Goal: Transaction & Acquisition: Purchase product/service

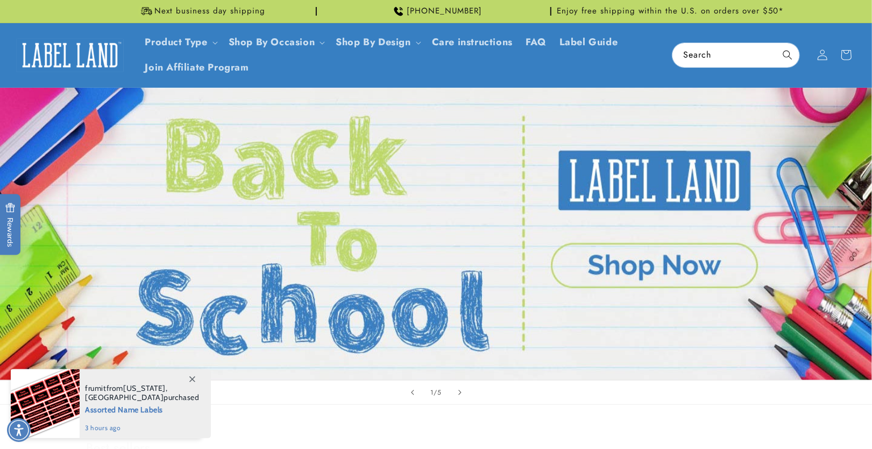
click at [432, 14] on span "[PHONE_NUMBER]" at bounding box center [444, 11] width 75 height 11
click at [370, 15] on div "[PHONE_NUMBER]" at bounding box center [436, 11] width 230 height 23
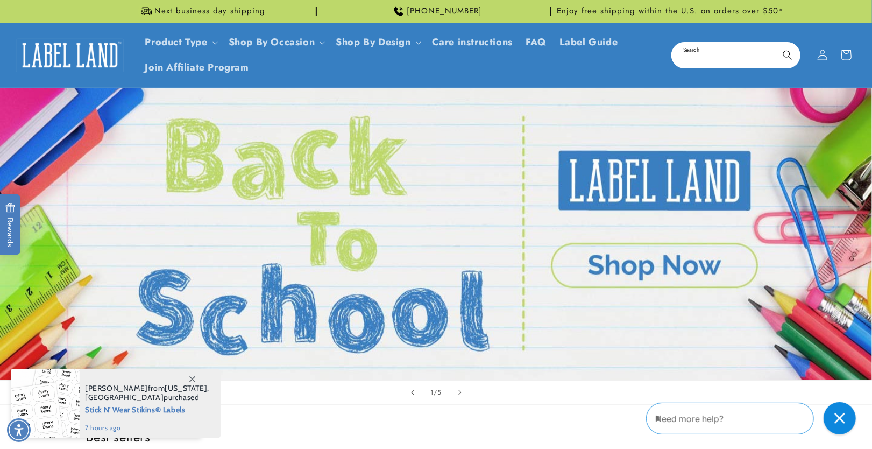
click at [724, 57] on input "Search" at bounding box center [736, 55] width 127 height 24
paste input "**********"
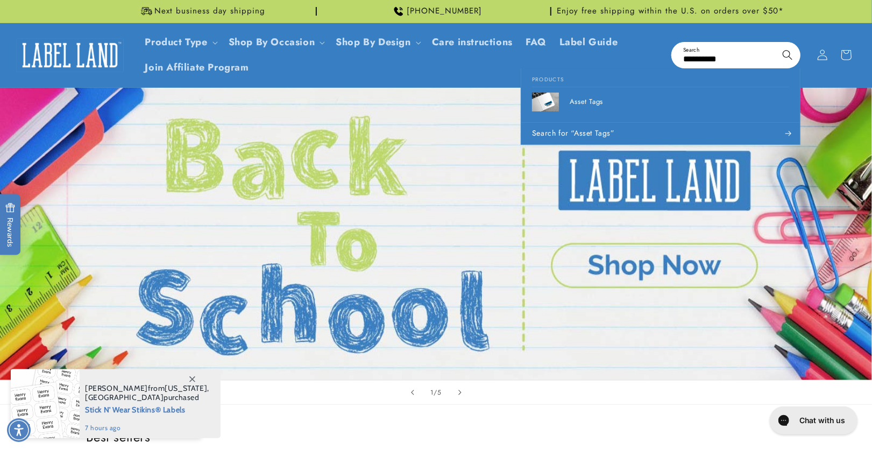
type input "**********"
click at [788, 54] on icon "Search" at bounding box center [788, 55] width 10 height 10
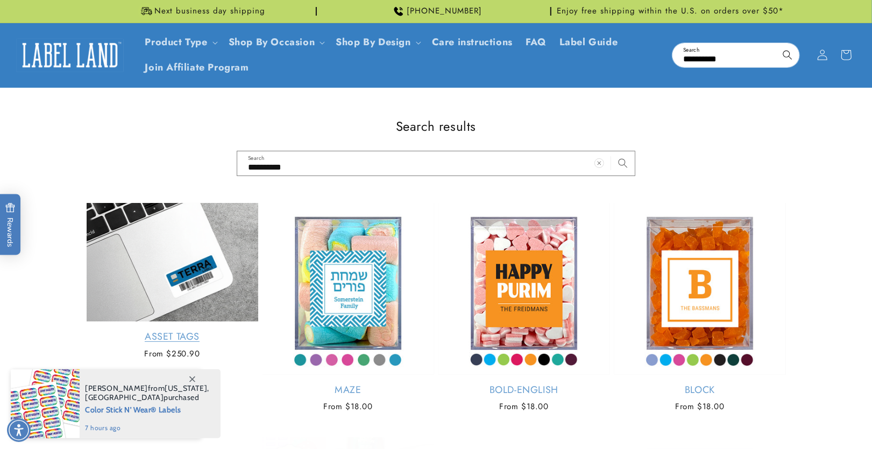
click at [146, 330] on link "Asset Tags" at bounding box center [173, 336] width 172 height 12
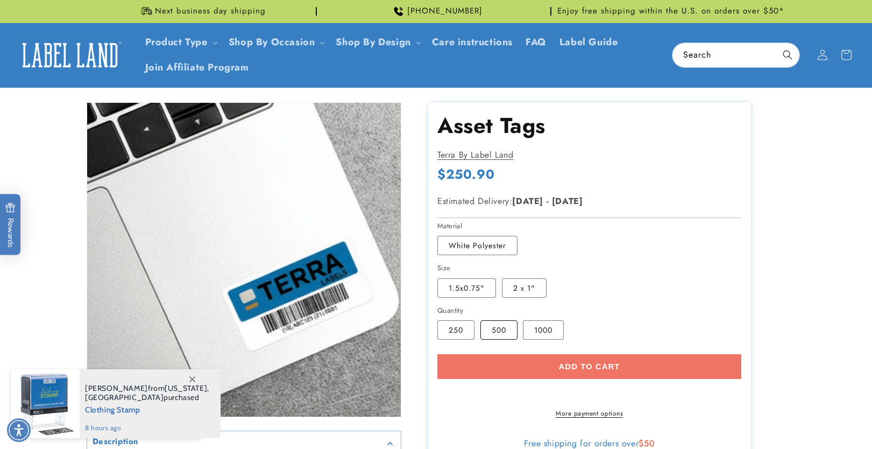
scroll to position [114, 0]
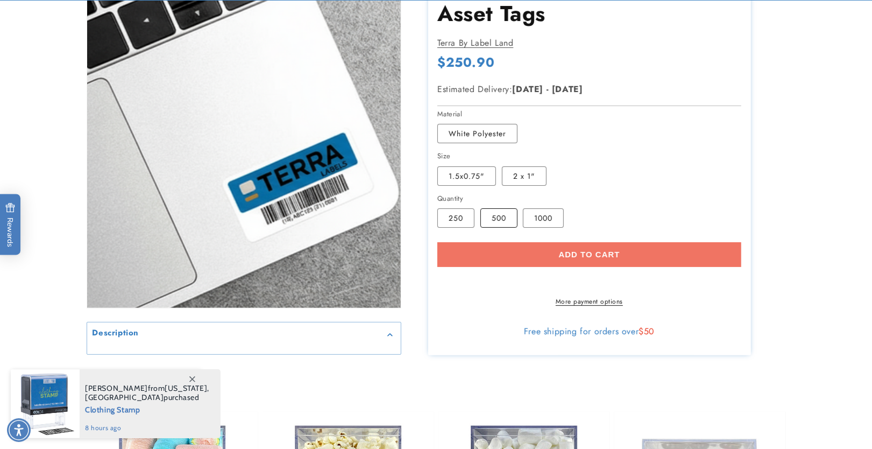
click at [496, 214] on label "500 Variant sold out or unavailable" at bounding box center [499, 217] width 37 height 19
click at [550, 212] on label "1000 Variant sold out or unavailable" at bounding box center [543, 217] width 41 height 19
click at [527, 172] on label "2 x 1" Variant sold out or unavailable" at bounding box center [524, 175] width 45 height 19
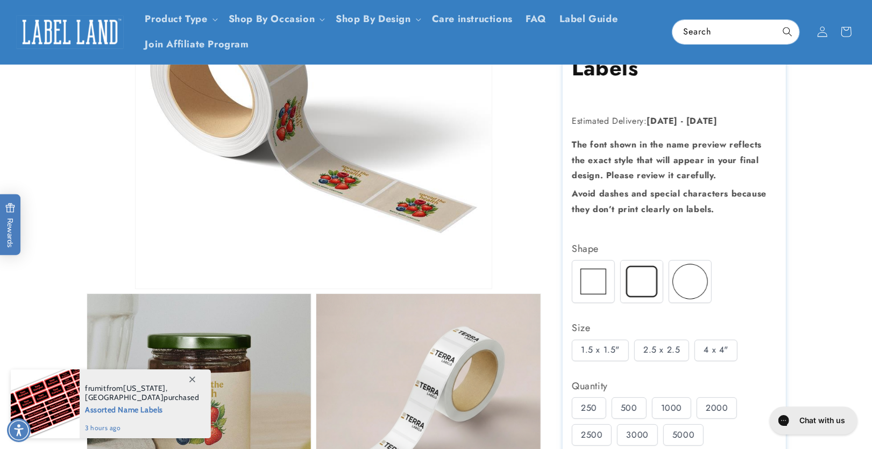
scroll to position [229, 0]
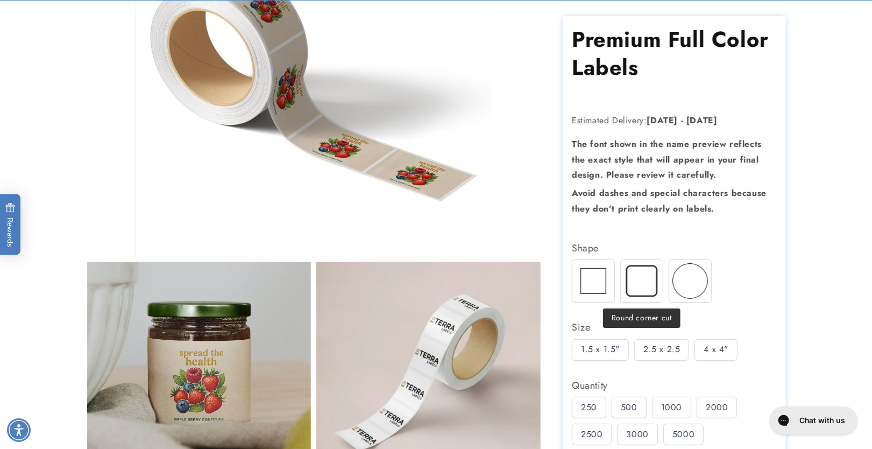
click at [642, 272] on img at bounding box center [642, 281] width 42 height 42
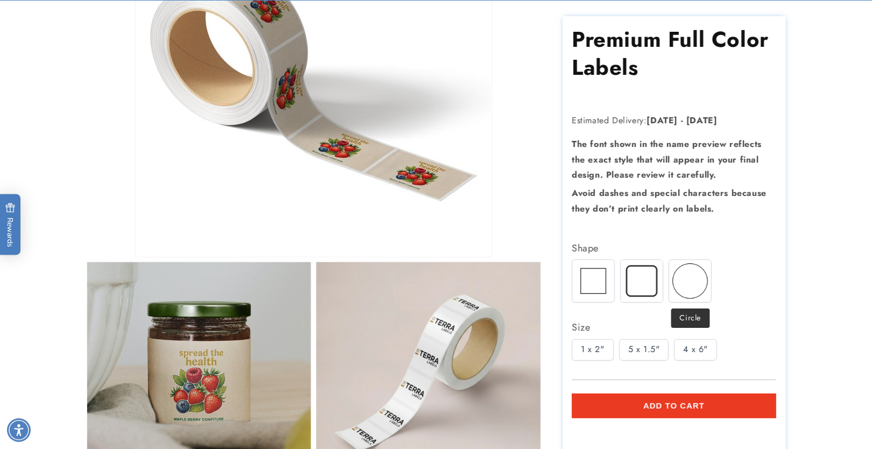
scroll to position [0, 0]
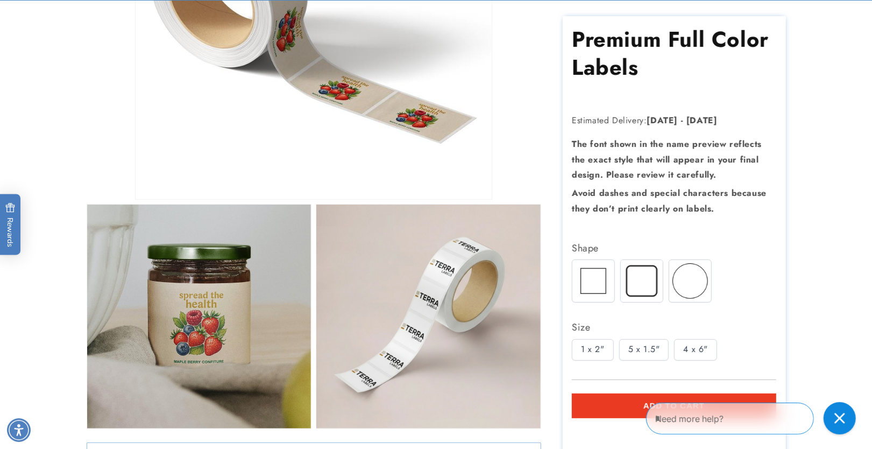
click at [651, 347] on div "5 x 1.5"" at bounding box center [644, 350] width 50 height 22
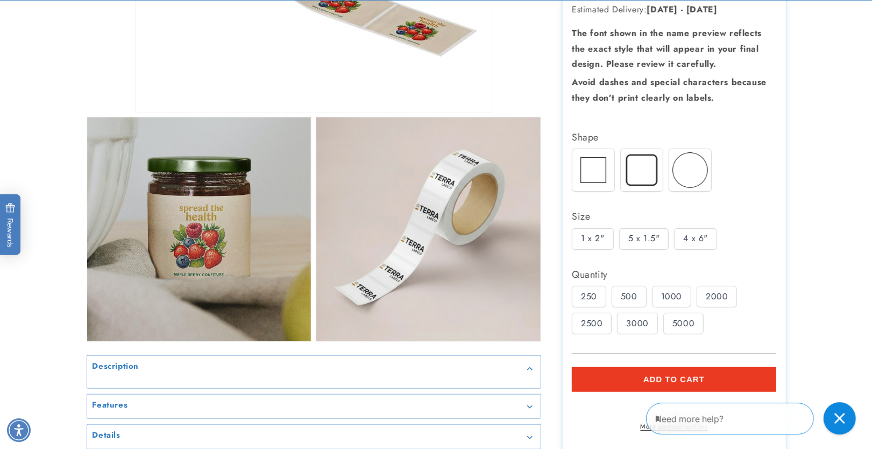
scroll to position [400, 0]
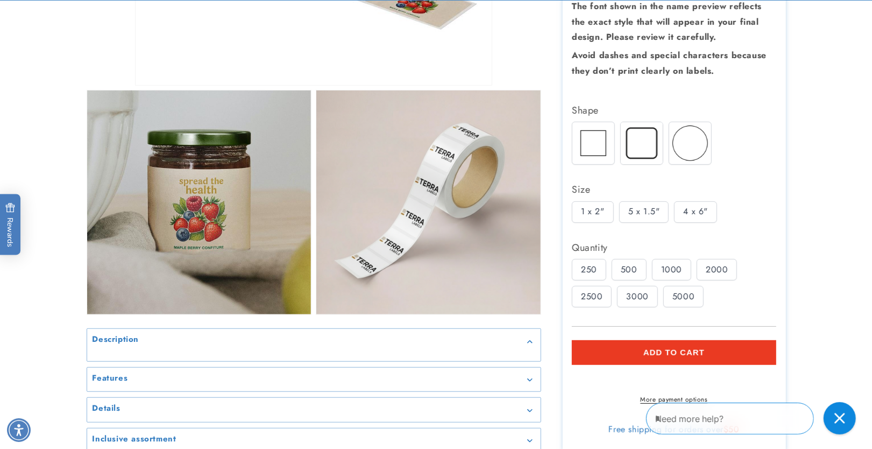
click at [694, 291] on div "5000" at bounding box center [684, 297] width 40 height 22
click at [706, 146] on img at bounding box center [691, 143] width 42 height 42
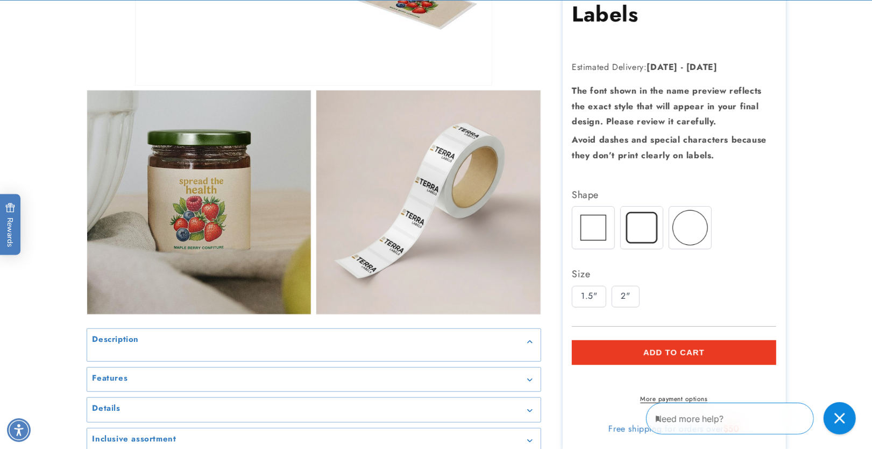
click at [596, 220] on img at bounding box center [594, 228] width 42 height 42
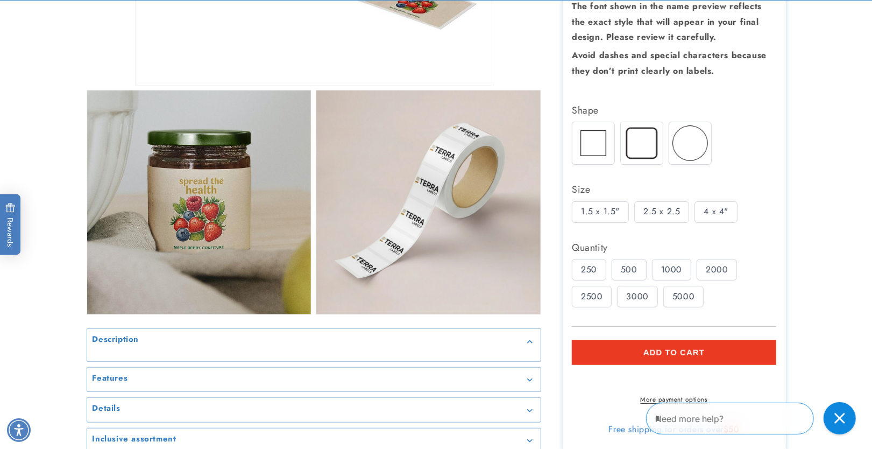
click at [670, 259] on div "1000" at bounding box center [671, 270] width 39 height 22
click at [678, 201] on div "2.5 x 2.5" at bounding box center [662, 212] width 55 height 22
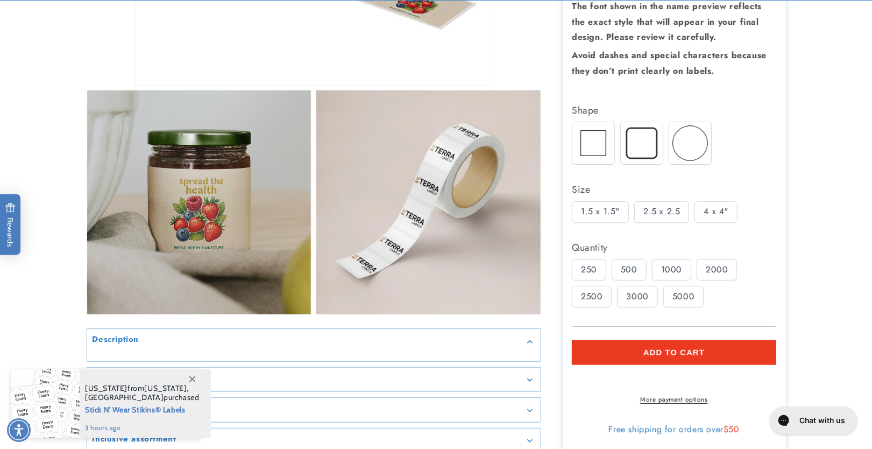
click at [660, 348] on span "Add to cart" at bounding box center [674, 353] width 61 height 10
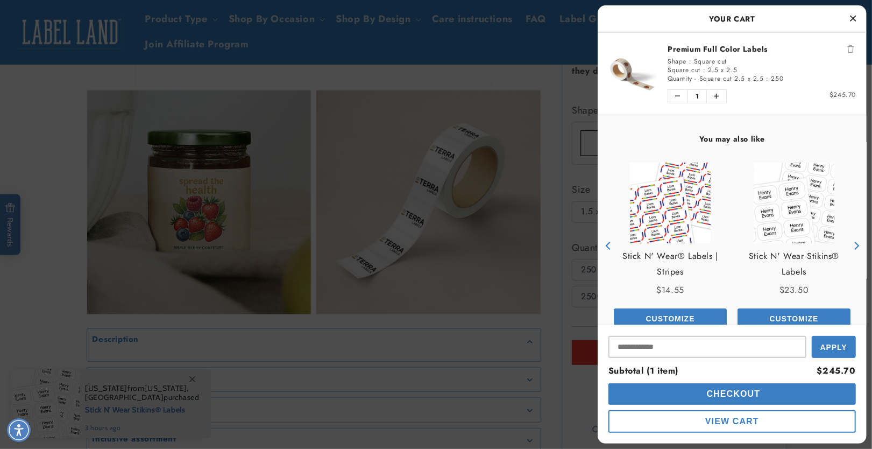
click at [854, 51] on icon "Remove Premium Full Color Labels" at bounding box center [851, 49] width 6 height 8
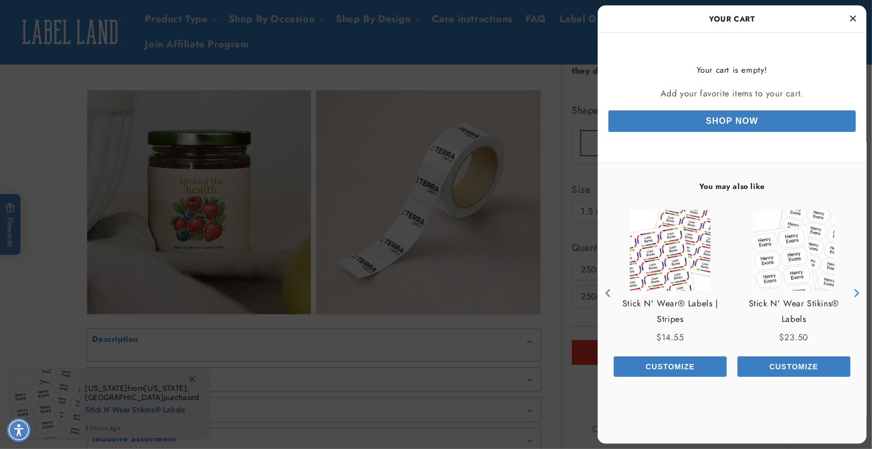
click at [856, 22] on icon "Close Cart" at bounding box center [854, 18] width 6 height 10
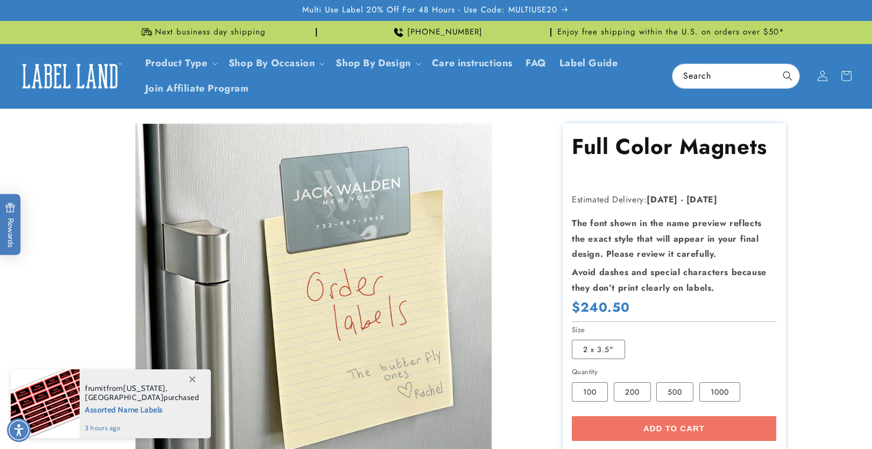
scroll to position [172, 0]
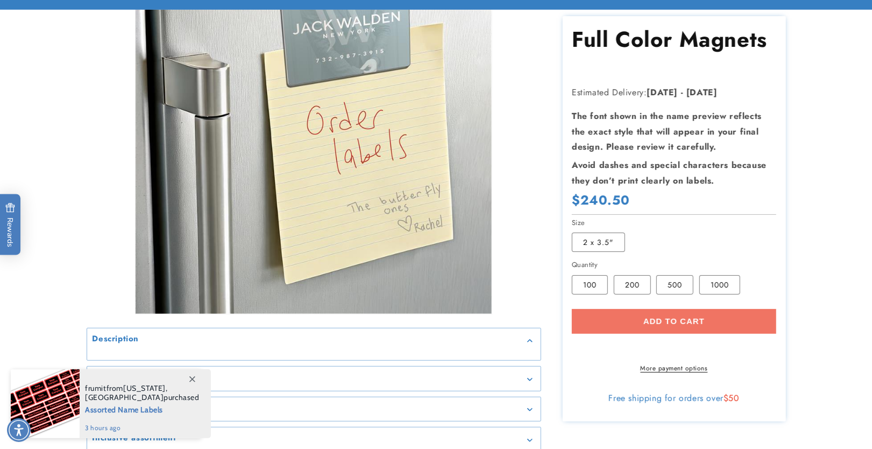
click at [641, 286] on label "200 Variant sold out or unavailable" at bounding box center [632, 284] width 37 height 19
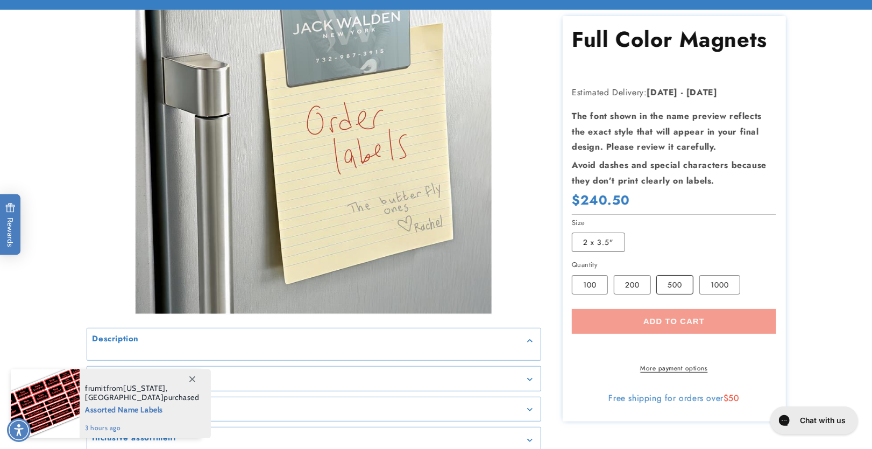
scroll to position [0, 0]
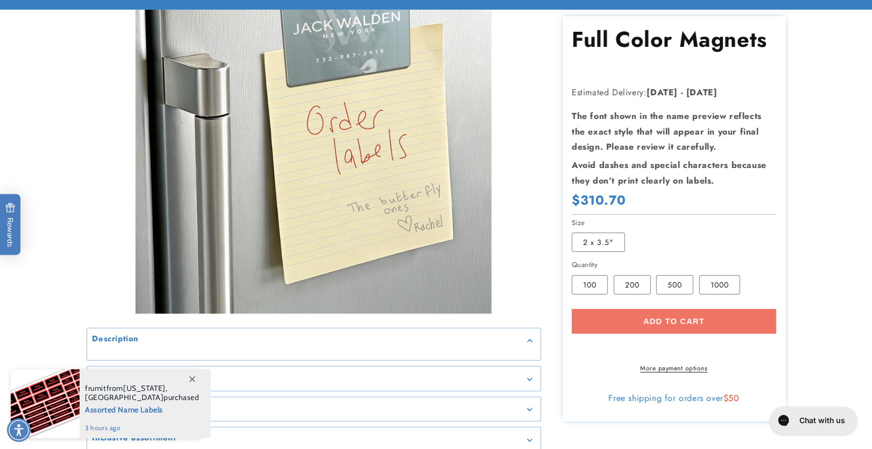
click at [675, 285] on label "500 Variant sold out or unavailable" at bounding box center [675, 284] width 37 height 19
click at [729, 283] on label "1000 Variant sold out or unavailable" at bounding box center [720, 284] width 41 height 19
click at [695, 323] on div "Add to cart More payment options This item is a recurring or deferred purchase.…" at bounding box center [674, 341] width 205 height 64
click at [604, 288] on label "100 Variant sold out or unavailable" at bounding box center [590, 284] width 36 height 19
click at [666, 320] on div "Add to cart More payment options This item is a recurring or deferred purchase.…" at bounding box center [674, 341] width 205 height 64
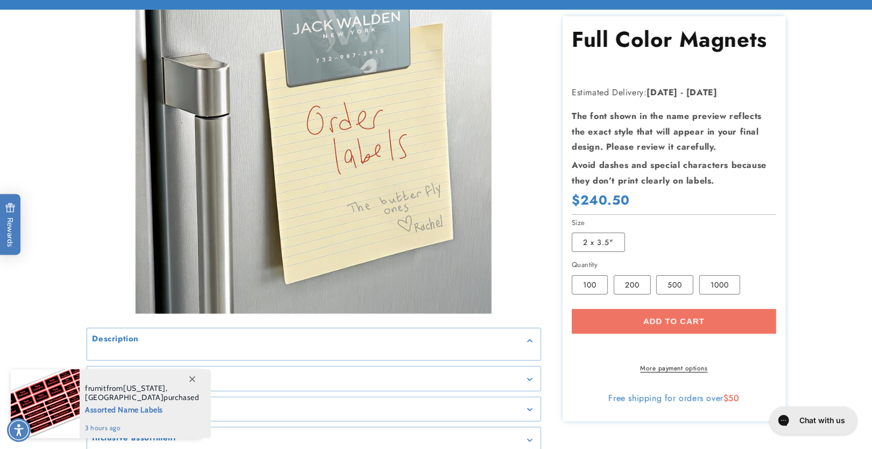
click at [670, 317] on div "Add to cart More payment options This item is a recurring or deferred purchase.…" at bounding box center [674, 341] width 205 height 64
click at [625, 282] on label "200 Variant sold out or unavailable" at bounding box center [632, 284] width 37 height 19
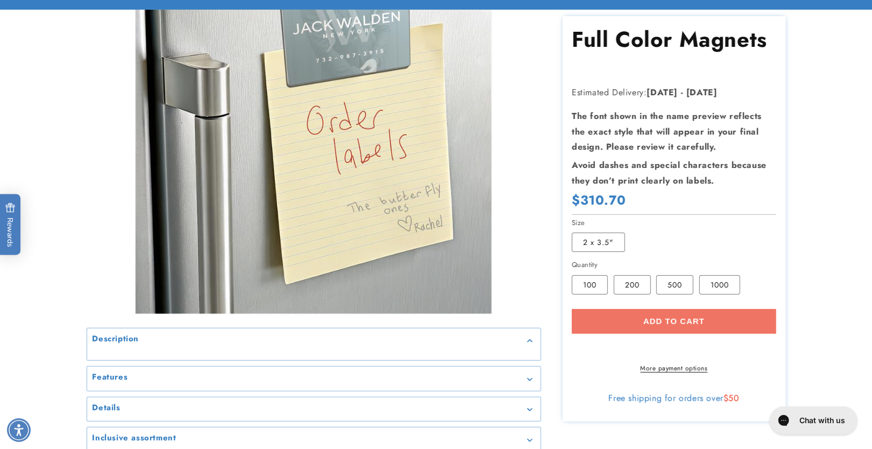
click at [660, 319] on div "Add to cart More payment options This item is a recurring or deferred purchase.…" at bounding box center [674, 341] width 205 height 64
drag, startPoint x: 611, startPoint y: 221, endPoint x: 614, endPoint y: 241, distance: 19.5
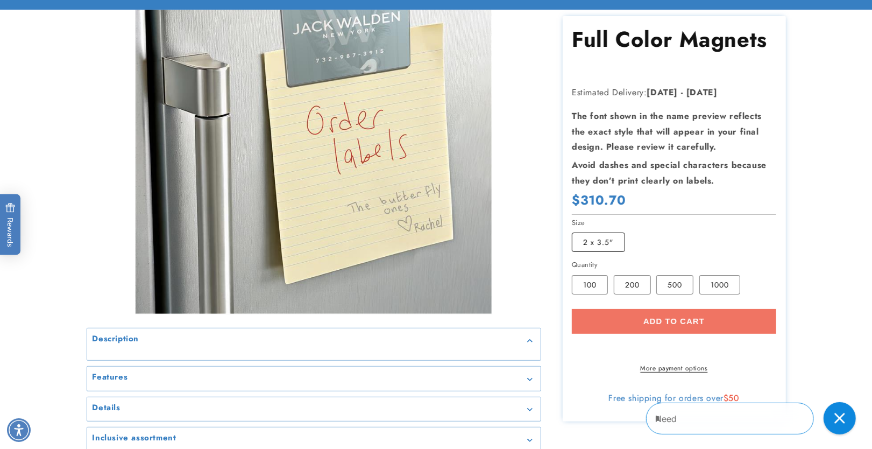
click at [611, 223] on variant-selects "Size 2 x 3.5" Variant sold out or unavailable Quantity 100 Variant sold out or …" at bounding box center [674, 256] width 205 height 78
click at [614, 242] on label "2 x 3.5" Variant sold out or unavailable" at bounding box center [598, 242] width 53 height 19
click at [638, 283] on label "200 Variant sold out or unavailable" at bounding box center [632, 284] width 37 height 19
click at [651, 322] on div "Add to cart More payment options This item is a recurring or deferred purchase.…" at bounding box center [674, 341] width 205 height 64
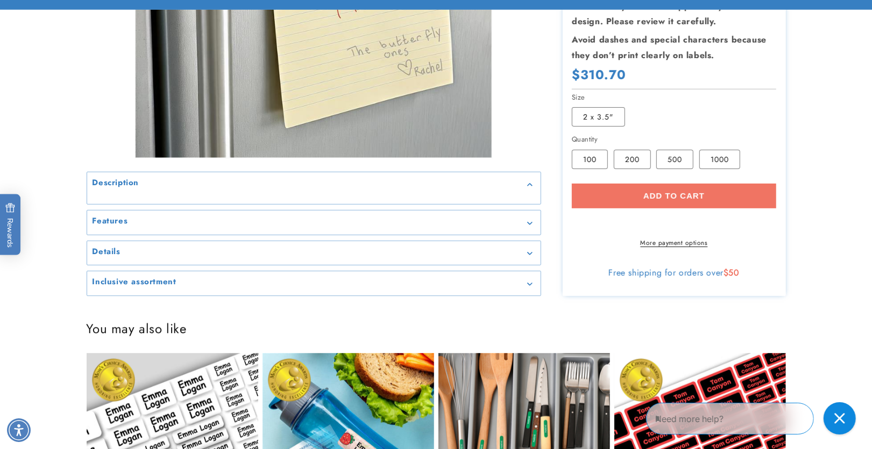
scroll to position [343, 0]
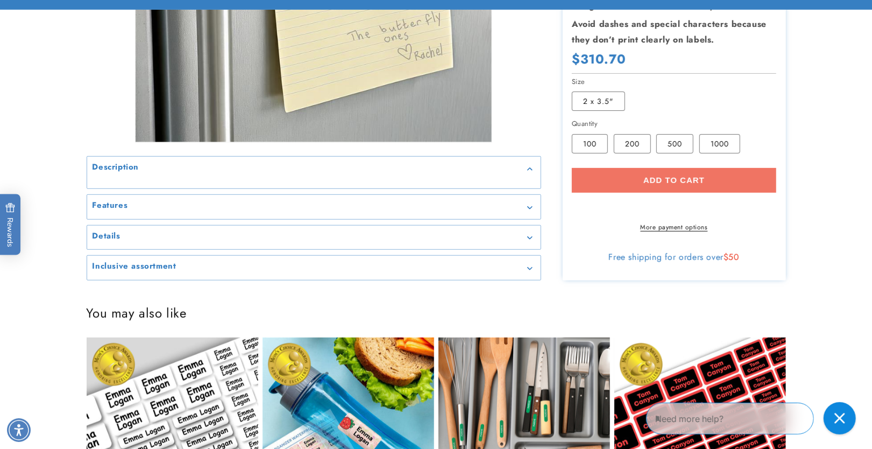
click at [321, 165] on div "Description" at bounding box center [314, 169] width 443 height 8
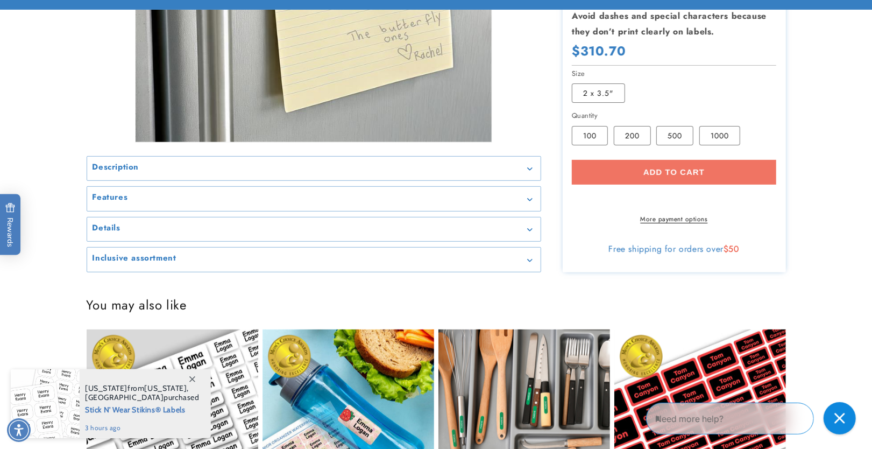
click at [302, 178] on summary "Description" at bounding box center [314, 169] width 454 height 24
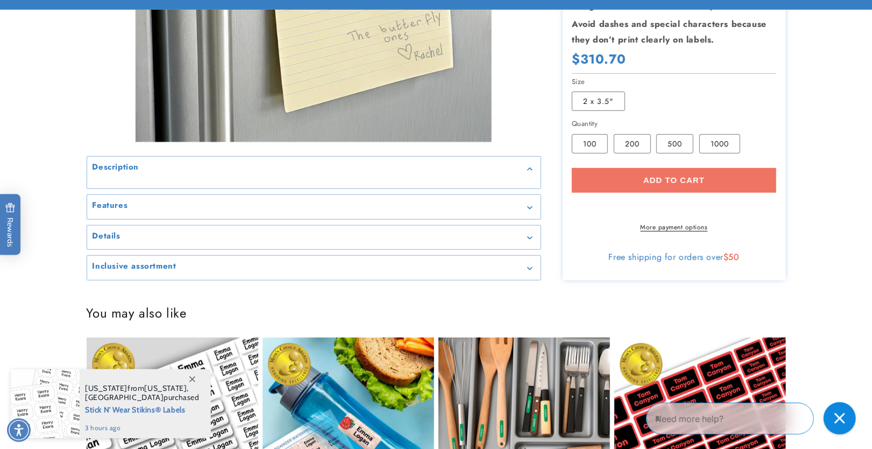
click at [215, 213] on summary "Features" at bounding box center [314, 207] width 454 height 24
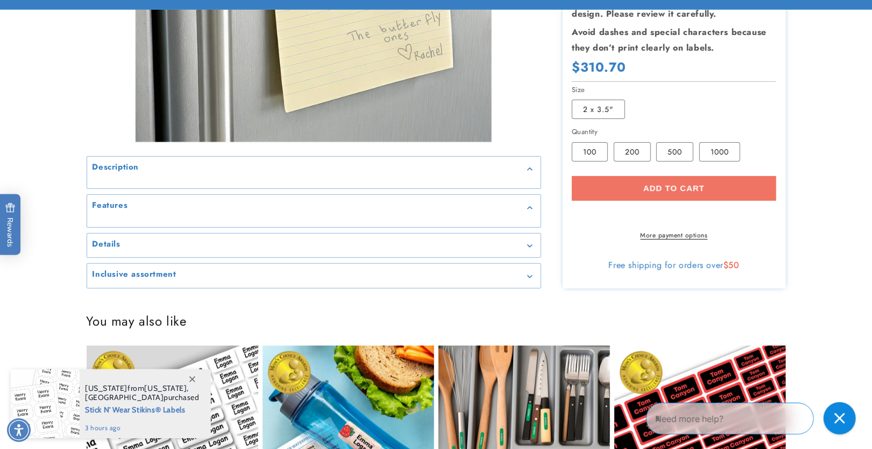
click at [206, 248] on summary "Details" at bounding box center [314, 246] width 454 height 24
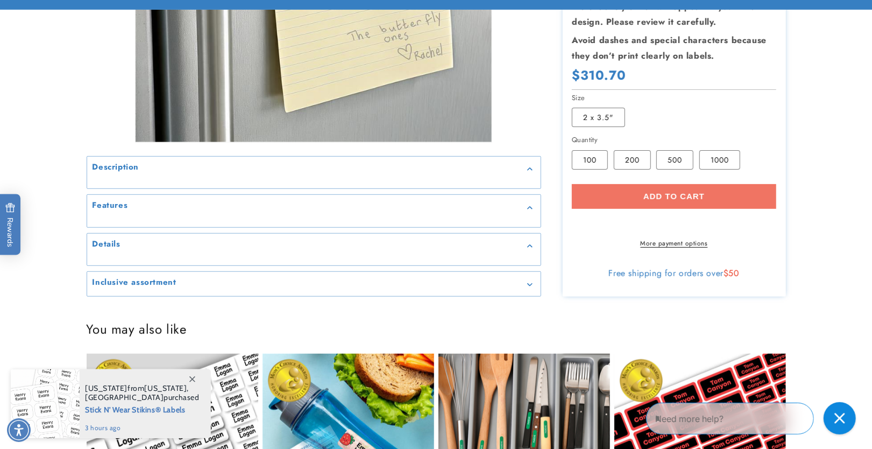
click at [212, 274] on summary "Inclusive assortment" at bounding box center [314, 284] width 454 height 24
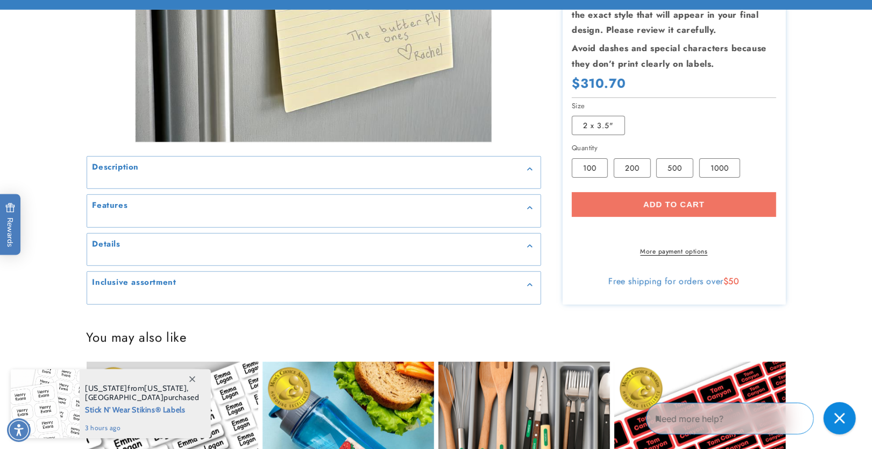
click at [657, 195] on div "Add to cart More payment options This item is a recurring or deferred purchase.…" at bounding box center [674, 224] width 205 height 64
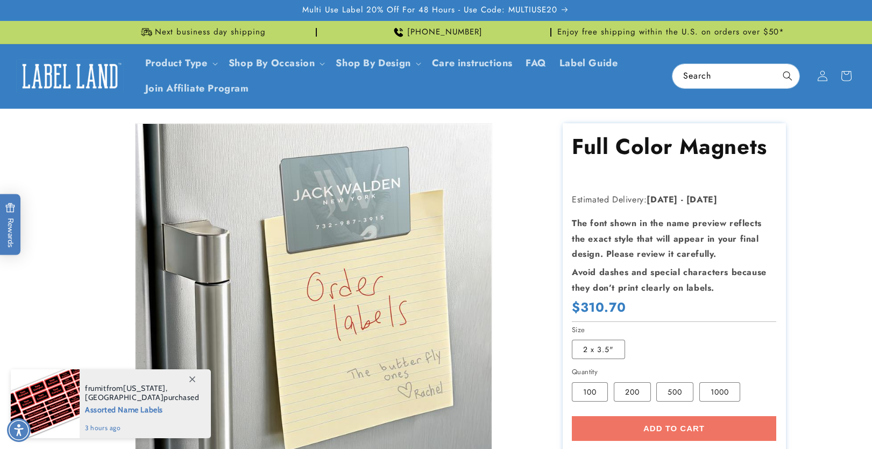
click at [677, 416] on div "Add to cart More payment options This item is a recurring or deferred purchase.…" at bounding box center [674, 448] width 205 height 64
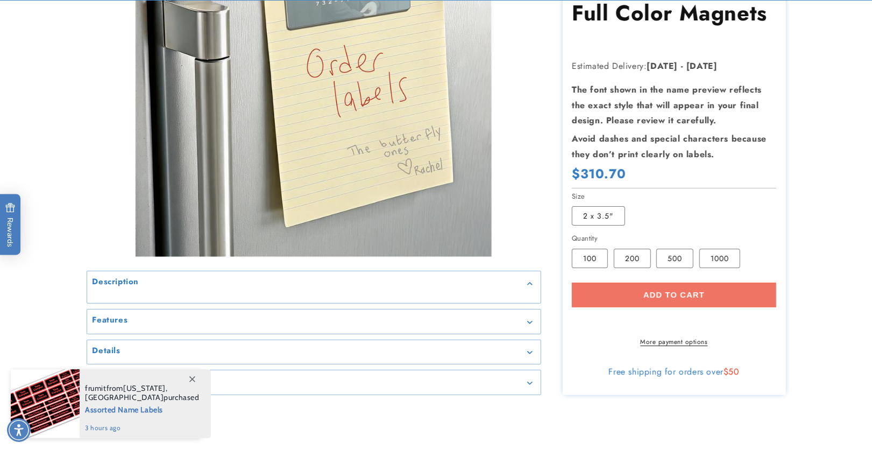
click at [677, 284] on div "Add to cart More payment options This item is a recurring or deferred purchase.…" at bounding box center [674, 314] width 205 height 64
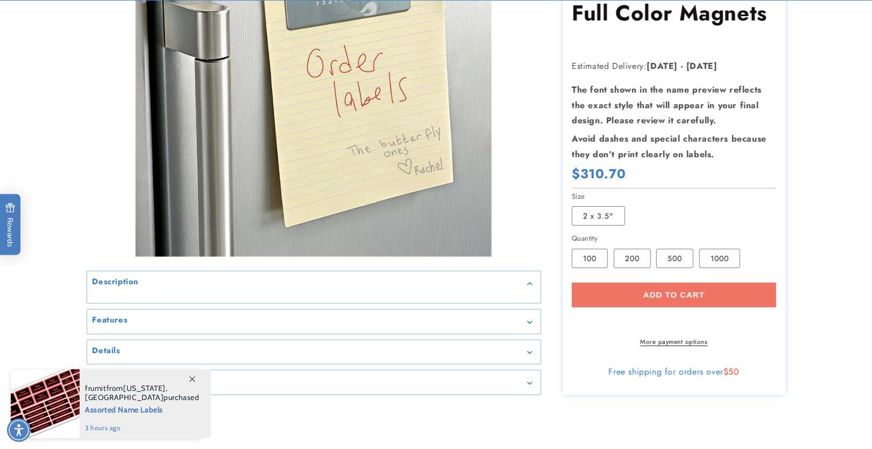
click at [677, 284] on div "Add to cart More payment options This item is a recurring or deferred purchase.…" at bounding box center [674, 314] width 205 height 64
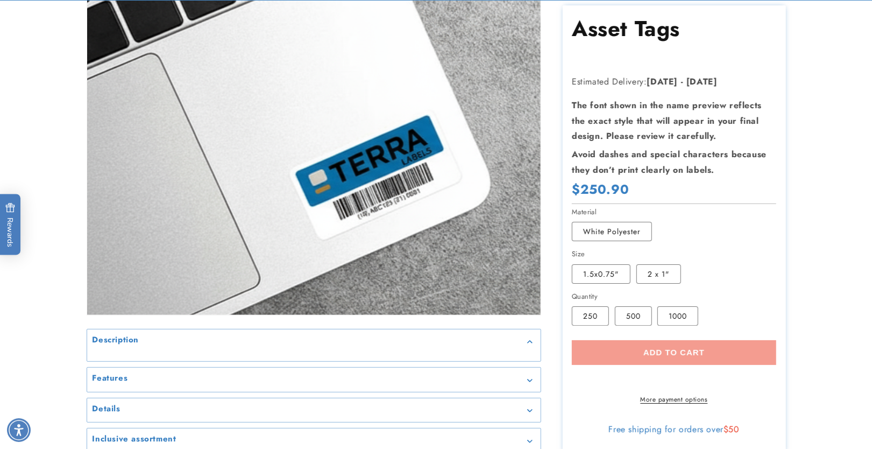
scroll to position [172, 0]
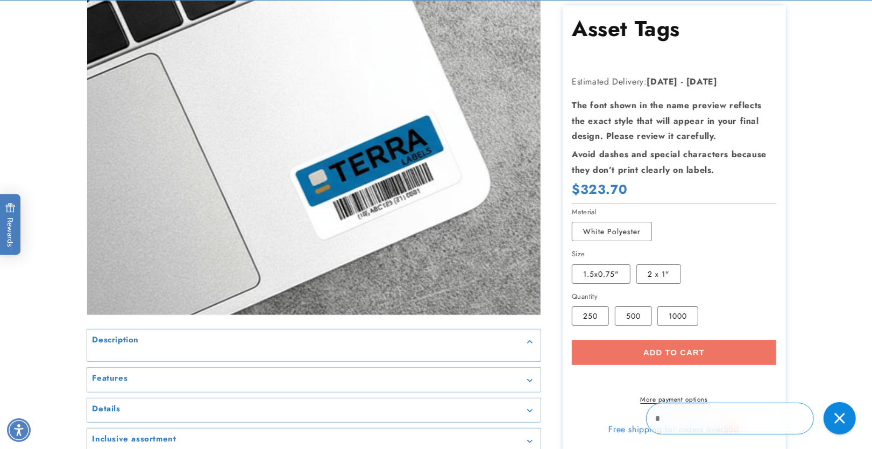
click at [677, 307] on label "1000 Variant sold out or unavailable" at bounding box center [678, 315] width 41 height 19
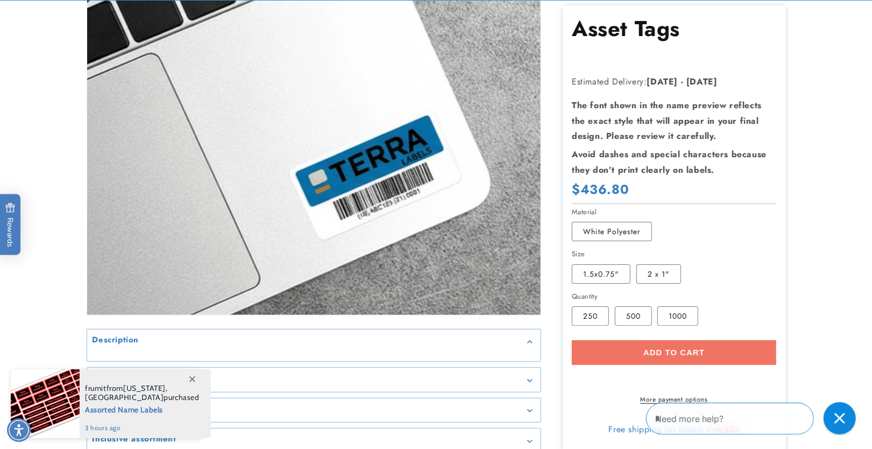
click at [687, 342] on div "Add to cart More payment options This item is a recurring or deferred purchase.…" at bounding box center [674, 372] width 205 height 64
click at [719, 340] on div "Add to cart More payment options This item is a recurring or deferred purchase.…" at bounding box center [674, 372] width 205 height 64
click at [637, 307] on label "500 Variant sold out or unavailable" at bounding box center [633, 315] width 37 height 19
click at [680, 344] on div "Add to cart More payment options This item is a recurring or deferred purchase.…" at bounding box center [674, 372] width 205 height 64
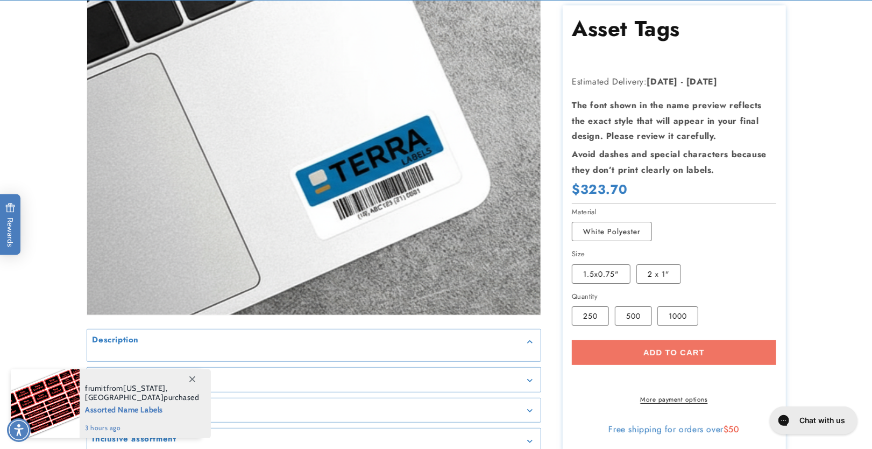
click at [680, 344] on div "Add to cart More payment options This item is a recurring or deferred purchase.…" at bounding box center [674, 372] width 205 height 64
click at [594, 310] on label "250 Variant sold out or unavailable" at bounding box center [590, 315] width 37 height 19
click at [663, 346] on div "Add to cart More payment options This item is a recurring or deferred purchase.…" at bounding box center [674, 372] width 205 height 64
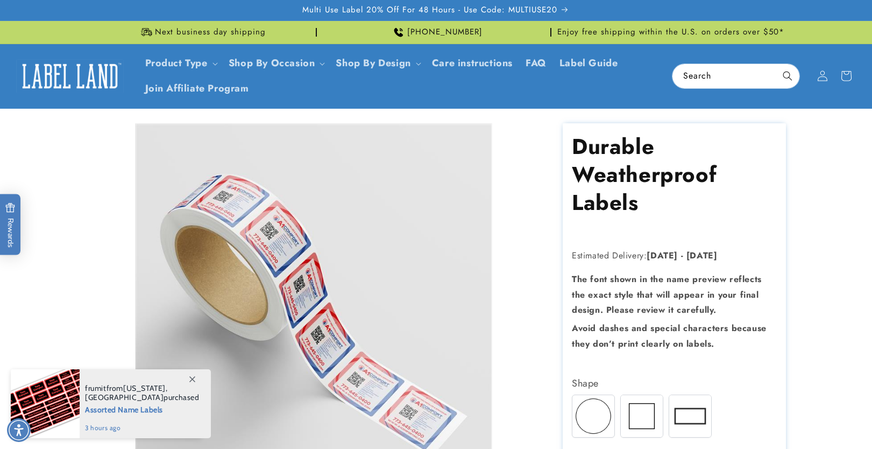
scroll to position [458, 0]
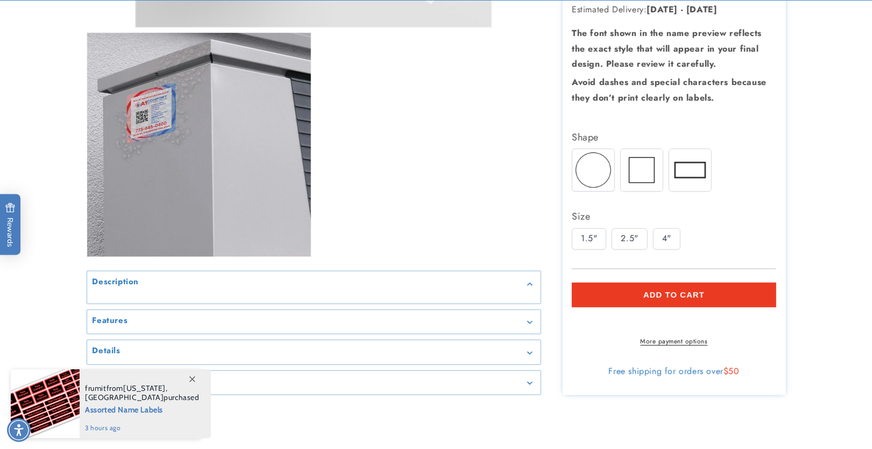
click at [658, 234] on div "4"" at bounding box center [666, 239] width 27 height 22
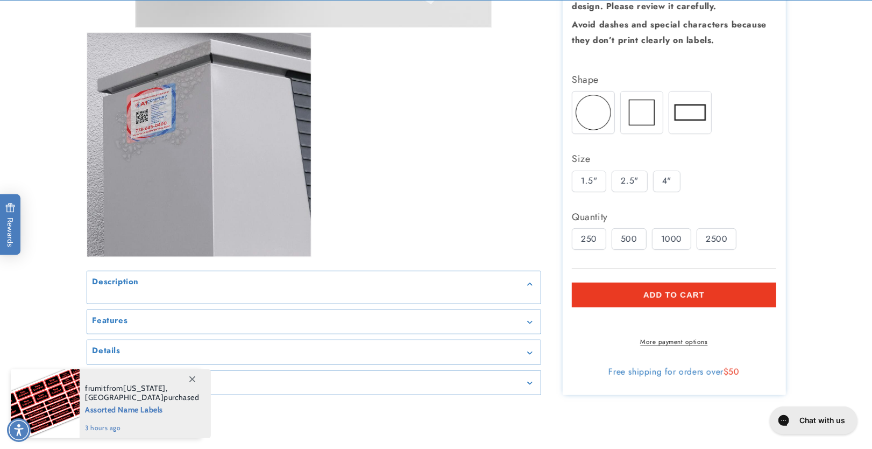
scroll to position [0, 0]
click at [677, 228] on div "1000" at bounding box center [671, 239] width 39 height 22
click at [689, 290] on span "Add to cart" at bounding box center [674, 295] width 61 height 10
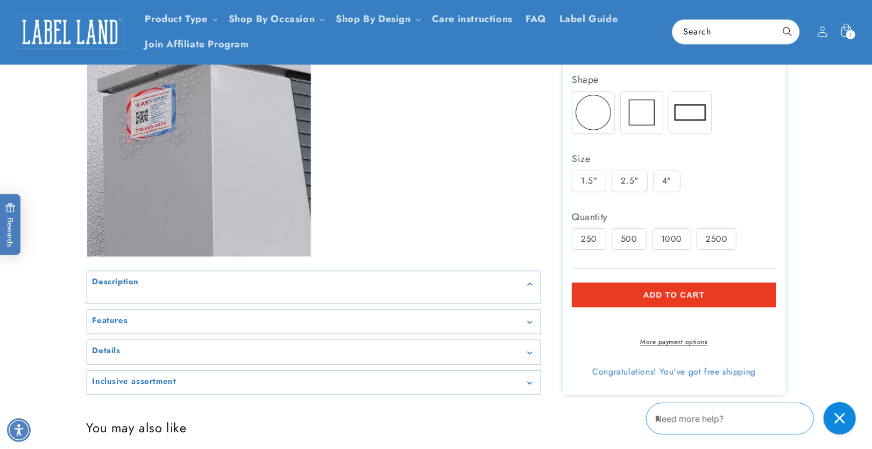
click at [725, 228] on div "2500" at bounding box center [717, 239] width 40 height 22
click at [707, 283] on button "Add to cart" at bounding box center [674, 295] width 205 height 25
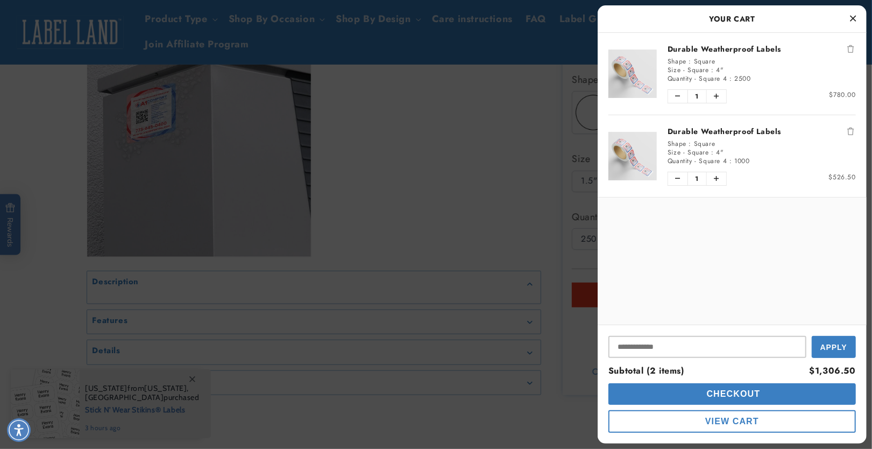
click at [855, 46] on button "Remove Durable Weatherproof Labels" at bounding box center [850, 49] width 11 height 11
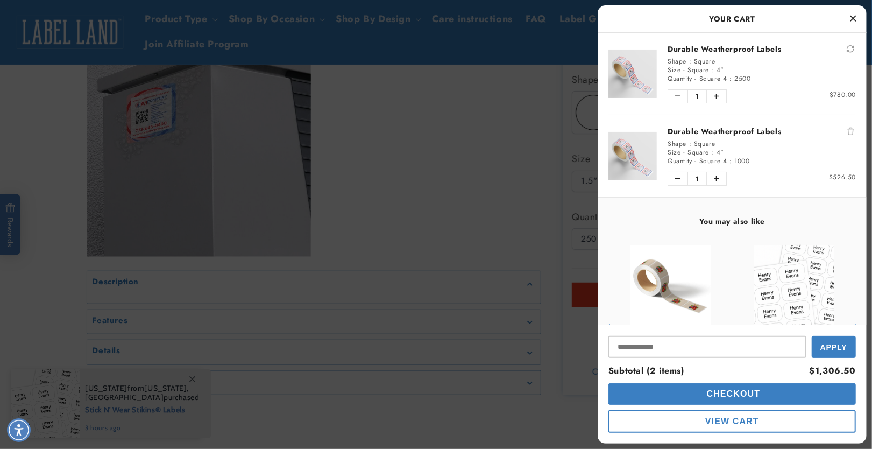
click at [850, 128] on icon "Remove Durable Weatherproof Labels" at bounding box center [851, 132] width 6 height 8
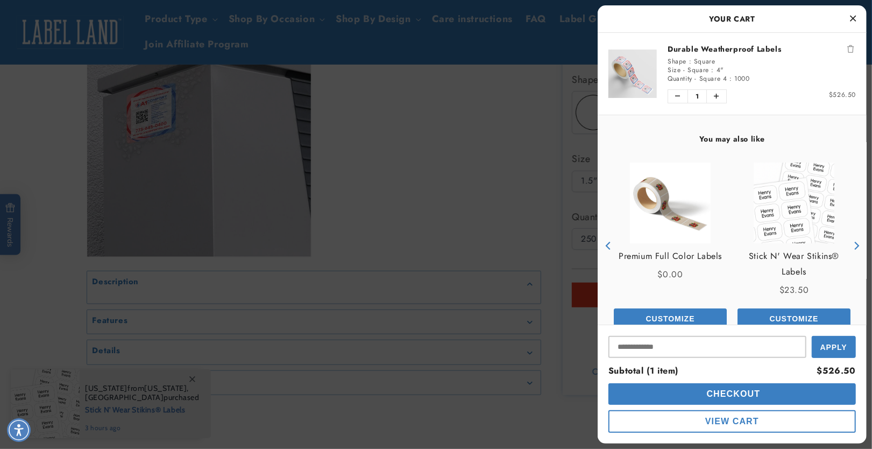
click at [852, 16] on icon "Close Cart" at bounding box center [854, 18] width 6 height 10
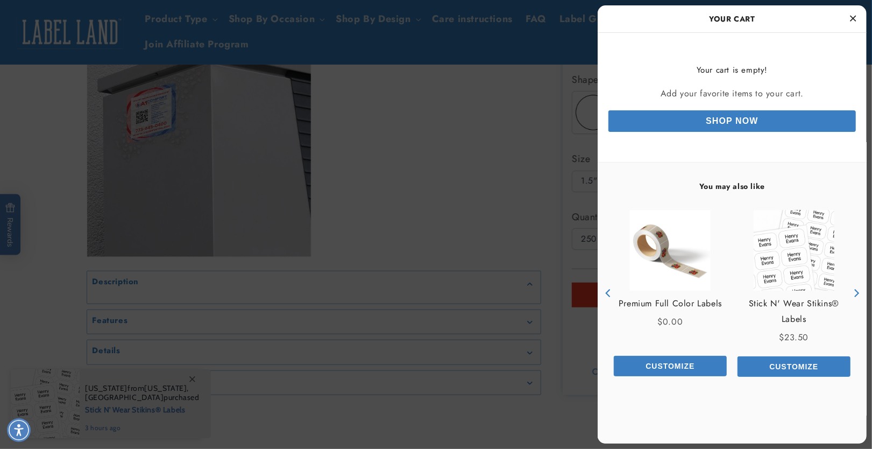
click at [851, 22] on icon "Close Cart" at bounding box center [854, 18] width 6 height 10
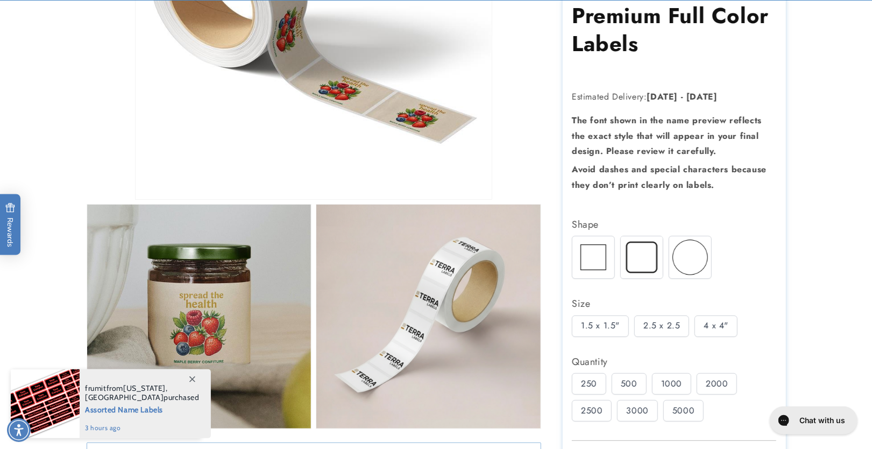
click at [659, 315] on div "2.5 x 2.5" at bounding box center [662, 326] width 55 height 22
click at [685, 407] on div "5000" at bounding box center [684, 411] width 40 height 22
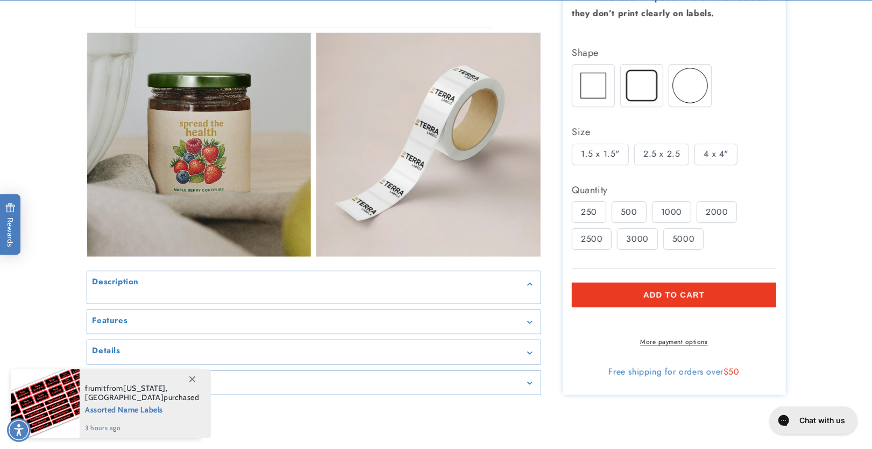
click at [675, 283] on button "Add to cart" at bounding box center [674, 295] width 205 height 25
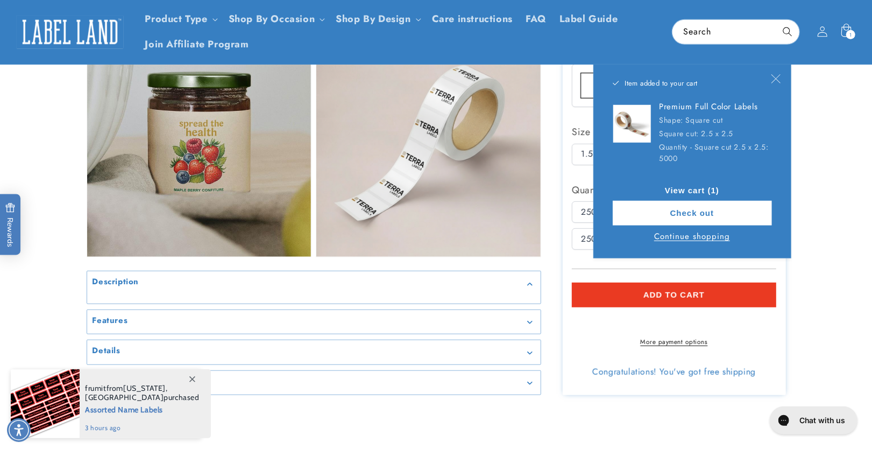
scroll to position [0, 0]
click at [779, 77] on icon "Close" at bounding box center [776, 78] width 9 height 9
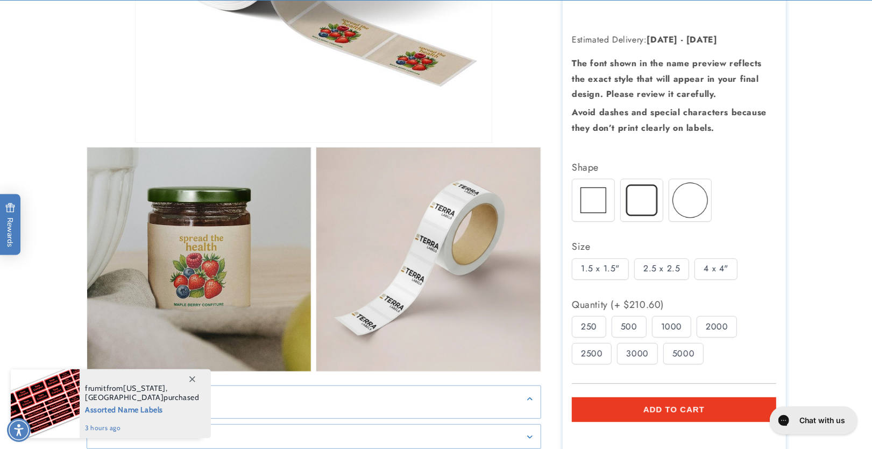
click at [681, 316] on div "1000" at bounding box center [671, 327] width 39 height 22
click at [685, 346] on div "5000" at bounding box center [684, 354] width 40 height 22
click at [675, 258] on div "2.5 x 2.5" at bounding box center [662, 269] width 55 height 22
click at [688, 350] on div "5000" at bounding box center [684, 354] width 40 height 22
click at [643, 349] on div "3000" at bounding box center [637, 354] width 40 height 22
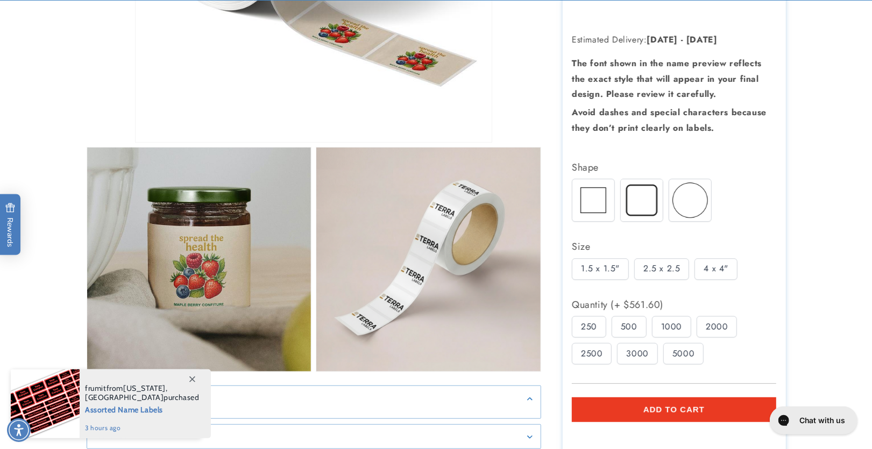
click at [590, 350] on div "2500" at bounding box center [592, 354] width 40 height 22
click at [695, 188] on img at bounding box center [691, 200] width 42 height 42
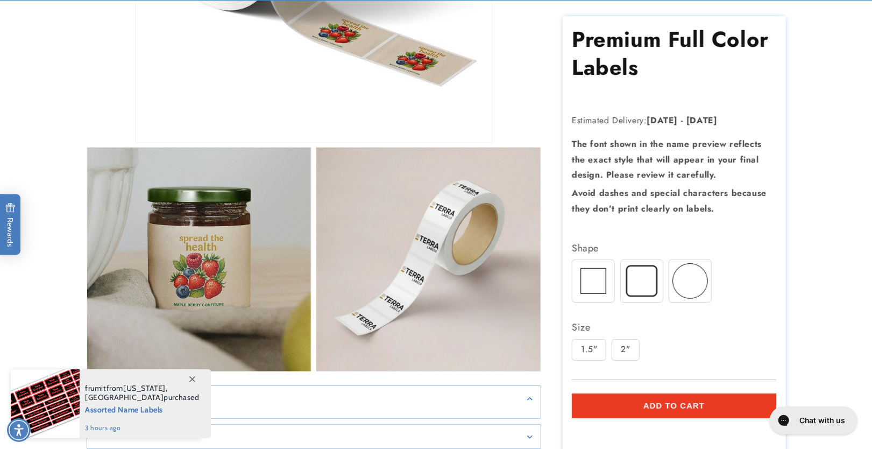
click at [625, 340] on div "2"" at bounding box center [625, 350] width 27 height 22
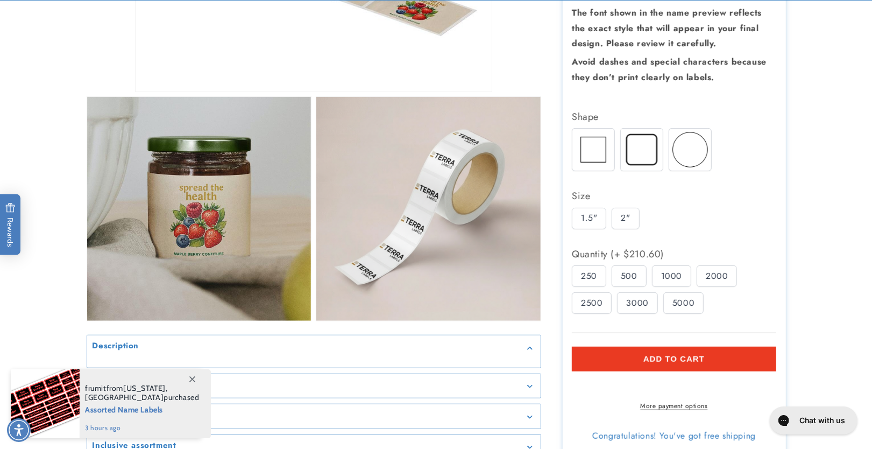
scroll to position [400, 0]
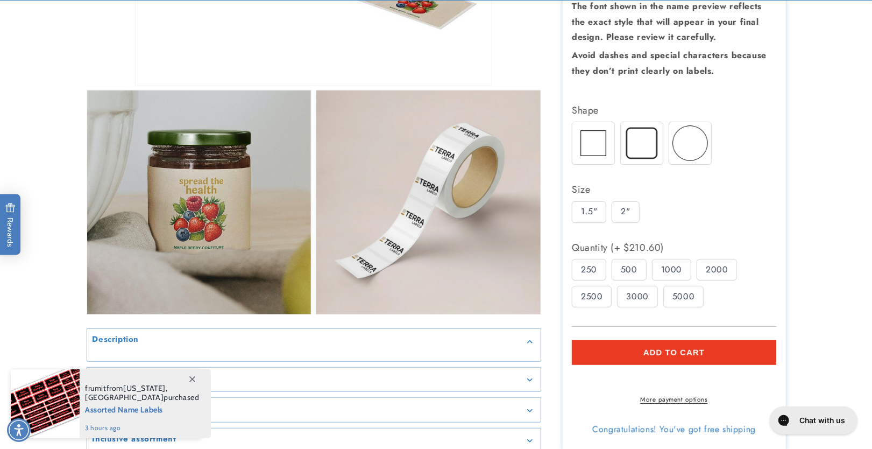
click at [680, 286] on div "5000" at bounding box center [684, 297] width 40 height 22
drag, startPoint x: 632, startPoint y: 297, endPoint x: 594, endPoint y: 291, distance: 38.7
click at [632, 297] on div "250 500 1000 2000 2500" at bounding box center [677, 286] width 210 height 54
click at [592, 291] on div "2500" at bounding box center [592, 297] width 40 height 22
click at [584, 201] on div "1.5"" at bounding box center [589, 212] width 34 height 22
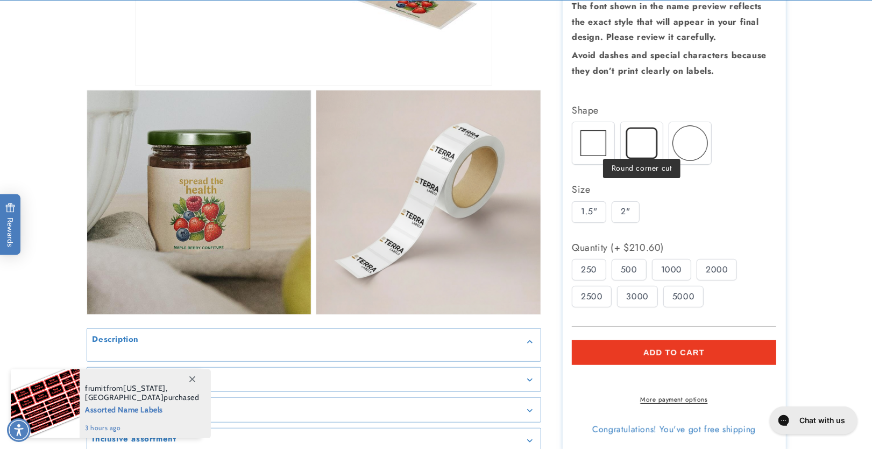
click at [638, 131] on img at bounding box center [642, 143] width 42 height 42
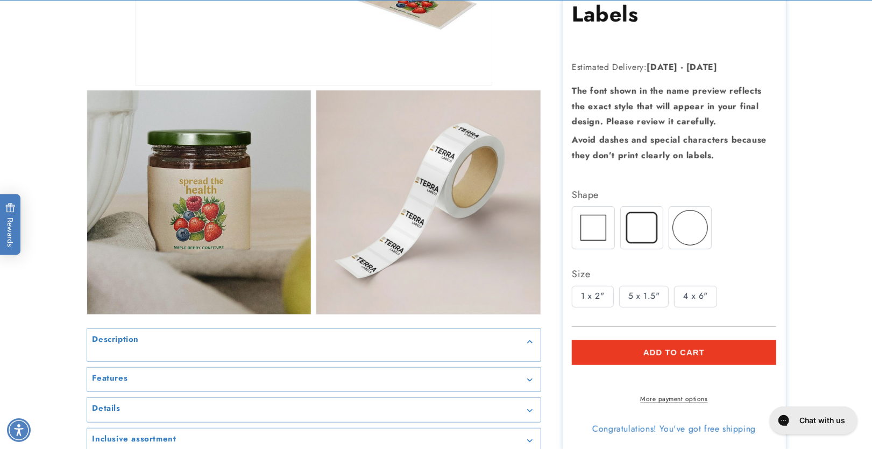
scroll to position [0, 0]
click at [704, 290] on div "4 x 6"" at bounding box center [695, 297] width 43 height 22
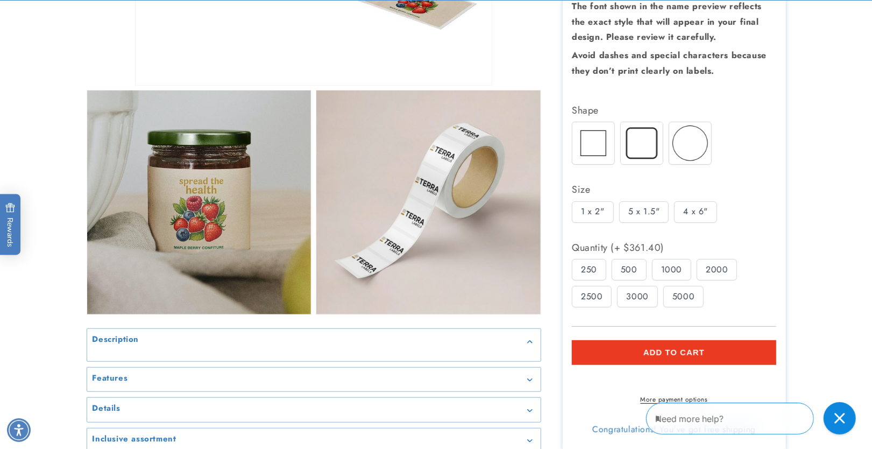
drag, startPoint x: 688, startPoint y: 278, endPoint x: 652, endPoint y: 298, distance: 40.5
click at [688, 286] on div "5000" at bounding box center [684, 297] width 40 height 22
click at [649, 300] on div "250 500 1000 2000 2500" at bounding box center [677, 286] width 210 height 54
click at [610, 295] on label "2500" at bounding box center [592, 297] width 40 height 22
drag, startPoint x: 597, startPoint y: 290, endPoint x: 653, endPoint y: 280, distance: 56.8
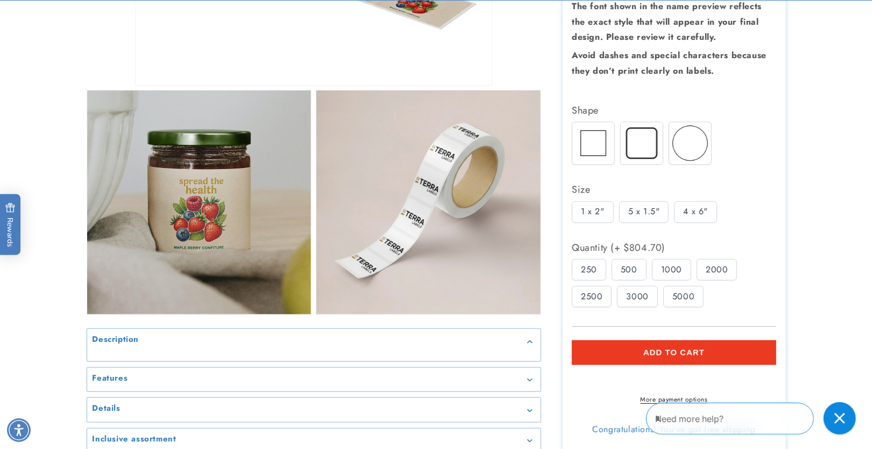
click at [598, 289] on div "2500" at bounding box center [592, 297] width 40 height 22
click at [693, 130] on img at bounding box center [691, 143] width 42 height 42
click at [694, 286] on div "5000" at bounding box center [684, 297] width 40 height 22
click at [656, 297] on div "250 500 1000 2000 2500" at bounding box center [677, 286] width 210 height 54
click at [619, 294] on div "3000" at bounding box center [637, 297] width 40 height 22
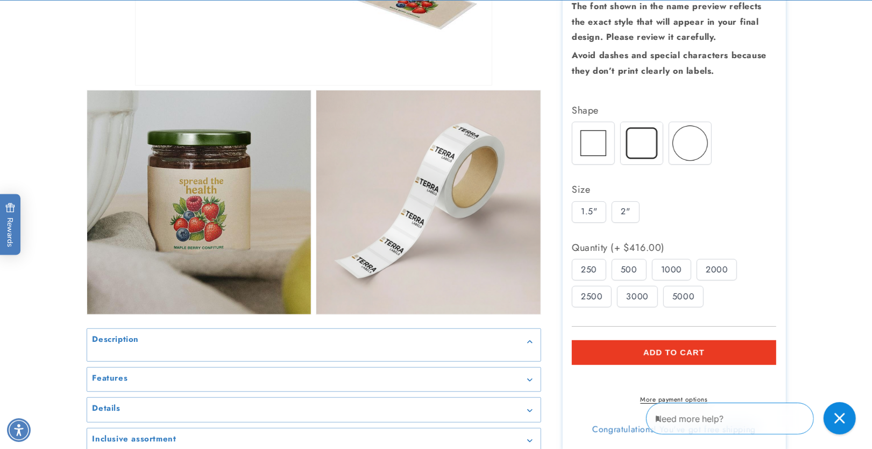
click at [591, 286] on div "2500" at bounding box center [592, 297] width 40 height 22
click at [611, 286] on label "2500" at bounding box center [592, 297] width 40 height 22
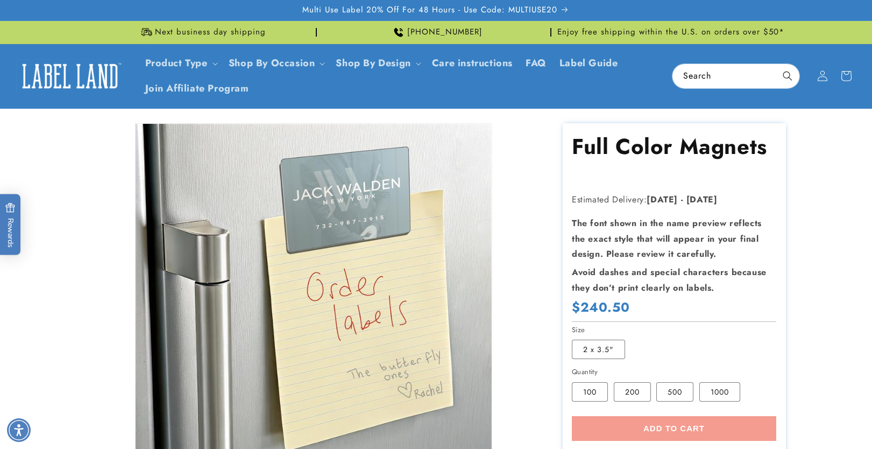
scroll to position [229, 0]
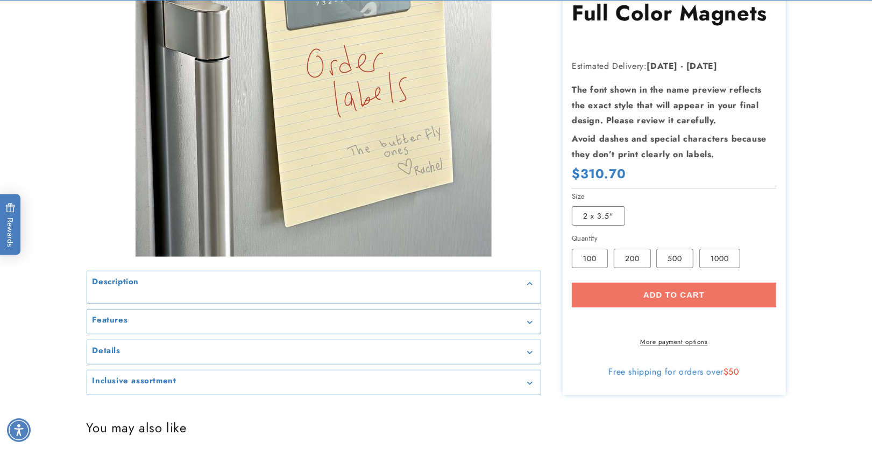
click at [678, 288] on div "Add to cart More payment options This item is a recurring or deferred purchase.…" at bounding box center [674, 314] width 205 height 64
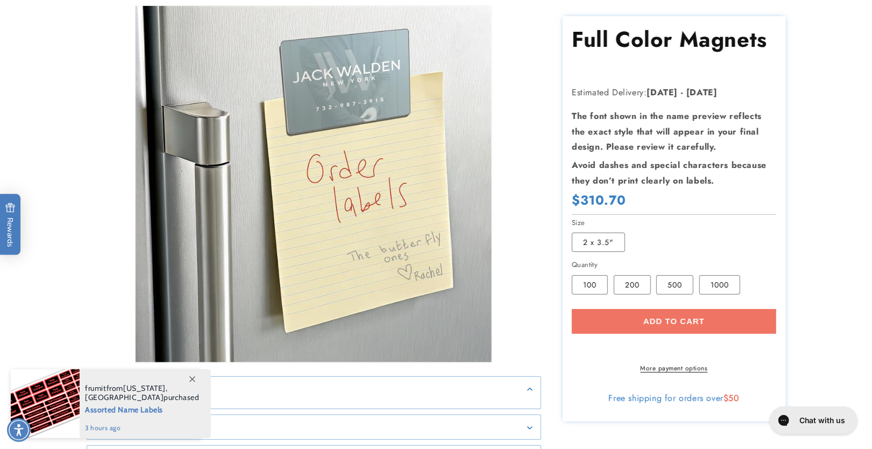
scroll to position [172, 0]
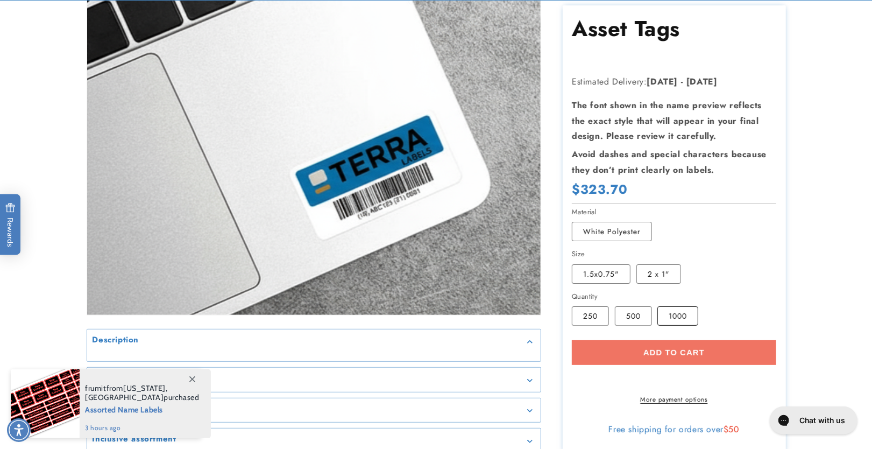
click at [687, 306] on label "1000 Variant sold out or unavailable" at bounding box center [678, 315] width 41 height 19
click at [678, 351] on div "Add to cart More payment options This item is a recurring or deferred purchase.…" at bounding box center [674, 372] width 205 height 64
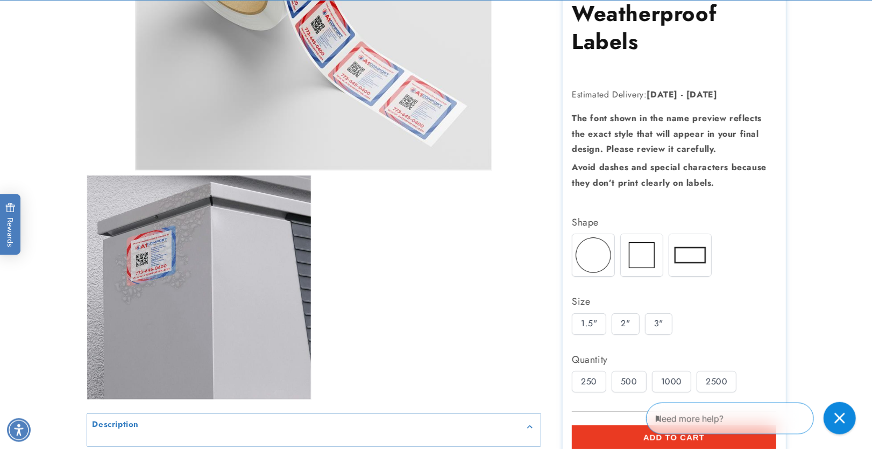
scroll to position [515, 0]
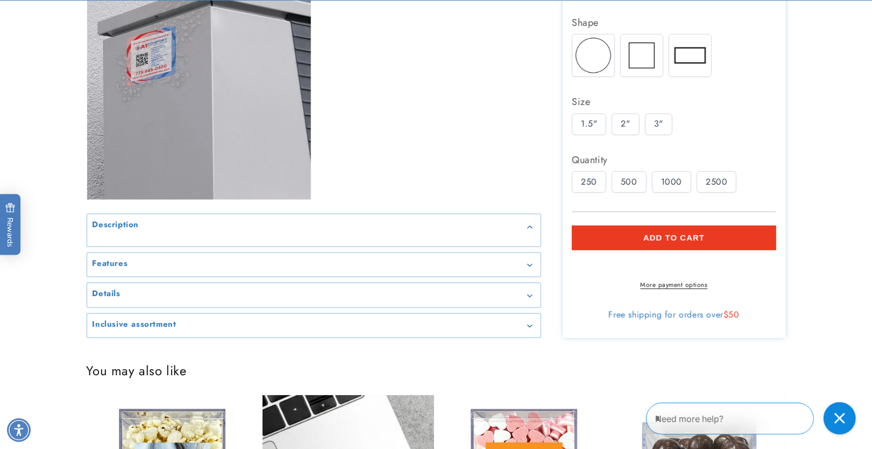
click at [623, 118] on div "2"" at bounding box center [625, 125] width 27 height 22
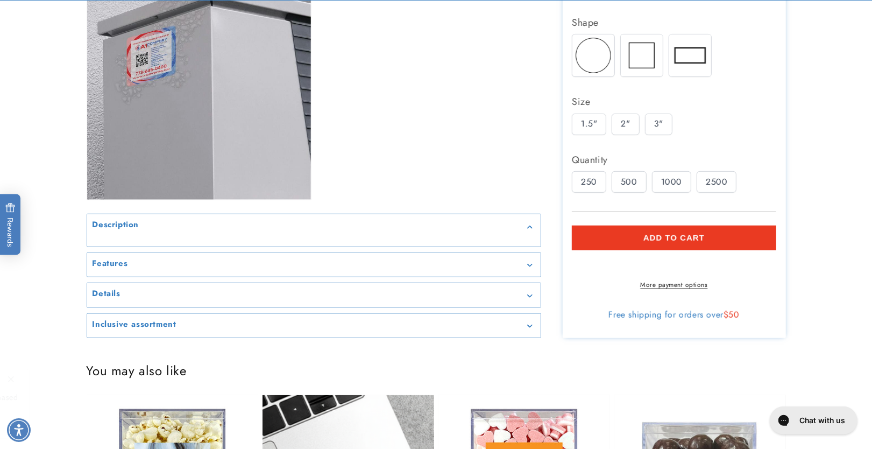
click at [642, 49] on img at bounding box center [642, 55] width 42 height 42
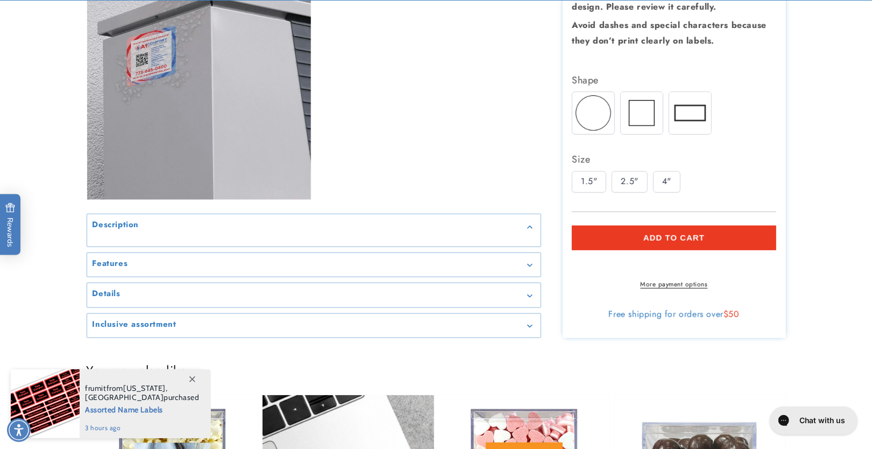
click at [596, 177] on div "1.5"" at bounding box center [589, 182] width 34 height 22
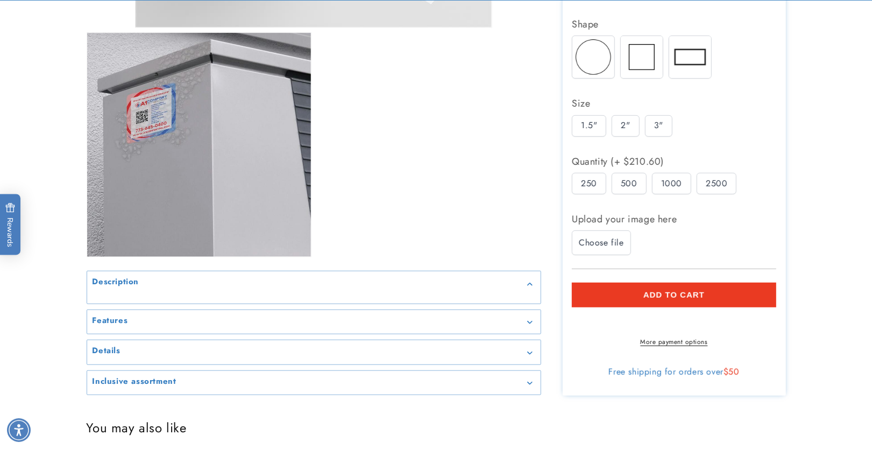
scroll to position [458, 0]
click at [610, 237] on span "Choose file" at bounding box center [601, 242] width 45 height 13
click at [0, 0] on input "Choose file" at bounding box center [0, 0] width 0 height 0
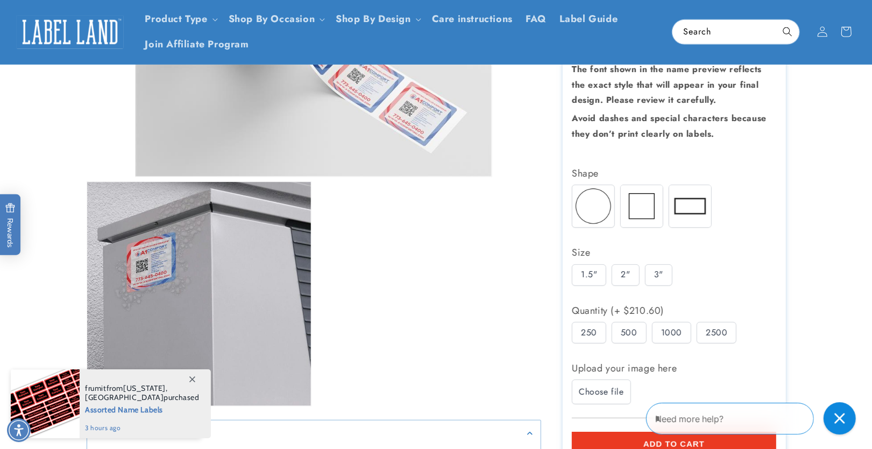
scroll to position [114, 0]
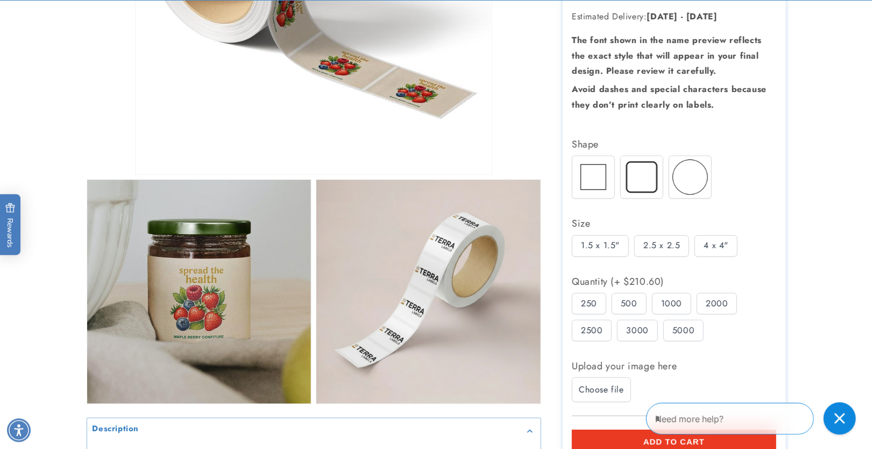
scroll to position [343, 0]
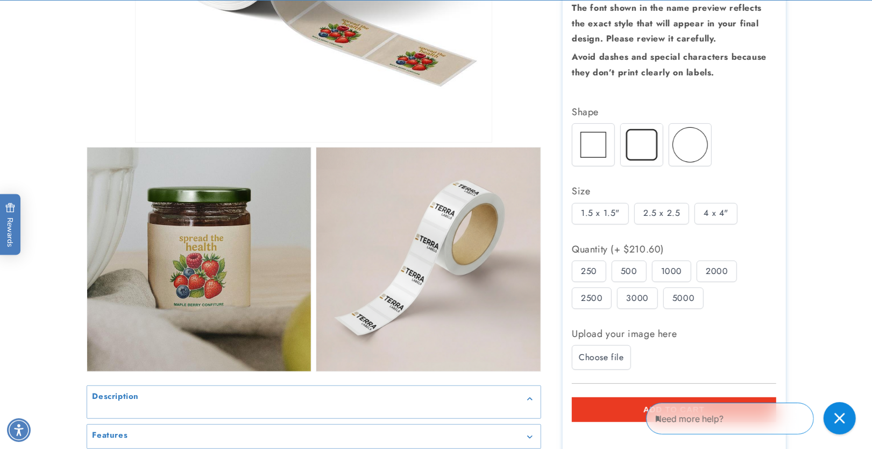
click at [687, 288] on div "5000" at bounding box center [684, 298] width 40 height 22
click at [682, 262] on div "1000" at bounding box center [671, 271] width 39 height 22
click at [664, 202] on div "2.5 x 2.5" at bounding box center [662, 213] width 55 height 22
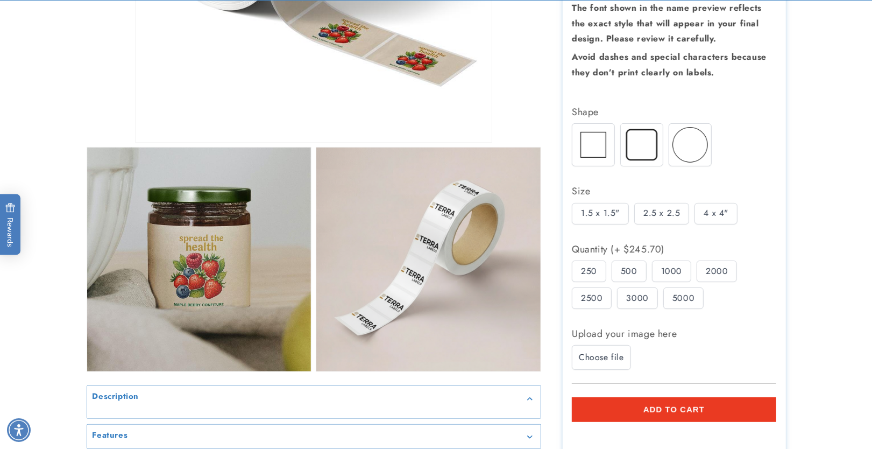
scroll to position [0, 0]
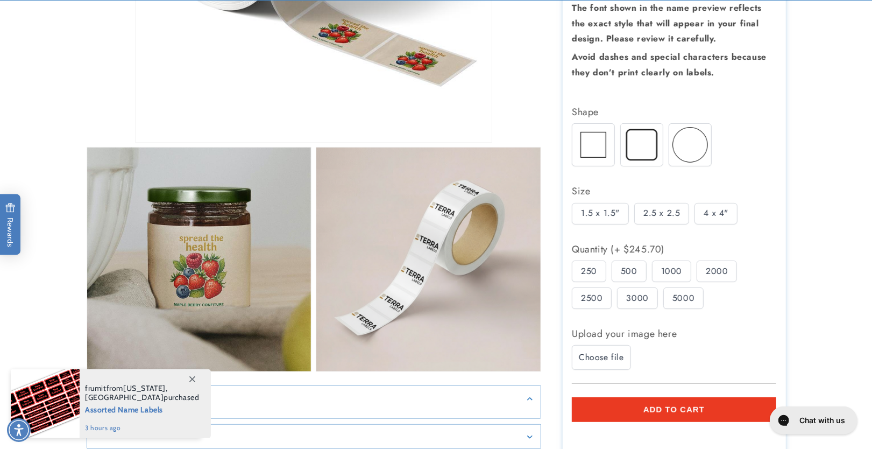
click at [656, 287] on div "3000" at bounding box center [637, 298] width 40 height 22
click at [609, 351] on span "Choose file" at bounding box center [601, 357] width 45 height 13
click at [0, 0] on input "Choose file" at bounding box center [0, 0] width 0 height 0
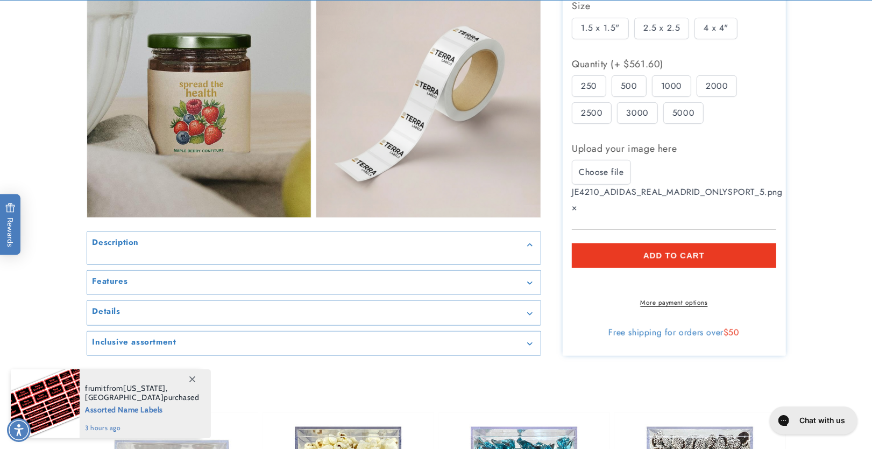
scroll to position [515, 0]
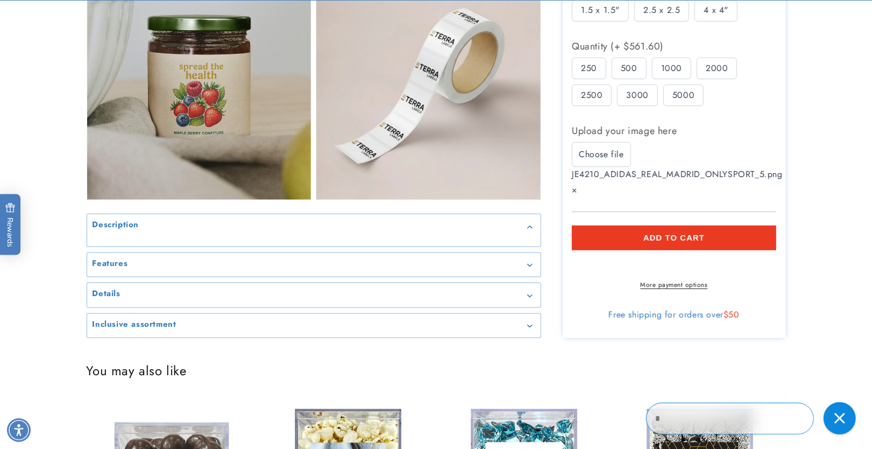
click at [680, 233] on span "Add to cart" at bounding box center [674, 238] width 61 height 10
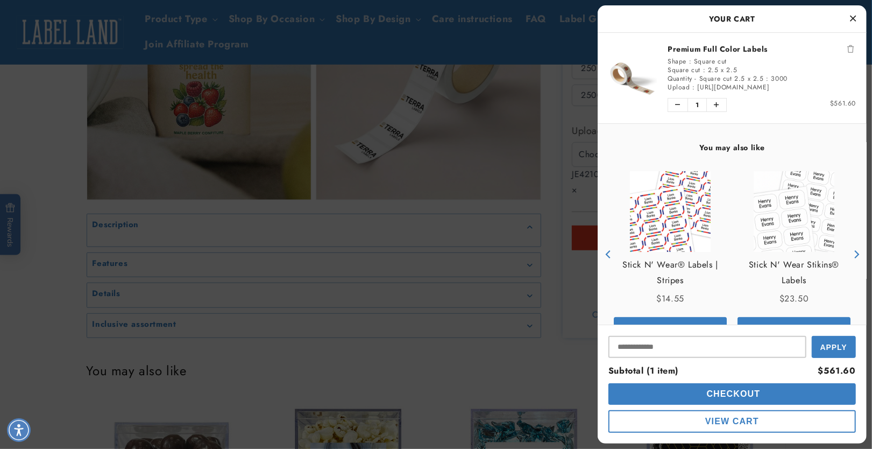
click at [851, 50] on icon "Remove Premium Full Color Labels" at bounding box center [851, 49] width 6 height 8
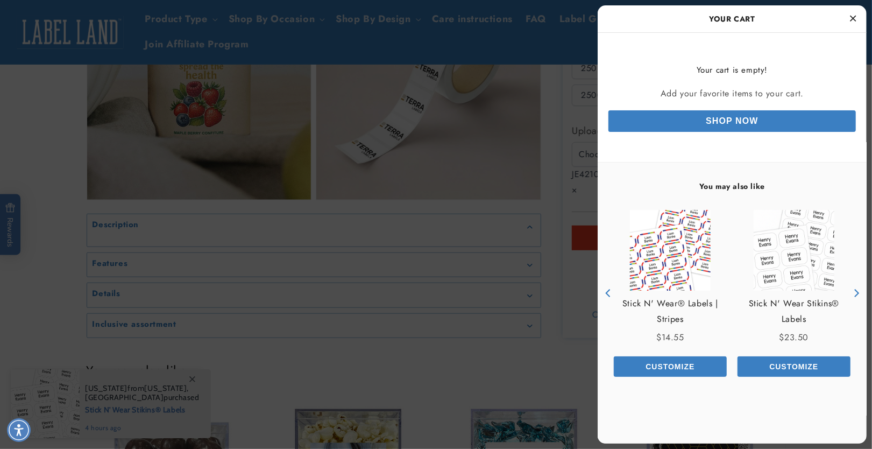
click at [855, 22] on icon "Close Cart" at bounding box center [854, 18] width 6 height 10
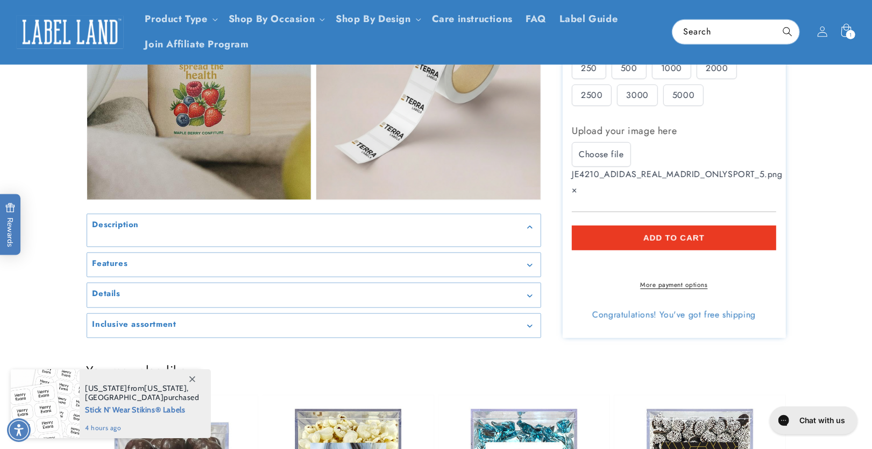
click at [577, 184] on span "×" at bounding box center [575, 190] width 6 height 12
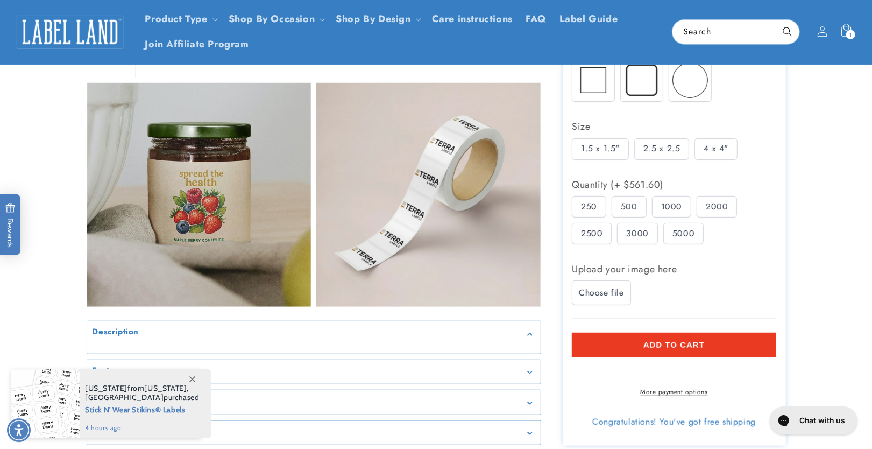
scroll to position [286, 0]
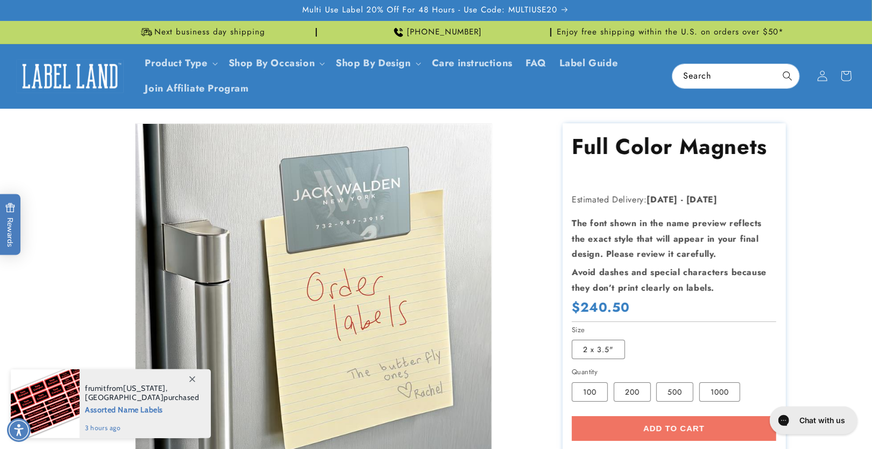
click at [195, 375] on span at bounding box center [191, 378] width 19 height 19
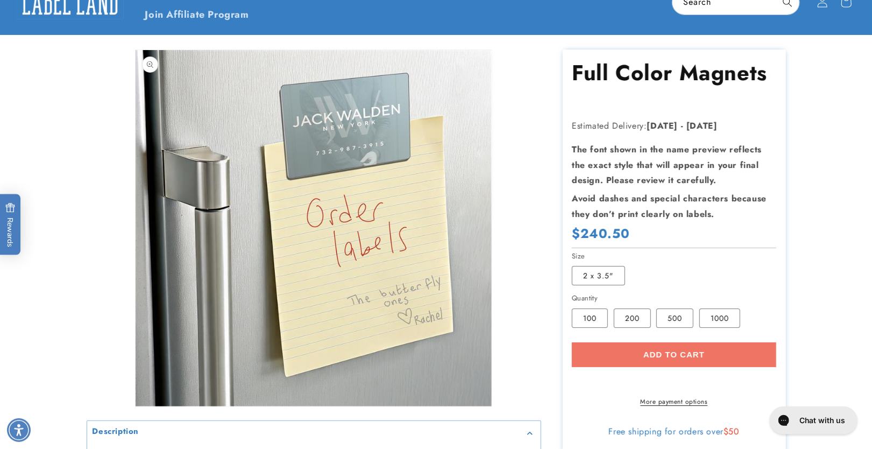
scroll to position [114, 0]
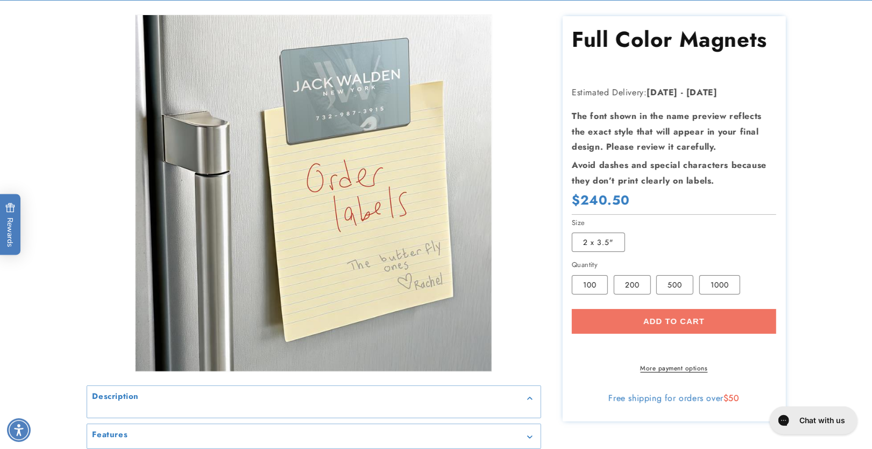
click at [637, 295] on section "Full Color Magnets Full Color Magnets Estimated Delivery: Sep 19 - Sep 25 The f…" at bounding box center [674, 218] width 223 height 405
click at [625, 283] on label "200 Variant sold out or unavailable" at bounding box center [632, 284] width 37 height 19
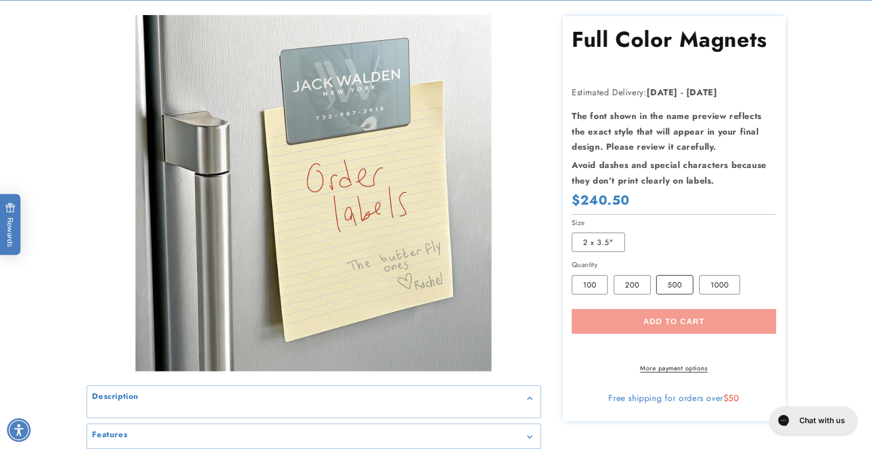
click at [671, 283] on section "Full Color Magnets Full Color Magnets Estimated Delivery: Sep 19 - Sep 25 The f…" at bounding box center [674, 218] width 223 height 405
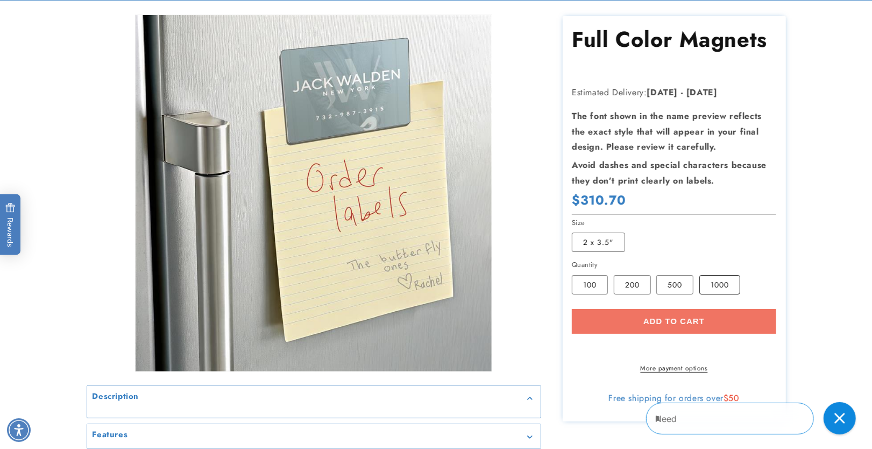
click at [721, 281] on label "1000 Variant sold out or unavailable" at bounding box center [720, 284] width 41 height 19
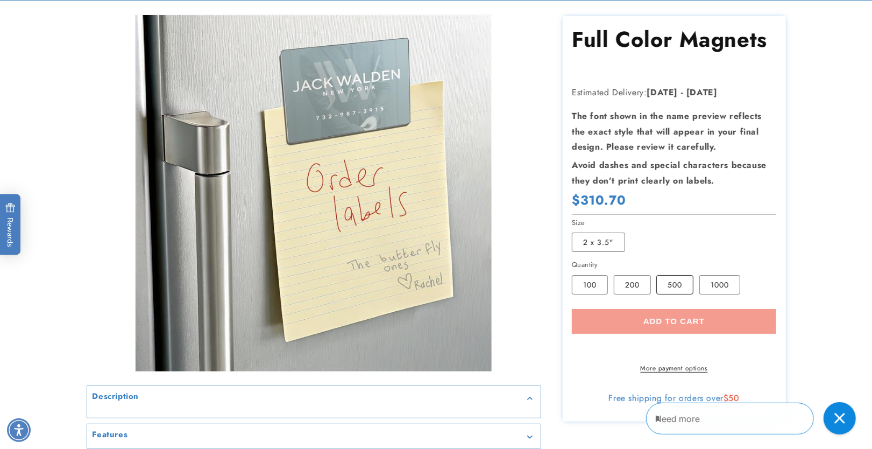
click at [681, 280] on label "500 Variant sold out or unavailable" at bounding box center [675, 284] width 37 height 19
click at [641, 283] on label "200 Variant sold out or unavailable" at bounding box center [632, 284] width 37 height 19
click at [615, 283] on label "200 Variant sold out or unavailable" at bounding box center [632, 284] width 37 height 19
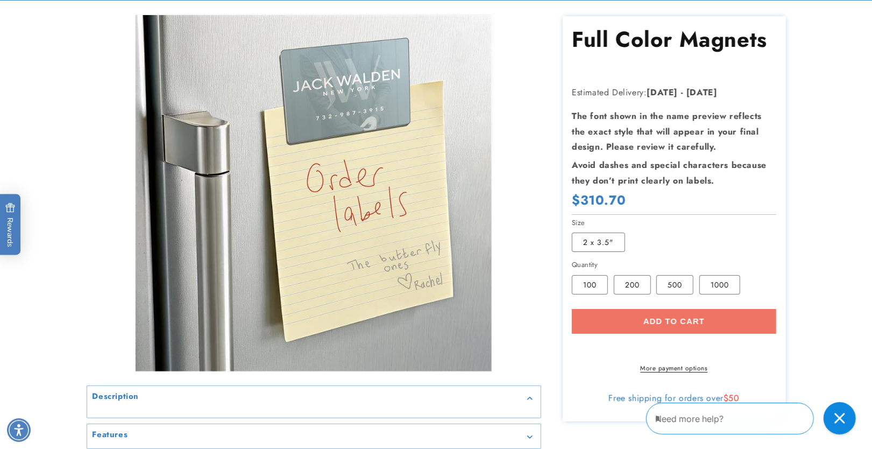
click at [590, 283] on label "100 Variant sold out or unavailable" at bounding box center [590, 284] width 36 height 19
click at [640, 291] on label "200 Variant sold out or unavailable" at bounding box center [632, 284] width 37 height 19
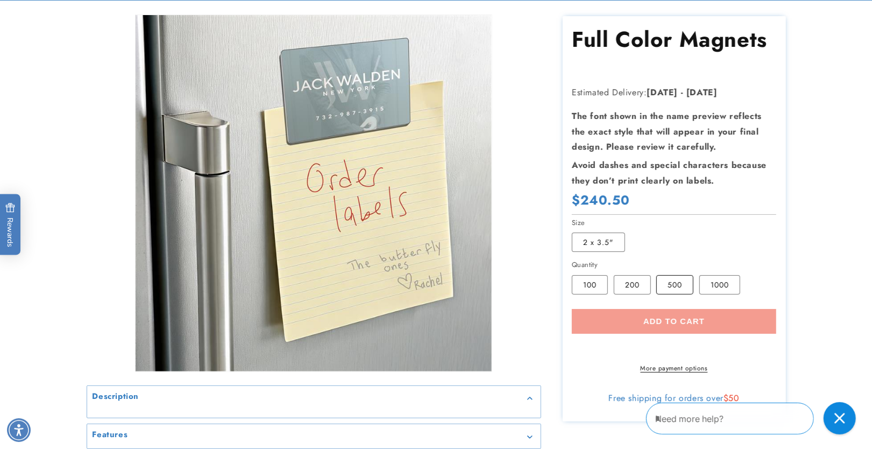
click at [673, 284] on label "500 Variant sold out or unavailable" at bounding box center [675, 284] width 37 height 19
click at [707, 280] on section "Full Color Magnets Full Color Magnets Estimated Delivery: Sep 19 - Sep 25 The f…" at bounding box center [674, 218] width 223 height 405
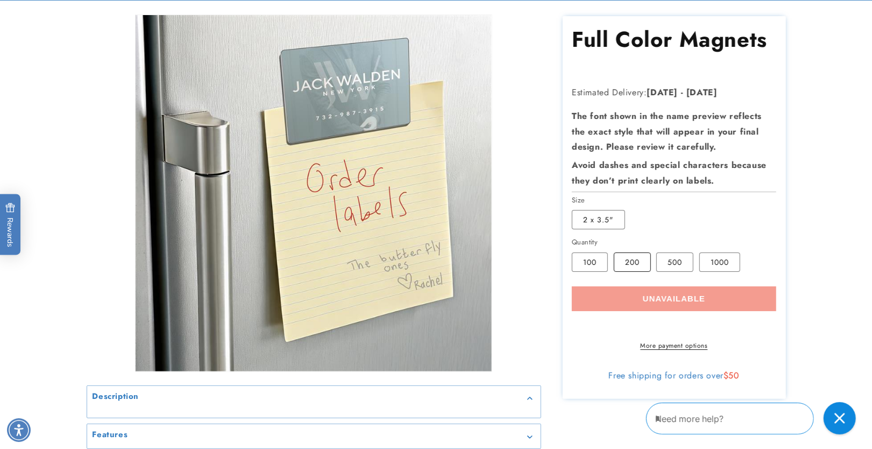
click at [620, 262] on label "200 Variant sold out or unavailable" at bounding box center [632, 261] width 37 height 19
click at [587, 262] on label "100 Variant sold out or unavailable" at bounding box center [590, 261] width 36 height 19
click at [588, 208] on fieldset "Size 2 x 3.5" Variant sold out or unavailable" at bounding box center [674, 213] width 205 height 36
click at [617, 259] on label "200 Variant sold out or unavailable" at bounding box center [632, 261] width 37 height 19
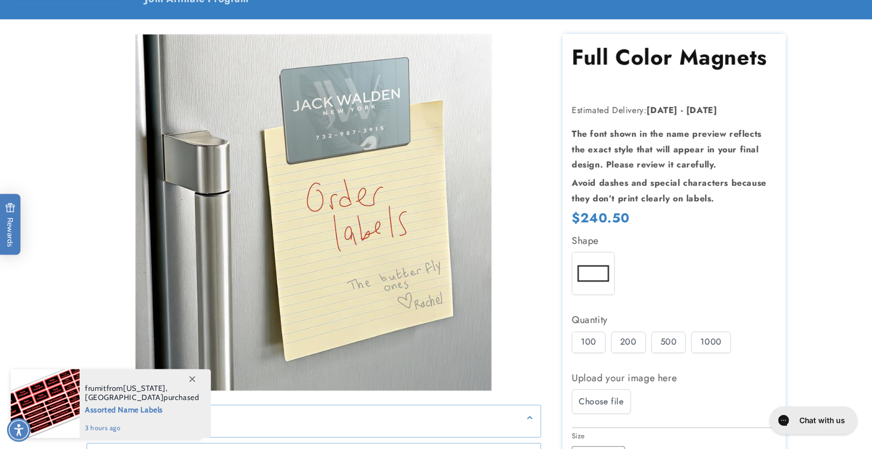
scroll to position [229, 0]
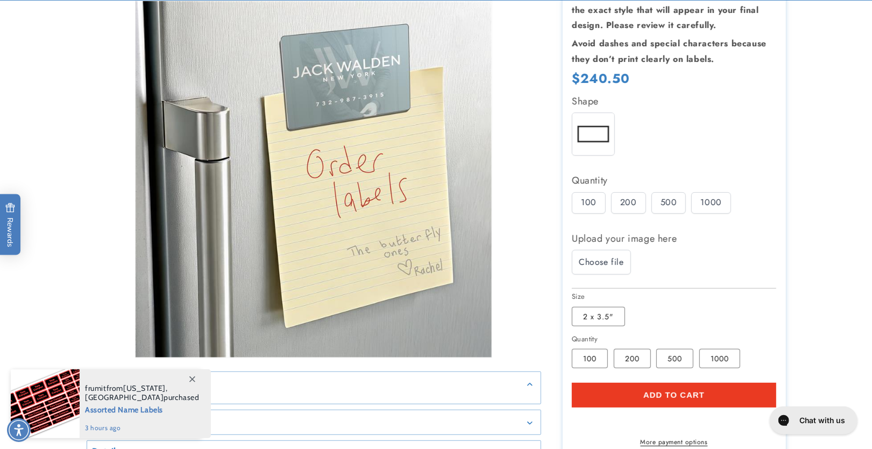
click at [636, 212] on div "200" at bounding box center [628, 203] width 35 height 22
click at [665, 205] on div "500" at bounding box center [669, 203] width 35 height 22
click at [703, 201] on div "1000" at bounding box center [711, 203] width 39 height 22
click at [653, 202] on div "500" at bounding box center [669, 203] width 35 height 22
click at [611, 202] on div "200" at bounding box center [628, 203] width 35 height 22
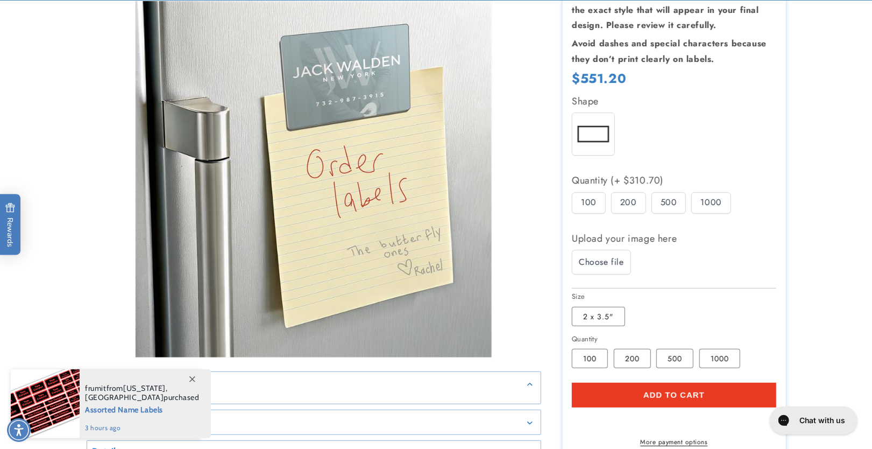
click at [592, 205] on div "100" at bounding box center [589, 203] width 34 height 22
click at [632, 206] on div "200" at bounding box center [628, 203] width 35 height 22
click at [661, 203] on div "500" at bounding box center [669, 203] width 35 height 22
click at [710, 203] on div "1000" at bounding box center [711, 203] width 39 height 22
click at [662, 204] on div "500" at bounding box center [669, 203] width 35 height 22
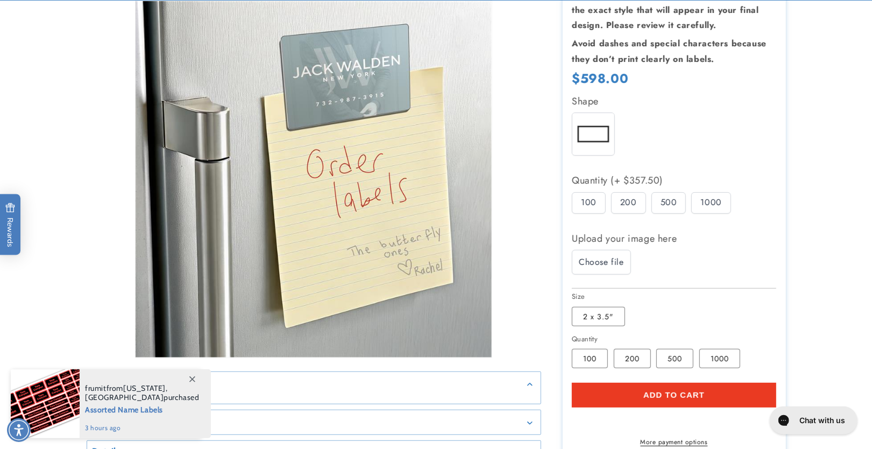
drag, startPoint x: 615, startPoint y: 206, endPoint x: 606, endPoint y: 207, distance: 8.7
click at [614, 206] on div "200" at bounding box center [628, 203] width 35 height 22
click at [582, 204] on div "100" at bounding box center [589, 203] width 34 height 22
click at [618, 203] on div "200" at bounding box center [628, 203] width 35 height 22
click at [653, 201] on div "500" at bounding box center [669, 203] width 35 height 22
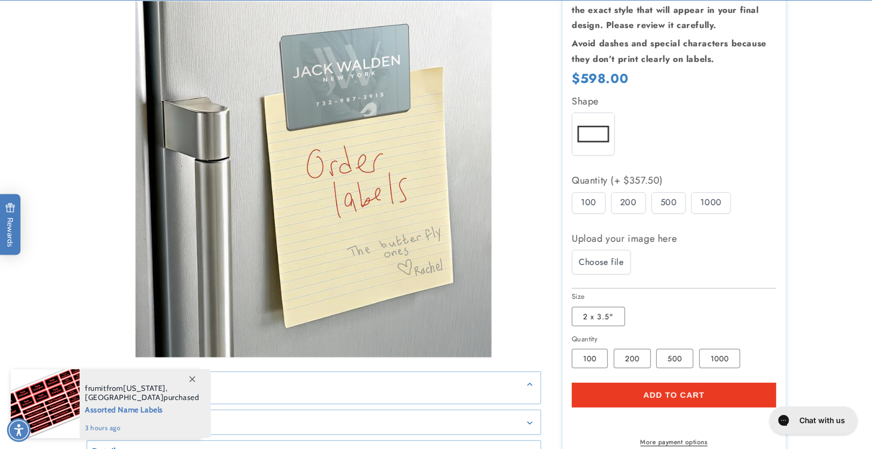
click at [697, 201] on div "1000" at bounding box center [711, 203] width 39 height 22
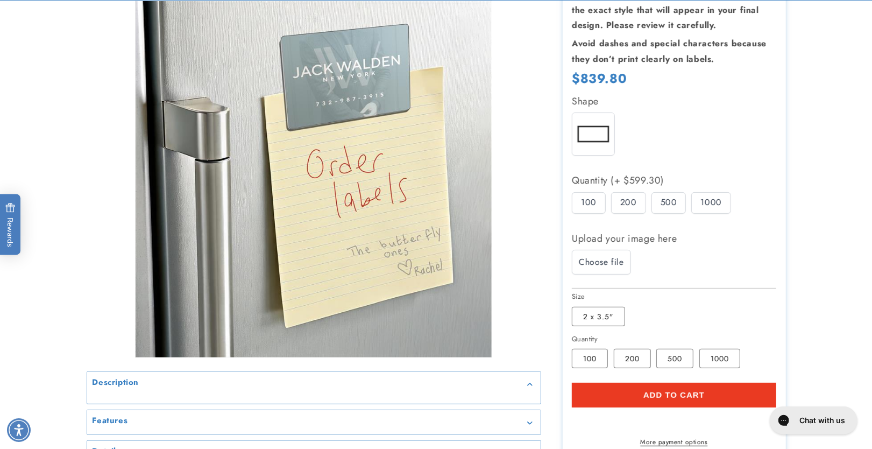
scroll to position [0, 0]
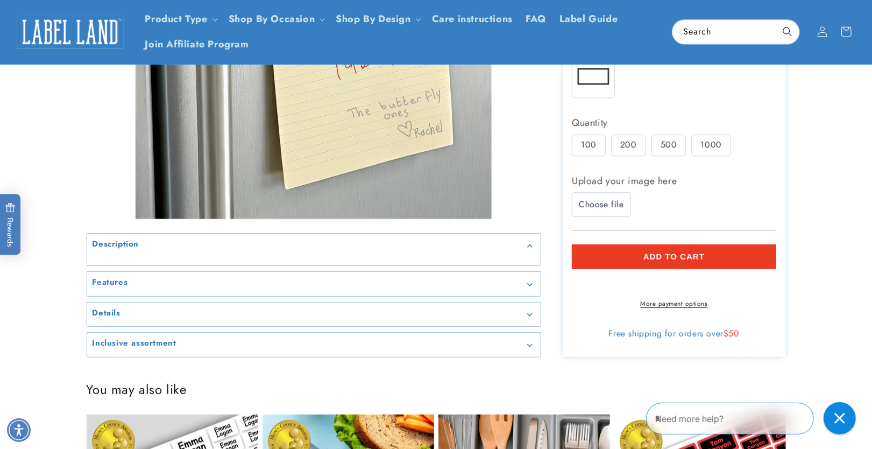
click at [600, 202] on span "Choose file" at bounding box center [601, 204] width 45 height 13
click at [0, 0] on input "Choose file" at bounding box center [0, 0] width 0 height 0
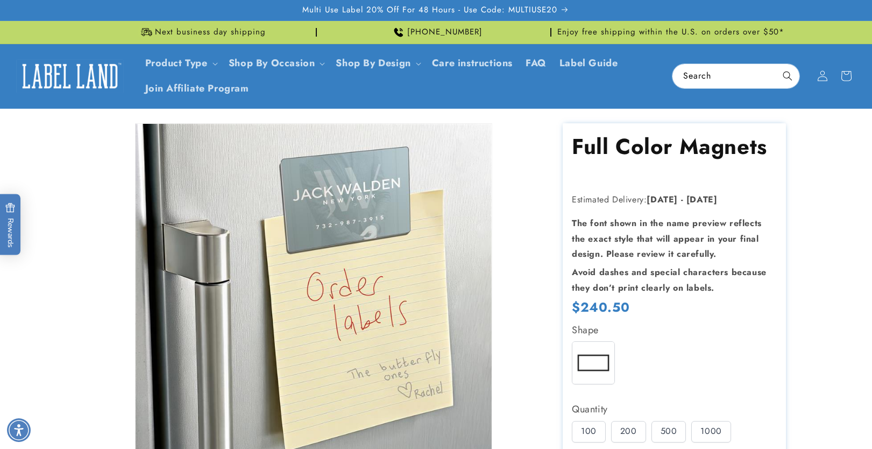
scroll to position [343, 0]
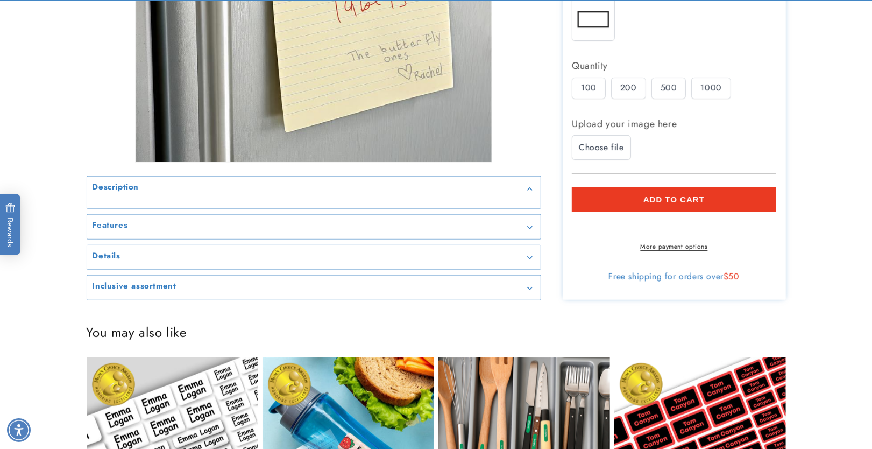
click at [577, 96] on div "100" at bounding box center [589, 88] width 34 height 22
click at [591, 87] on div "100" at bounding box center [589, 88] width 34 height 22
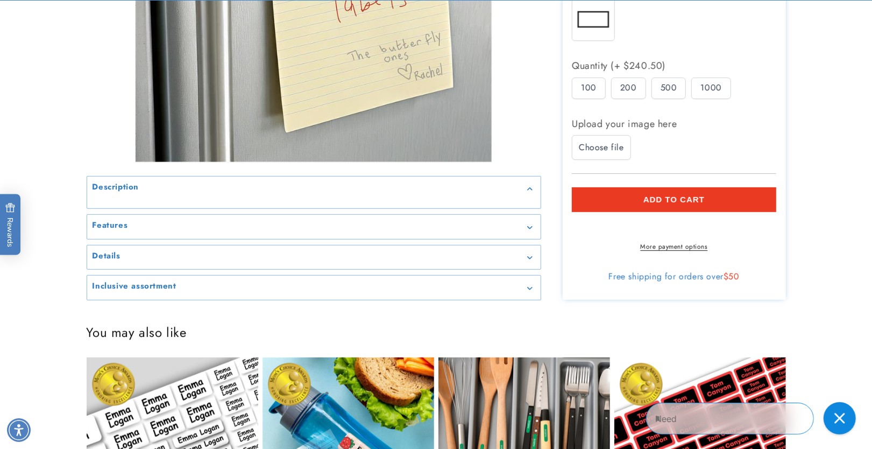
scroll to position [0, 0]
click at [642, 85] on div "200" at bounding box center [628, 88] width 35 height 22
click at [671, 87] on div "500" at bounding box center [669, 88] width 35 height 22
click at [700, 86] on div "1000" at bounding box center [711, 88] width 39 height 22
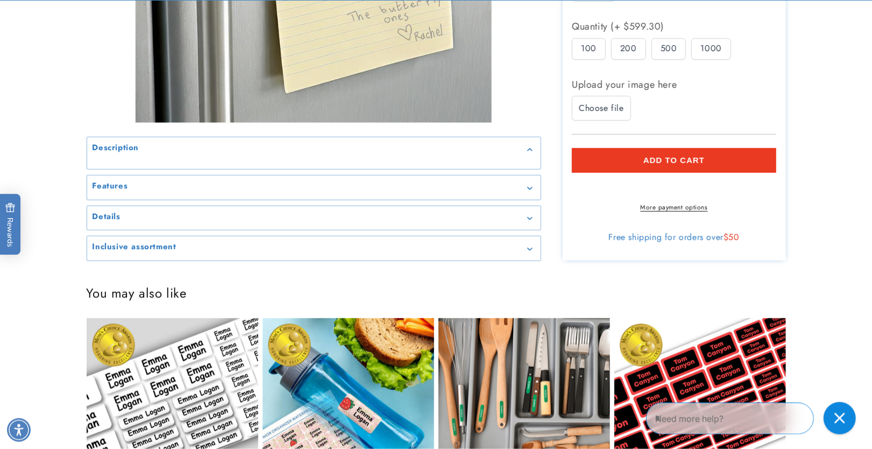
scroll to position [400, 0]
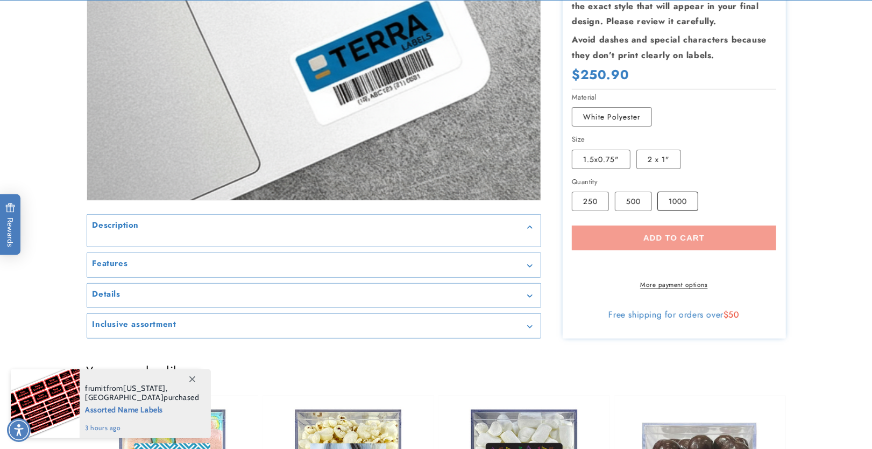
click at [672, 192] on label "1000 Variant sold out or unavailable" at bounding box center [678, 201] width 41 height 19
click at [615, 192] on label "500 Variant sold out or unavailable" at bounding box center [633, 201] width 37 height 19
click at [592, 192] on label "250 Variant sold out or unavailable" at bounding box center [590, 201] width 37 height 19
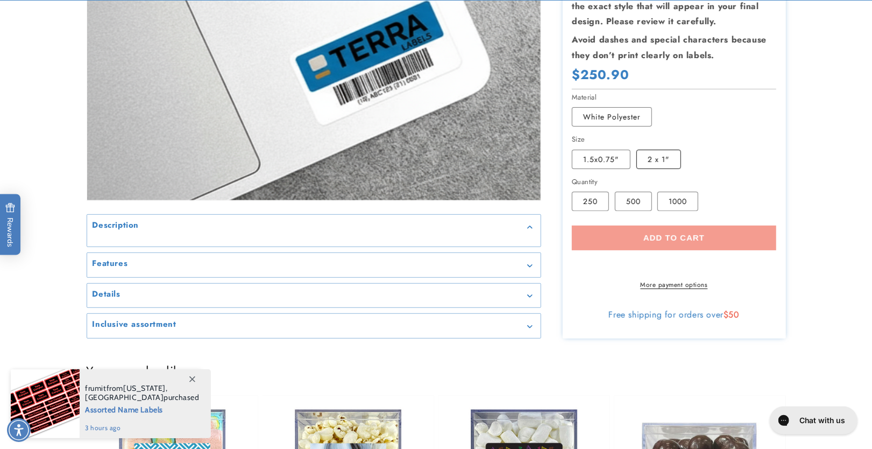
click at [651, 155] on label "2 x 1" Variant sold out or unavailable" at bounding box center [659, 159] width 45 height 19
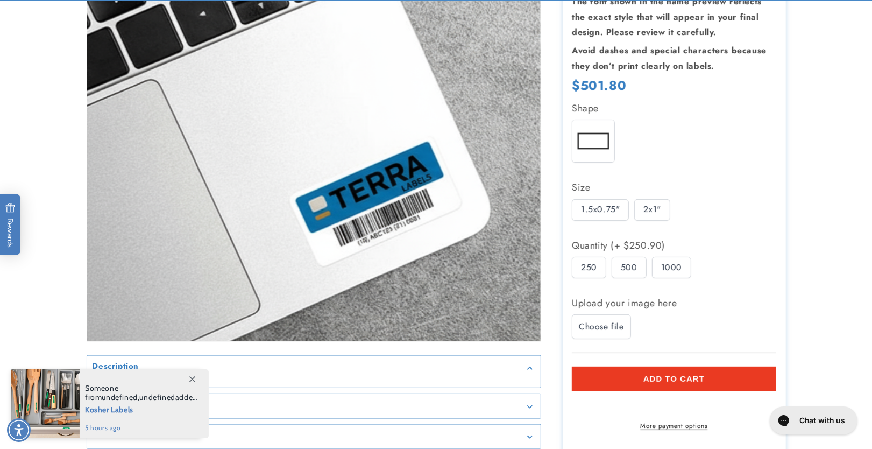
scroll to position [229, 0]
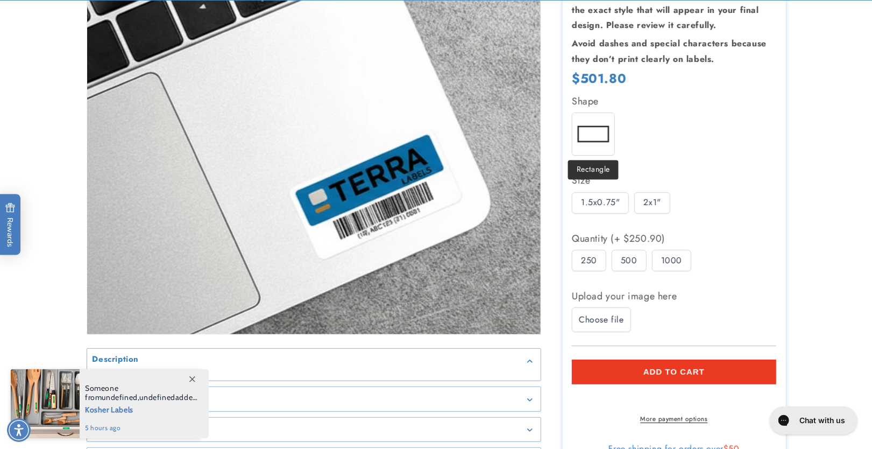
click at [595, 145] on img at bounding box center [594, 134] width 42 height 42
click at [645, 207] on div "2x1"" at bounding box center [653, 203] width 36 height 22
click at [639, 265] on div "500" at bounding box center [629, 261] width 35 height 22
click at [661, 260] on div "1000" at bounding box center [671, 261] width 39 height 22
click at [619, 260] on div "500" at bounding box center [629, 261] width 35 height 22
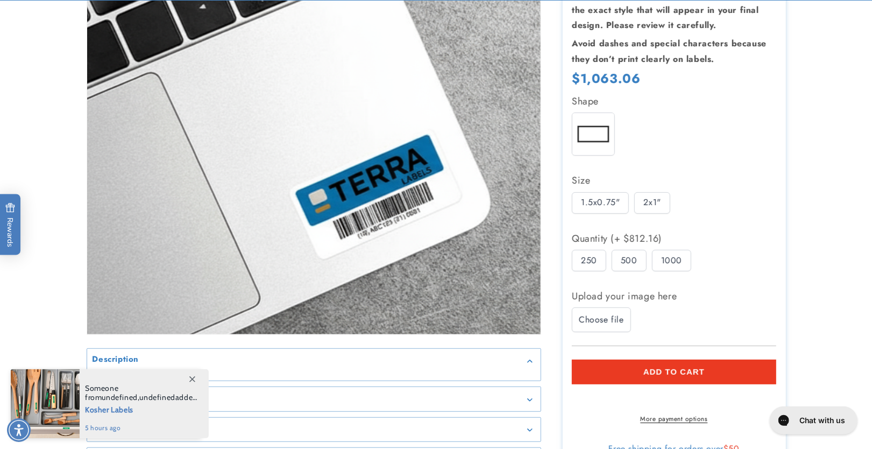
click at [582, 262] on div "250" at bounding box center [589, 261] width 34 height 22
click at [593, 197] on div "1.5x0.75"" at bounding box center [600, 203] width 57 height 22
click at [651, 194] on div "2x1"" at bounding box center [653, 203] width 36 height 22
click at [583, 194] on div "1.5x0.75"" at bounding box center [600, 203] width 57 height 22
click at [625, 262] on div "500" at bounding box center [629, 261] width 35 height 22
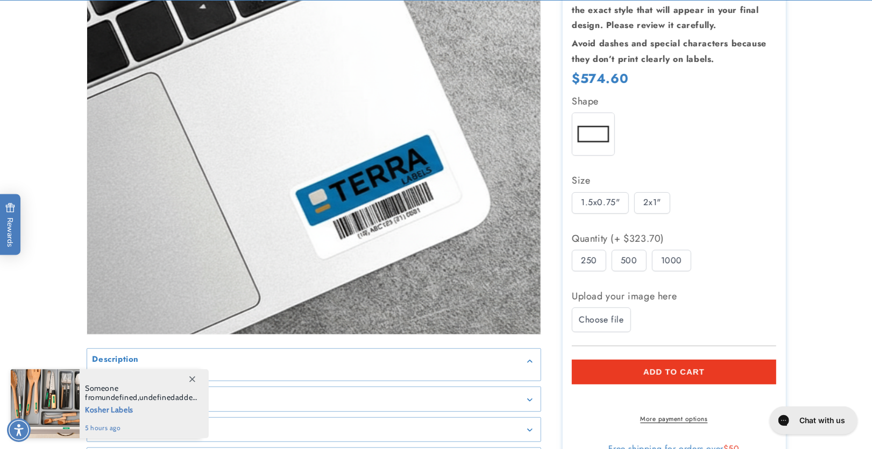
click at [666, 264] on div "1000" at bounding box center [671, 261] width 39 height 22
drag, startPoint x: 616, startPoint y: 264, endPoint x: 583, endPoint y: 264, distance: 32.3
click at [615, 264] on div "500" at bounding box center [629, 261] width 35 height 22
click at [582, 264] on div "250" at bounding box center [589, 261] width 34 height 22
click at [678, 266] on div "1000" at bounding box center [671, 261] width 39 height 22
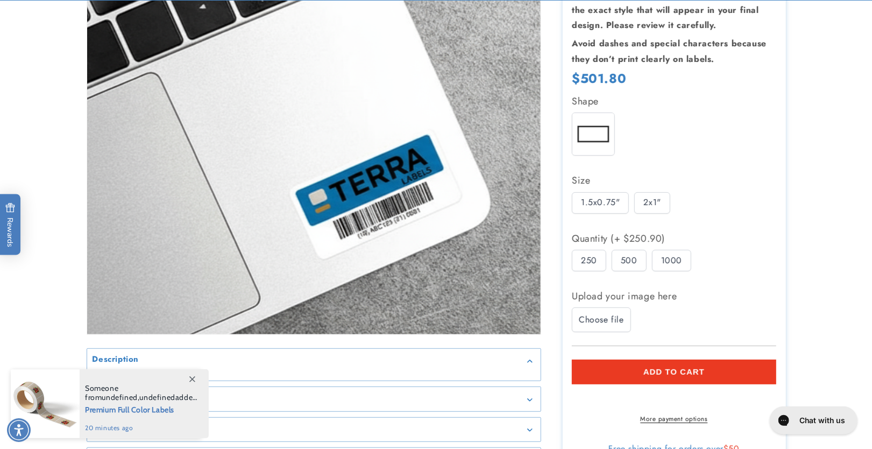
click at [643, 207] on div "2x1"" at bounding box center [653, 203] width 36 height 22
click at [629, 259] on div "500" at bounding box center [629, 261] width 35 height 22
click at [665, 264] on div "1000" at bounding box center [671, 261] width 39 height 22
click at [629, 264] on div "500" at bounding box center [629, 261] width 35 height 22
click at [581, 261] on div "250" at bounding box center [589, 261] width 34 height 22
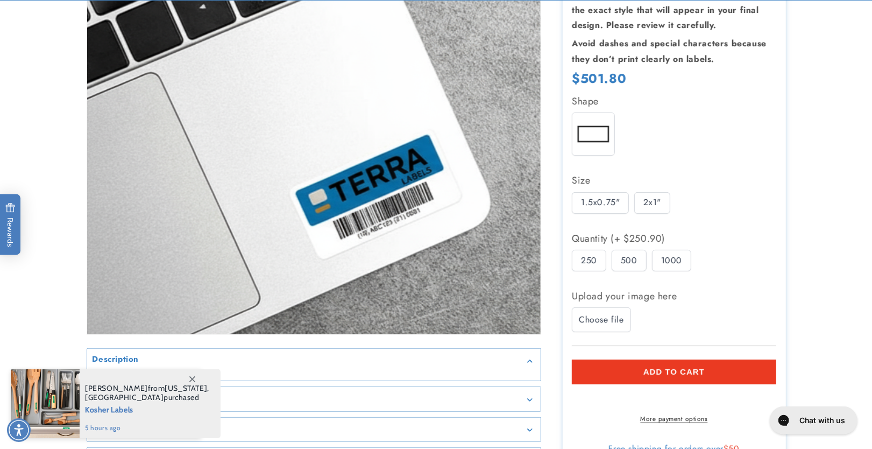
click at [617, 265] on div "500" at bounding box center [629, 261] width 35 height 22
click at [679, 258] on div "1000" at bounding box center [671, 261] width 39 height 22
click at [635, 260] on div "500" at bounding box center [629, 261] width 35 height 22
click at [596, 259] on div "250" at bounding box center [589, 261] width 34 height 22
click at [654, 203] on div "2x1"" at bounding box center [653, 203] width 36 height 22
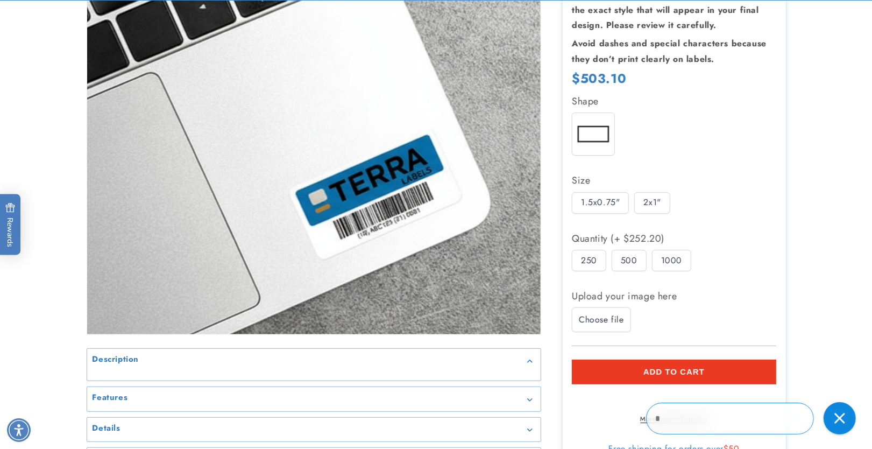
click at [631, 259] on div "500" at bounding box center [629, 261] width 35 height 22
click at [663, 259] on div "1000" at bounding box center [671, 261] width 39 height 22
click at [626, 258] on div "500" at bounding box center [629, 261] width 35 height 22
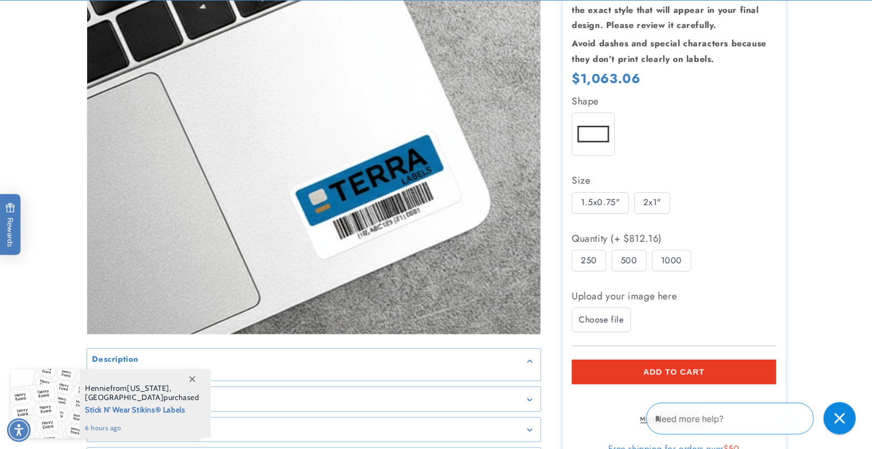
click at [671, 259] on div "1000" at bounding box center [671, 261] width 39 height 22
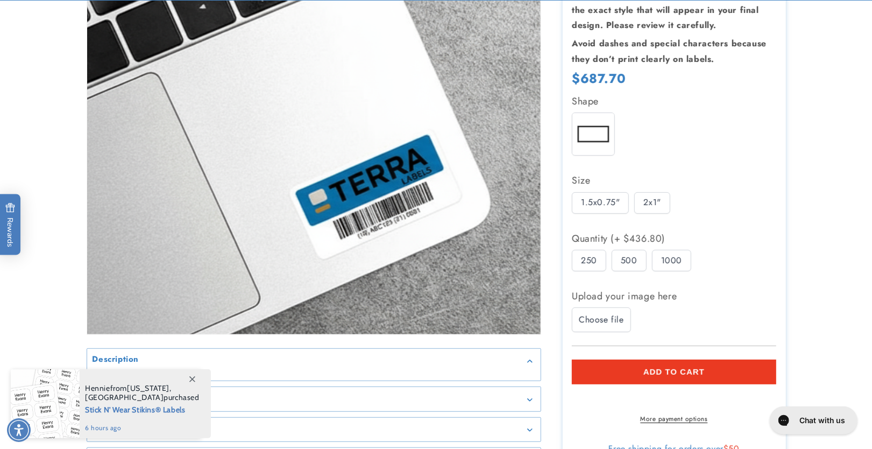
click at [634, 260] on div "500" at bounding box center [629, 261] width 35 height 22
click at [594, 261] on div "250" at bounding box center [589, 261] width 34 height 22
click at [628, 260] on div "500" at bounding box center [629, 261] width 35 height 22
click at [661, 261] on div "1000" at bounding box center [671, 261] width 39 height 22
click at [631, 263] on div "500" at bounding box center [629, 261] width 35 height 22
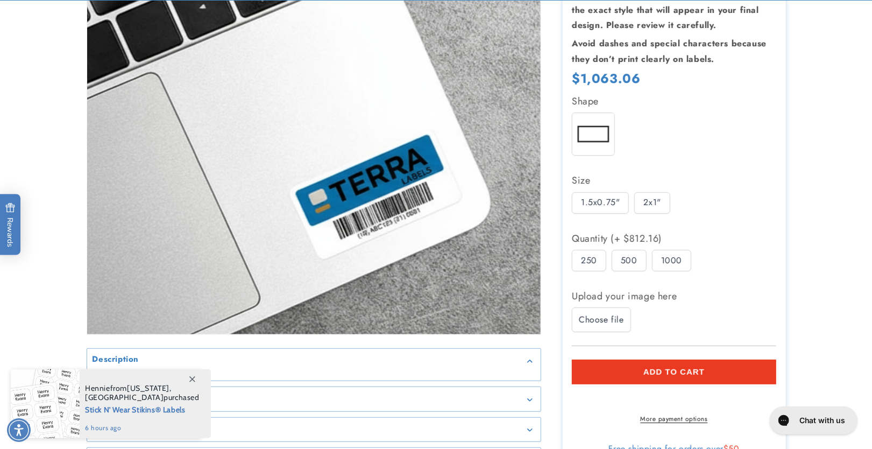
click at [597, 261] on div "250" at bounding box center [589, 261] width 34 height 22
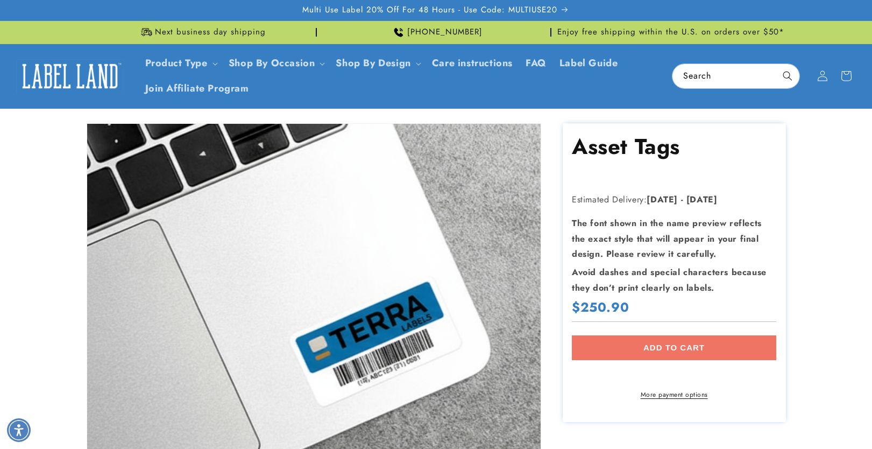
scroll to position [229, 0]
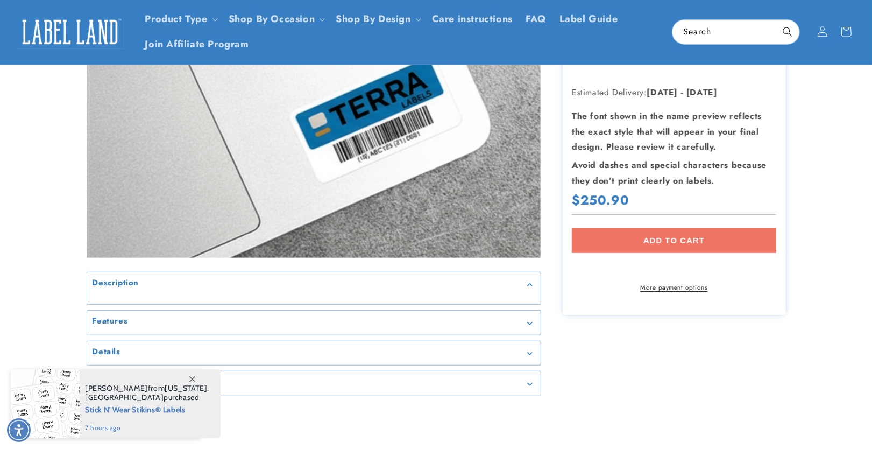
click at [671, 243] on div "Add to cart More payment options This item is a recurring or deferred purchase.…" at bounding box center [674, 260] width 205 height 64
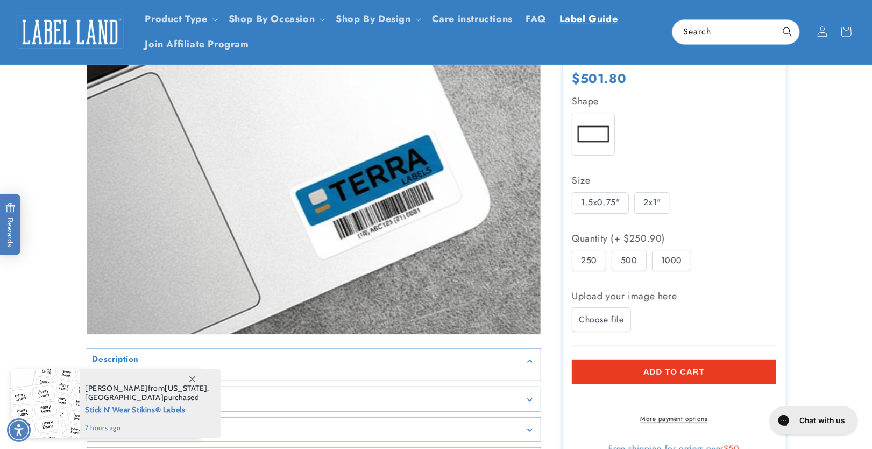
scroll to position [0, 0]
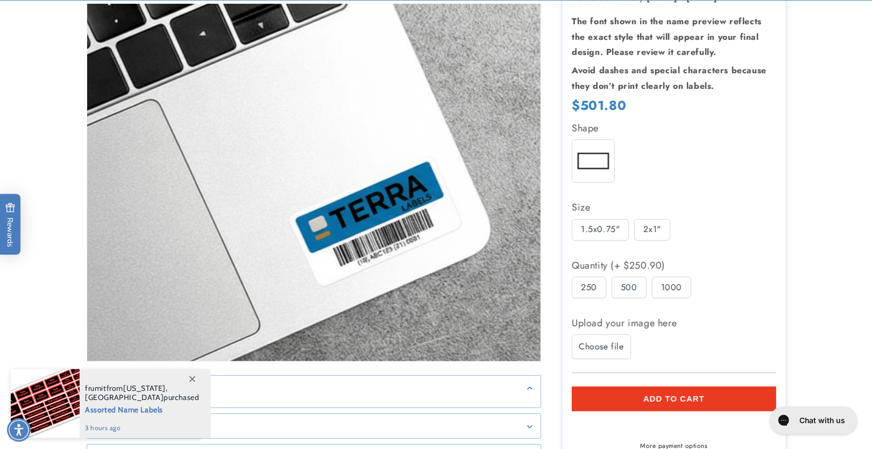
scroll to position [229, 0]
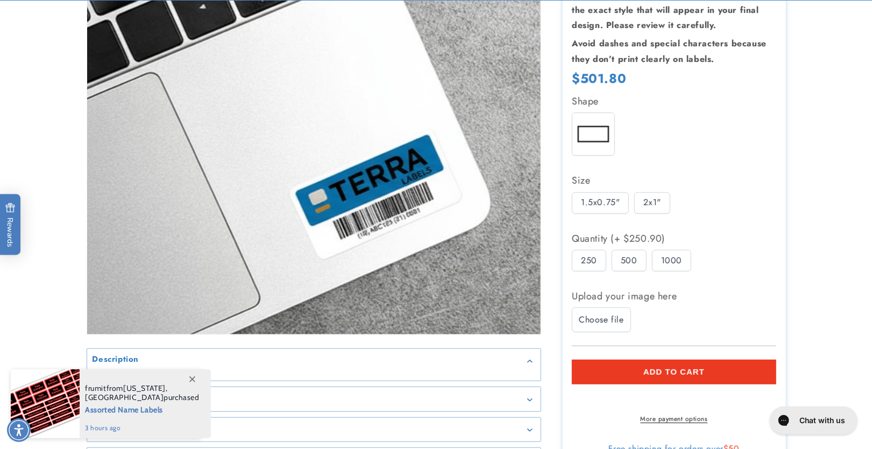
click at [649, 203] on div "2x1"" at bounding box center [653, 203] width 36 height 22
click at [630, 261] on div "500" at bounding box center [629, 261] width 35 height 22
click at [679, 260] on div "1000" at bounding box center [671, 261] width 39 height 22
click at [623, 259] on div "500" at bounding box center [629, 261] width 35 height 22
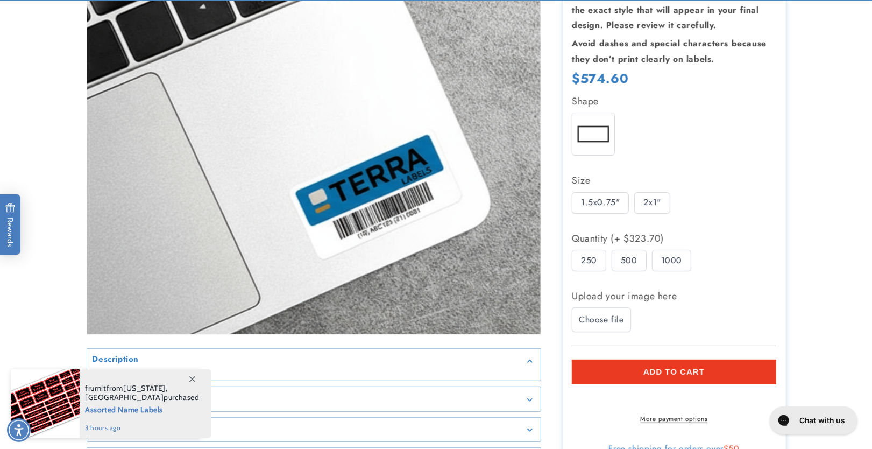
click at [591, 259] on div "250" at bounding box center [589, 261] width 34 height 22
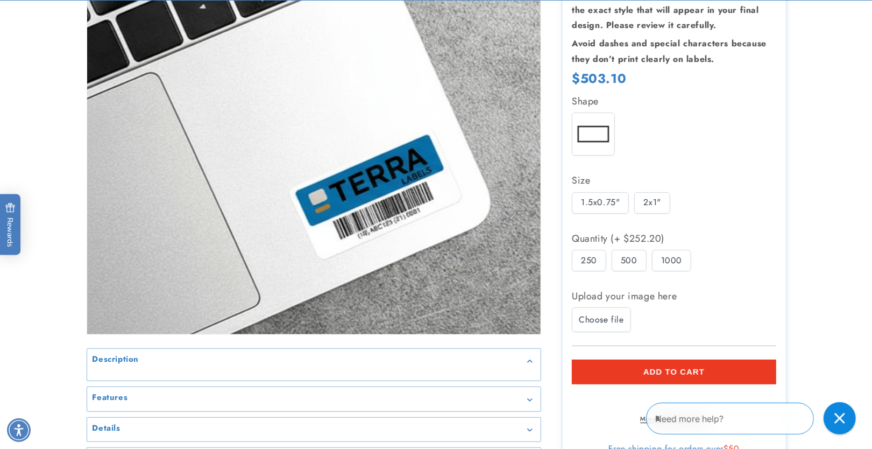
click at [615, 211] on div "1.5x0.75"" at bounding box center [600, 203] width 57 height 22
click at [639, 265] on div "500" at bounding box center [629, 261] width 35 height 22
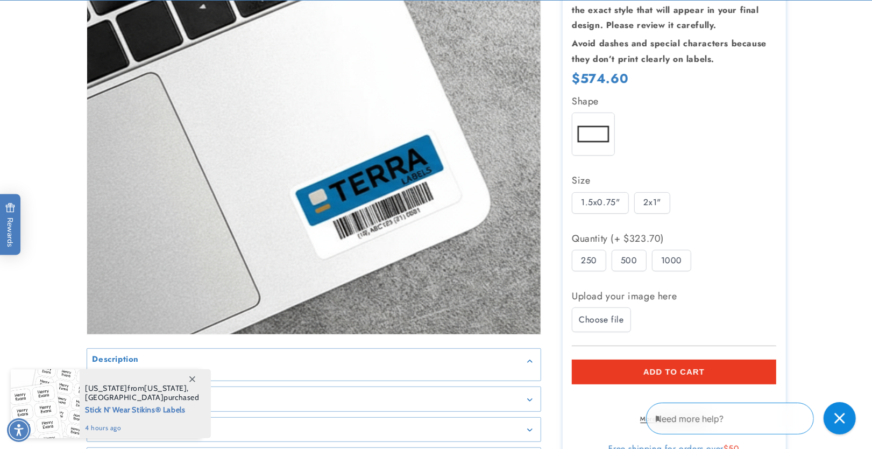
click at [676, 263] on div "1000" at bounding box center [671, 261] width 39 height 22
click at [615, 259] on div "500" at bounding box center [629, 261] width 35 height 22
click at [568, 254] on section "Asset Tags Asset Tags Estimated Delivery: Sep 19 - Sep 25 The font shown in the…" at bounding box center [674, 184] width 223 height 578
click at [596, 269] on div "250" at bounding box center [589, 261] width 34 height 22
click at [654, 208] on div "2x1"" at bounding box center [653, 203] width 36 height 22
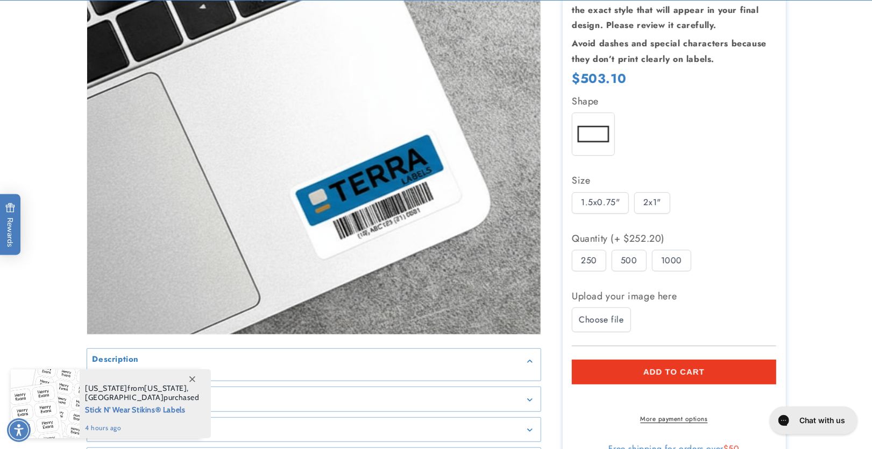
click at [602, 199] on div "1.5x0.75"" at bounding box center [600, 203] width 57 height 22
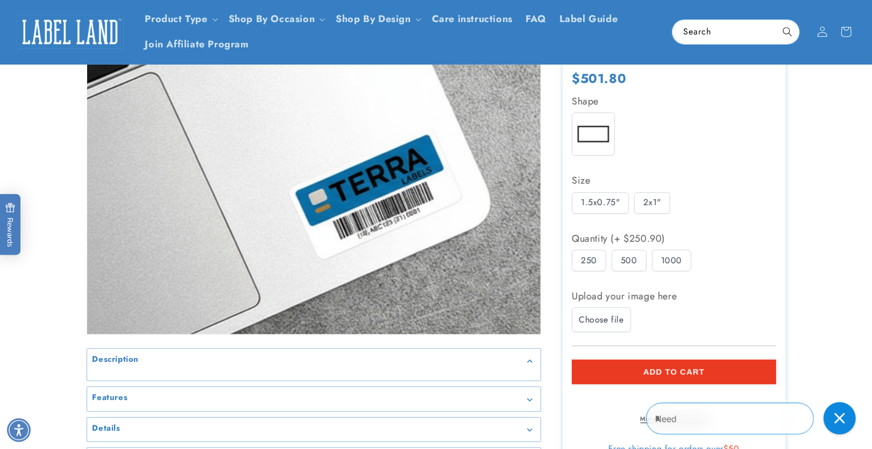
click at [650, 202] on div "2x1"" at bounding box center [653, 203] width 36 height 22
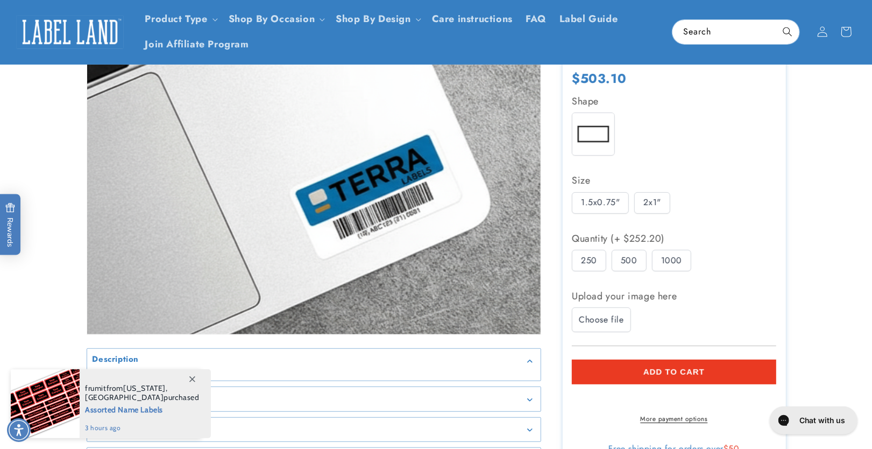
click at [635, 260] on div "500" at bounding box center [629, 261] width 35 height 22
click at [678, 367] on span "Add to cart" at bounding box center [674, 372] width 61 height 10
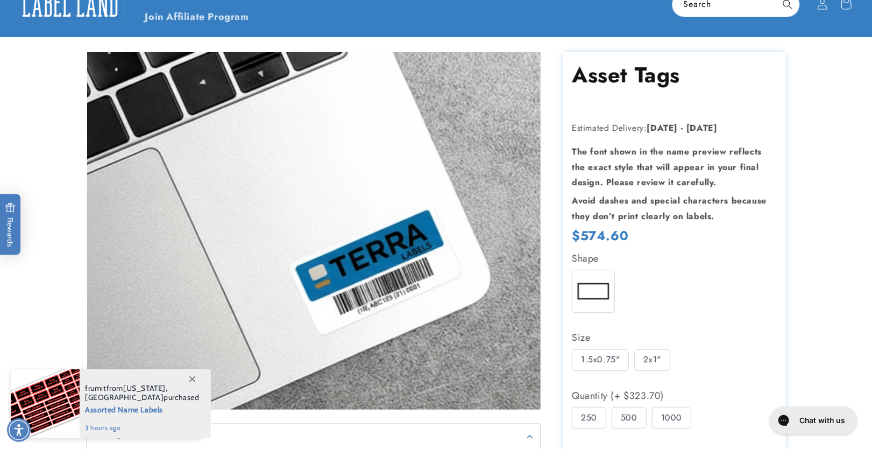
scroll to position [114, 0]
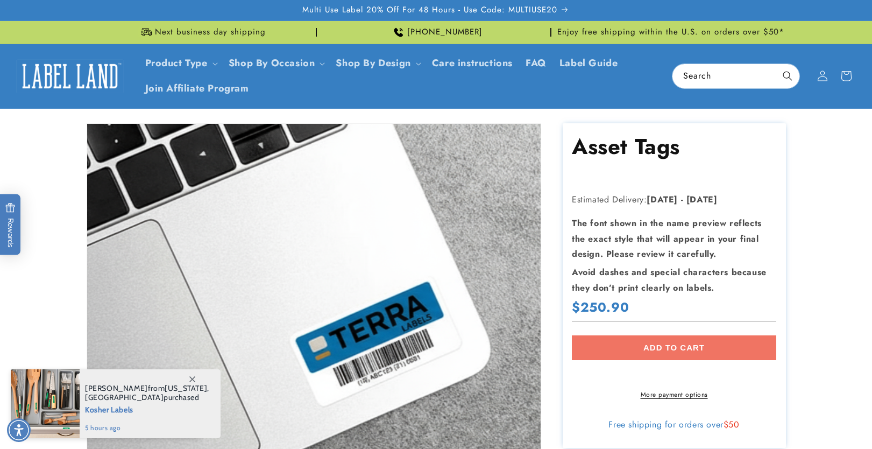
scroll to position [114, 0]
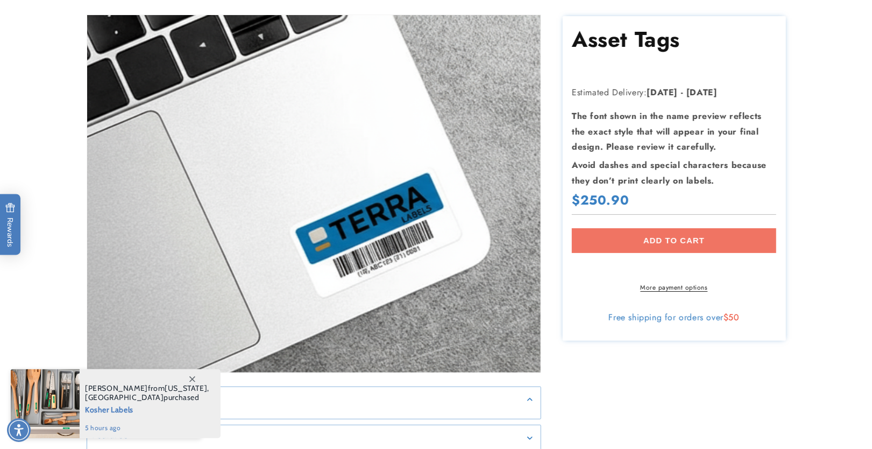
click at [674, 244] on div "Add to cart More payment options This item is a recurring or deferred purchase.…" at bounding box center [674, 260] width 205 height 64
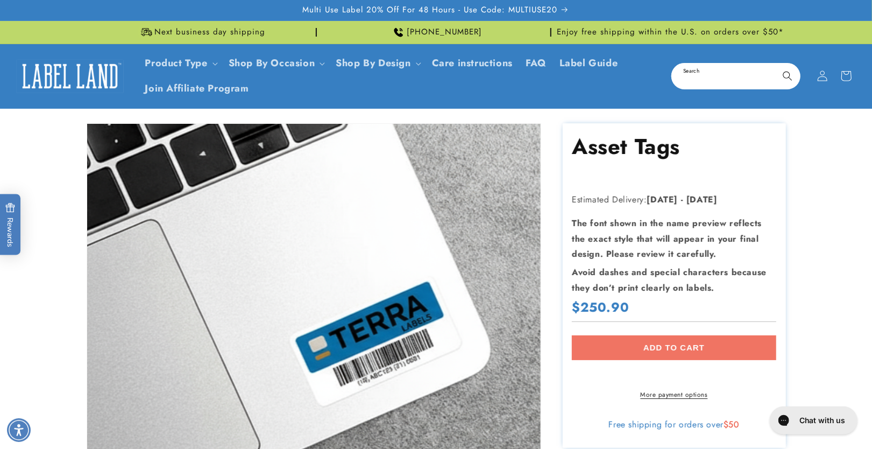
click at [714, 79] on input "Search" at bounding box center [736, 76] width 127 height 24
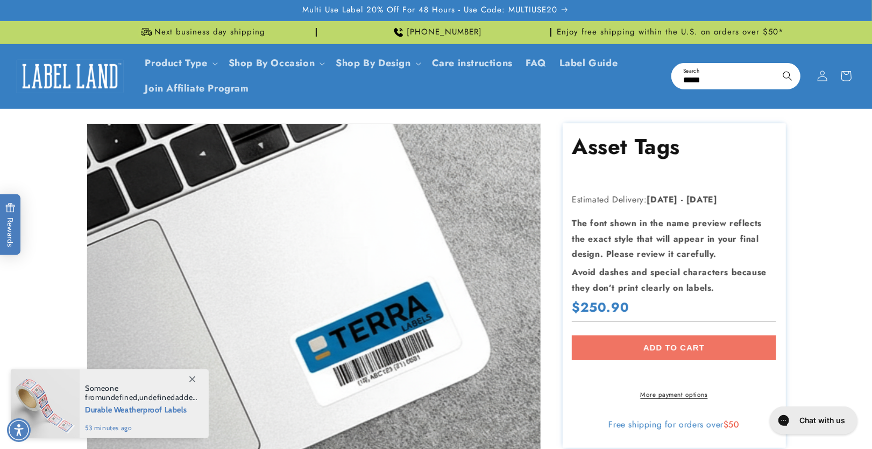
type input "*****"
click at [776, 64] on button "Search" at bounding box center [788, 76] width 24 height 24
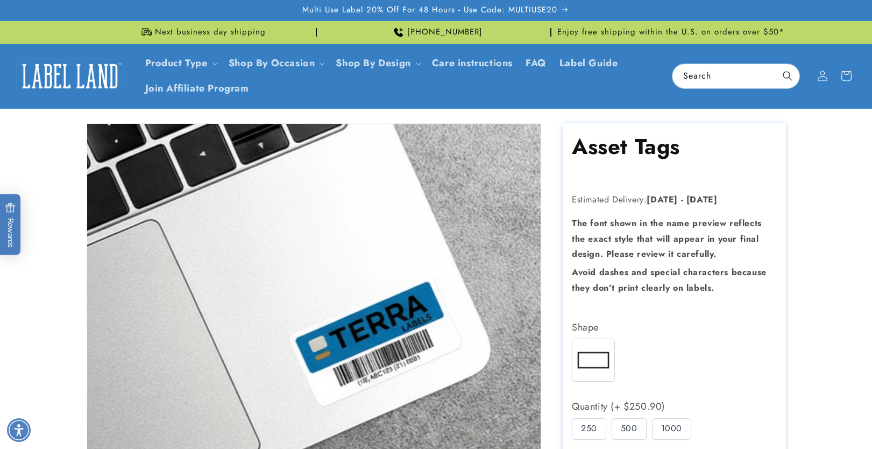
scroll to position [229, 0]
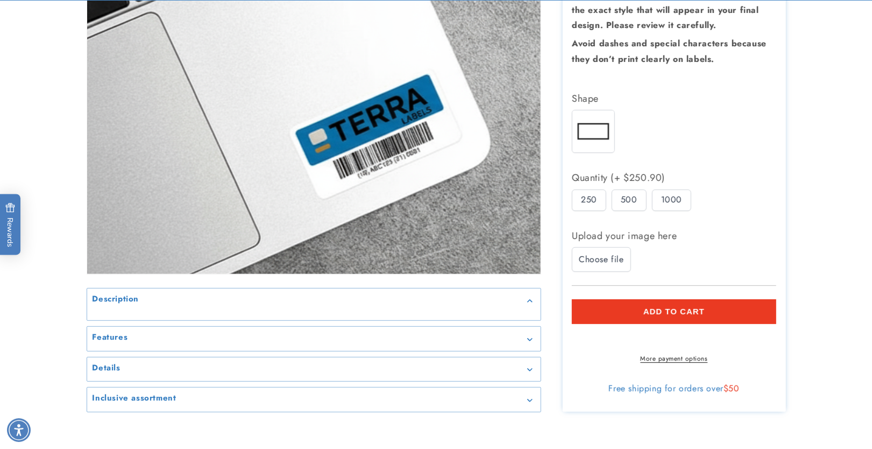
click at [628, 209] on div "500" at bounding box center [629, 200] width 35 height 22
click at [664, 207] on div "1000" at bounding box center [671, 200] width 39 height 22
click at [626, 206] on div "500" at bounding box center [629, 200] width 35 height 22
click at [588, 202] on div "250" at bounding box center [589, 200] width 34 height 22
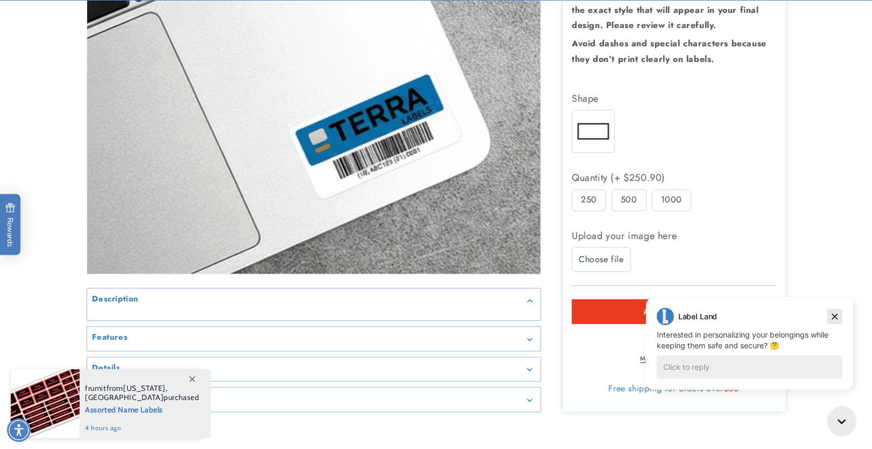
click at [842, 315] on button "Dismiss campaign" at bounding box center [834, 315] width 15 height 15
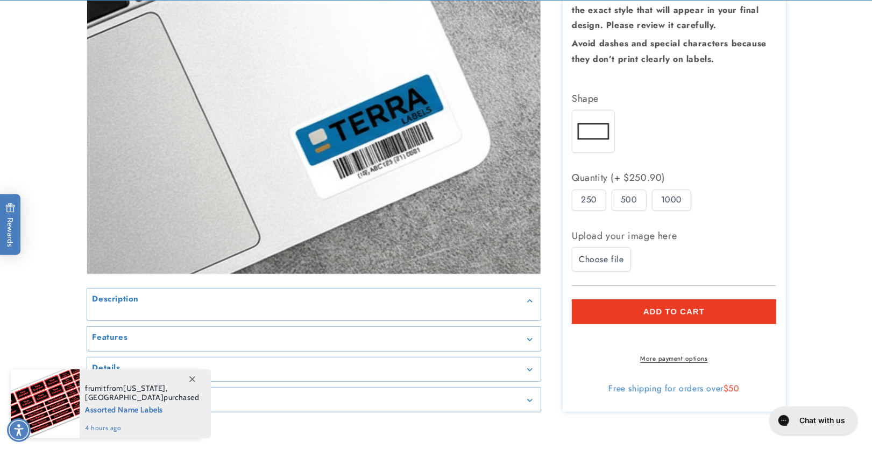
click at [623, 194] on div "500" at bounding box center [629, 200] width 35 height 22
click at [669, 198] on div "1000" at bounding box center [671, 200] width 39 height 22
click at [630, 199] on div "500" at bounding box center [629, 200] width 35 height 22
click at [591, 196] on div "250" at bounding box center [589, 200] width 34 height 22
click at [623, 187] on div "Quantity (+ $250.90) 250 500 1000" at bounding box center [674, 192] width 205 height 47
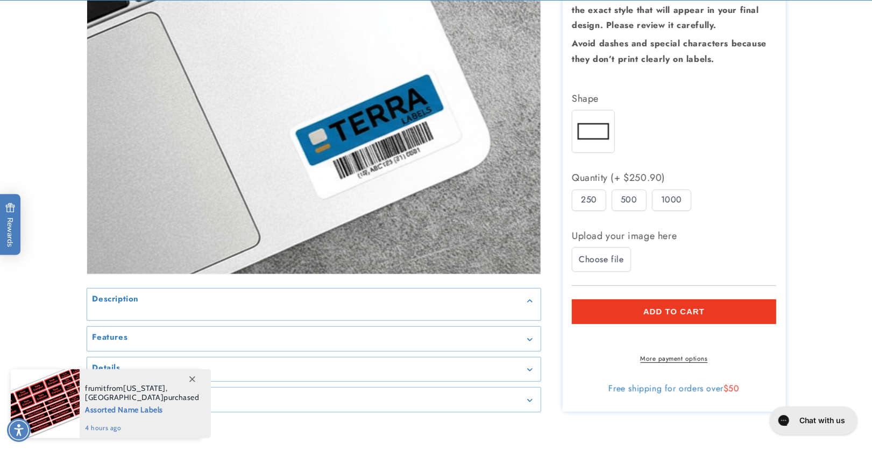
click at [629, 195] on div "500" at bounding box center [629, 200] width 35 height 22
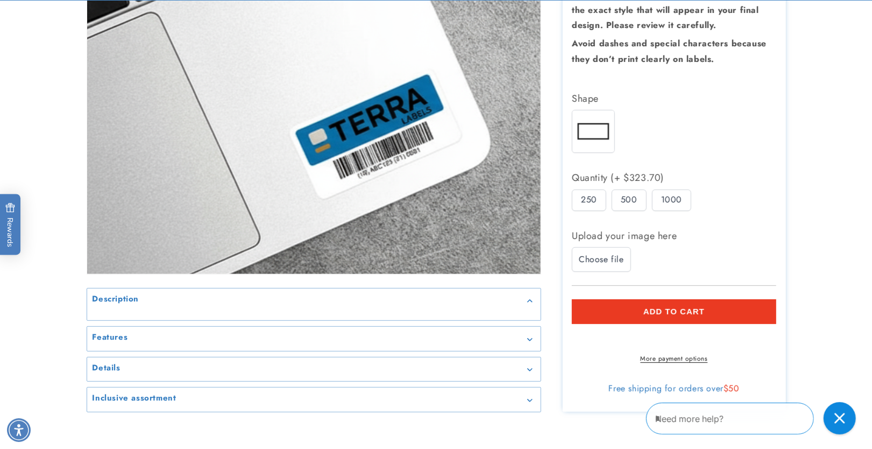
click at [667, 190] on div "1000" at bounding box center [671, 200] width 39 height 22
click at [678, 202] on div "1000" at bounding box center [671, 200] width 39 height 22
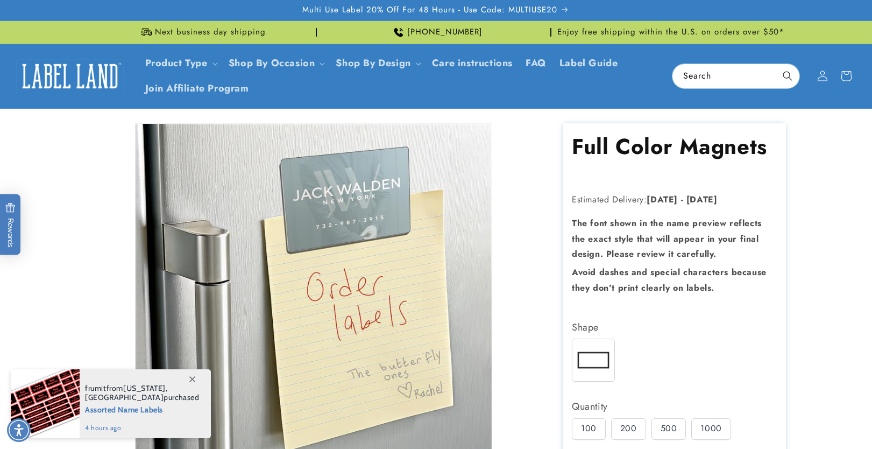
scroll to position [286, 0]
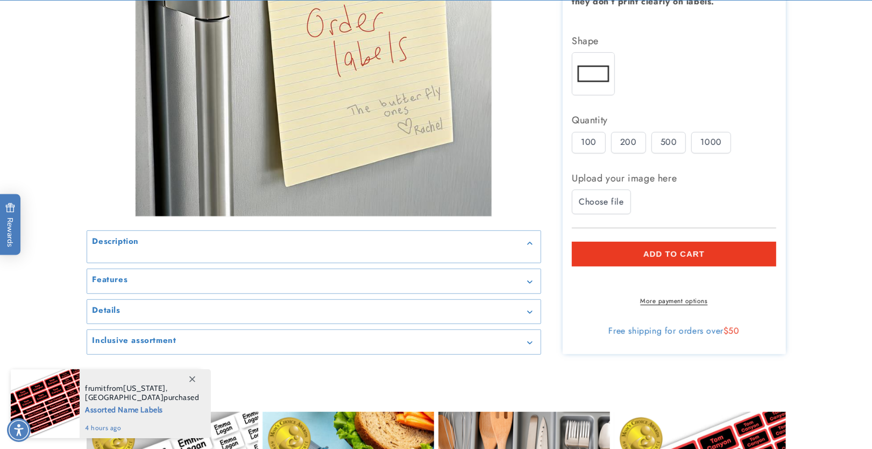
click at [592, 148] on div "100" at bounding box center [589, 143] width 34 height 22
click at [636, 144] on div "200" at bounding box center [628, 143] width 35 height 22
click at [667, 142] on div "500" at bounding box center [669, 143] width 35 height 22
click at [707, 142] on div "1000" at bounding box center [711, 143] width 39 height 22
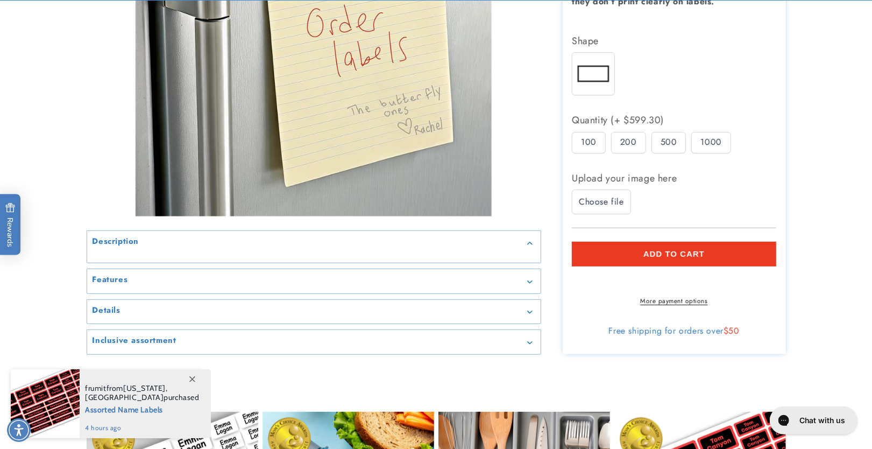
click at [670, 142] on div "500" at bounding box center [669, 143] width 35 height 22
click at [618, 136] on div "200" at bounding box center [628, 143] width 35 height 22
click at [591, 135] on div "100" at bounding box center [589, 143] width 34 height 22
click at [612, 138] on div "200" at bounding box center [628, 143] width 35 height 22
click at [666, 137] on div "500" at bounding box center [669, 143] width 35 height 22
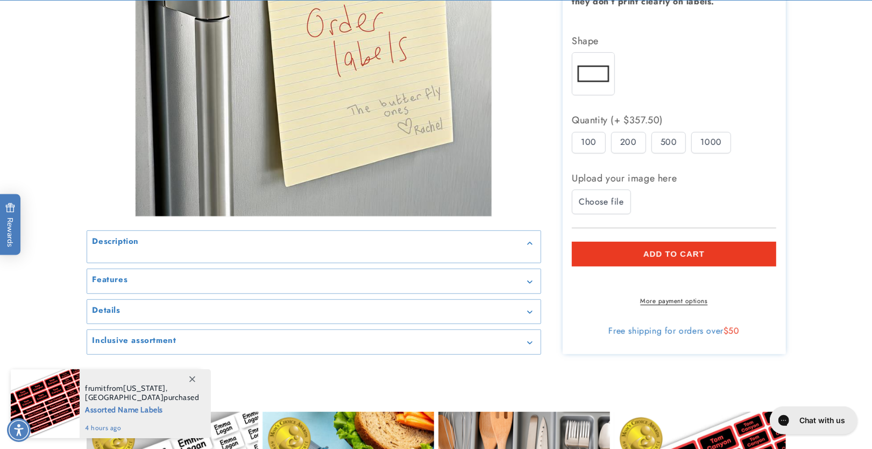
click at [702, 139] on div "1000" at bounding box center [711, 143] width 39 height 22
click at [644, 145] on div "200" at bounding box center [628, 143] width 35 height 22
click at [608, 142] on div "100 200 500 1000" at bounding box center [677, 145] width 210 height 27
click at [590, 140] on div "100" at bounding box center [589, 143] width 34 height 22
click at [652, 143] on div "500" at bounding box center [669, 143] width 35 height 22
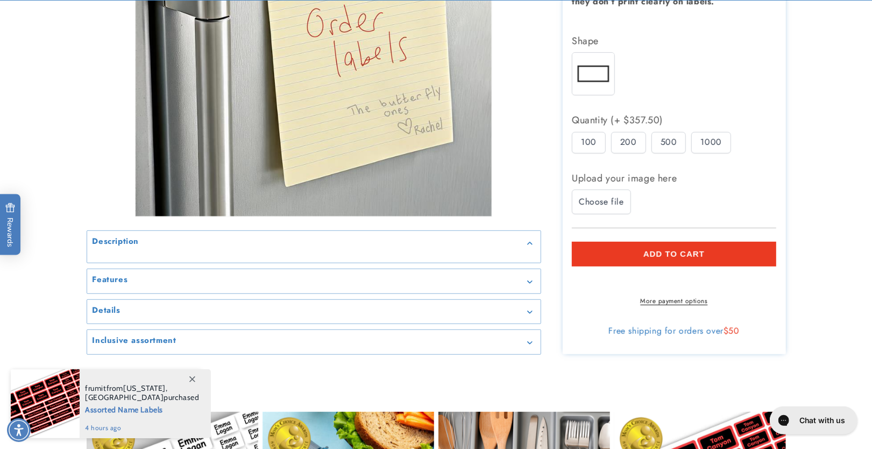
click at [706, 146] on div "1000" at bounding box center [711, 143] width 39 height 22
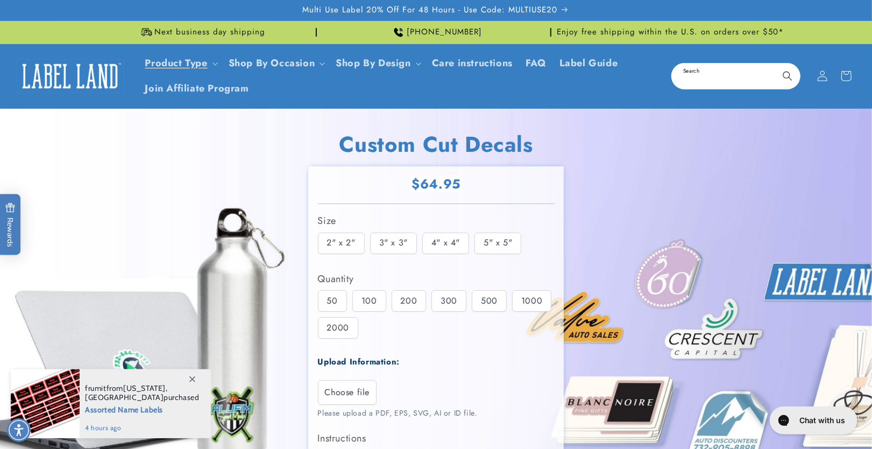
click at [719, 69] on input "Search" at bounding box center [736, 76] width 127 height 24
type input "*****"
click at [776, 64] on button "Search" at bounding box center [788, 76] width 24 height 24
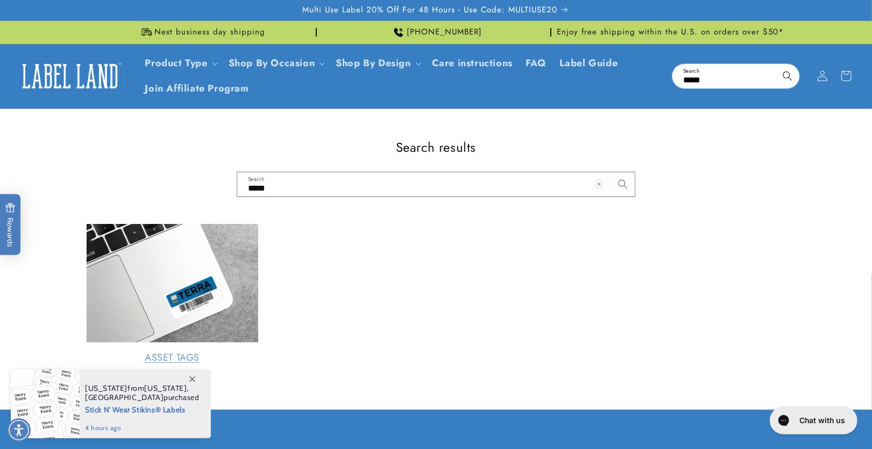
click at [218, 351] on link "Asset Tags" at bounding box center [173, 357] width 172 height 12
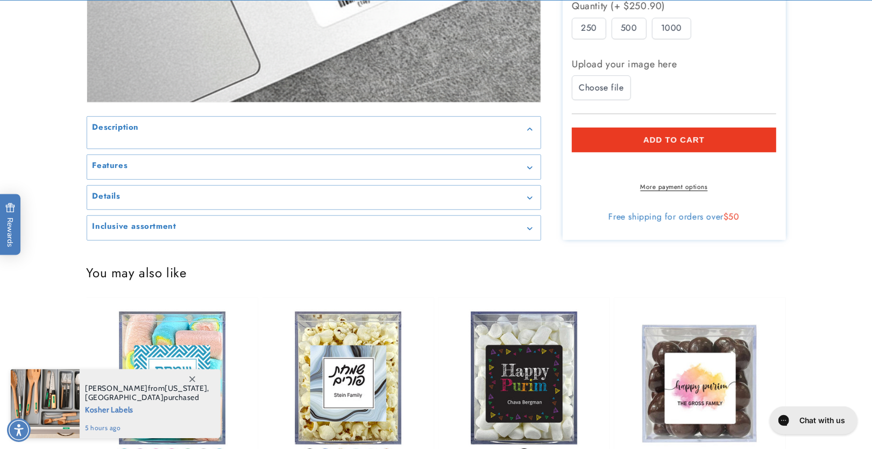
click at [140, 232] on h2 "Inclusive assortment" at bounding box center [135, 226] width 84 height 11
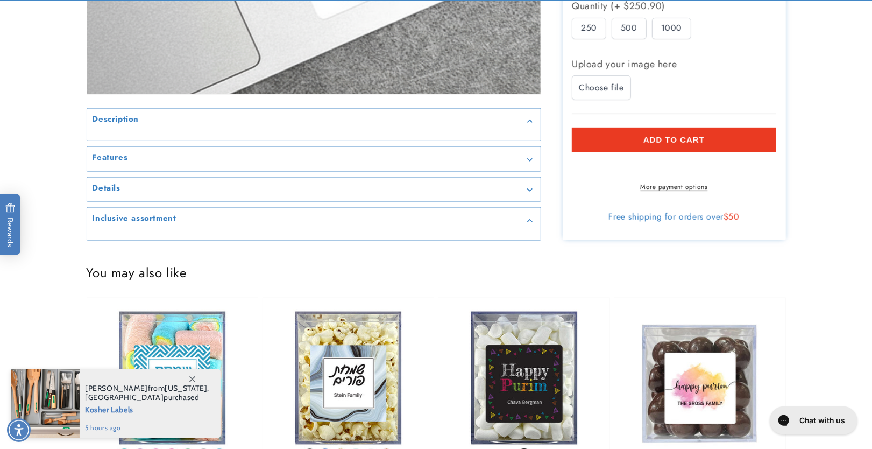
click at [140, 232] on summary "Inclusive assortment" at bounding box center [314, 220] width 454 height 24
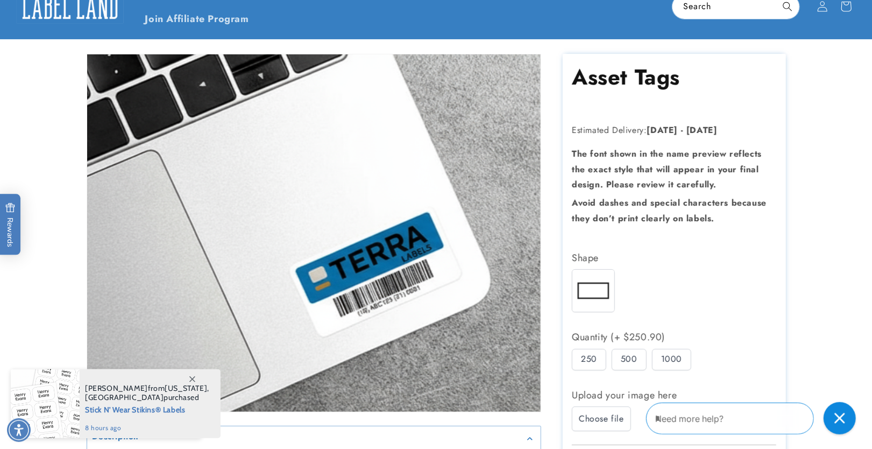
scroll to position [286, 0]
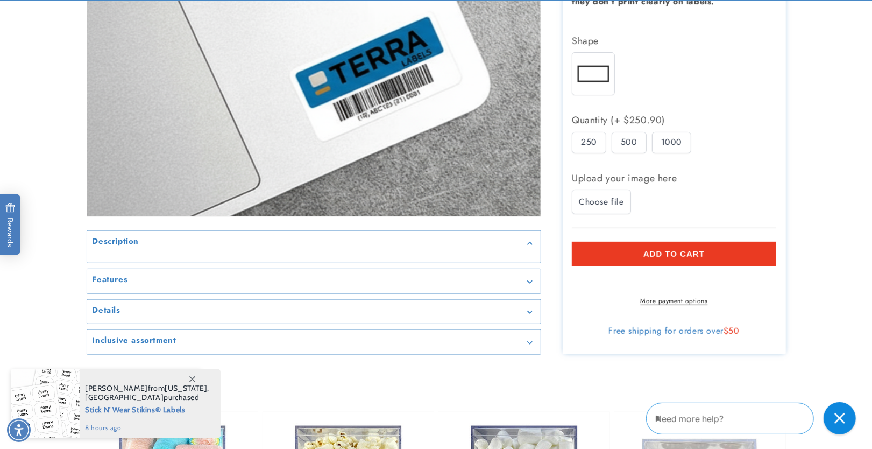
click at [136, 255] on summary "Description" at bounding box center [314, 242] width 454 height 24
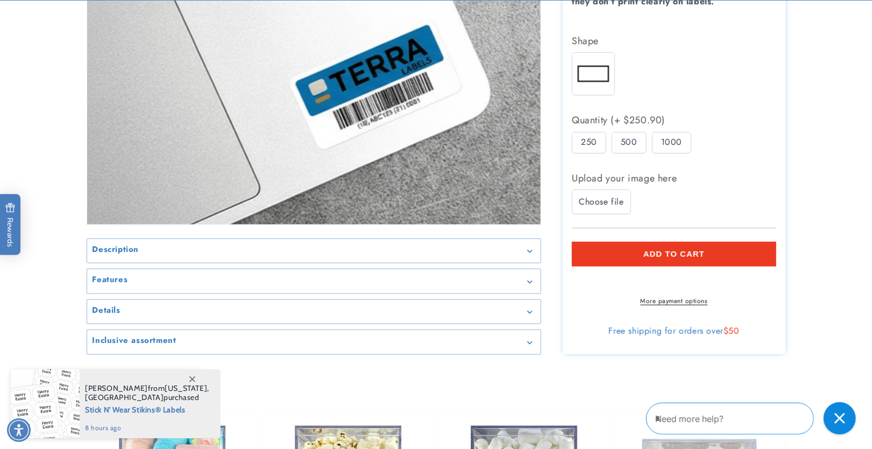
click at [136, 255] on h2 "Description" at bounding box center [116, 249] width 47 height 11
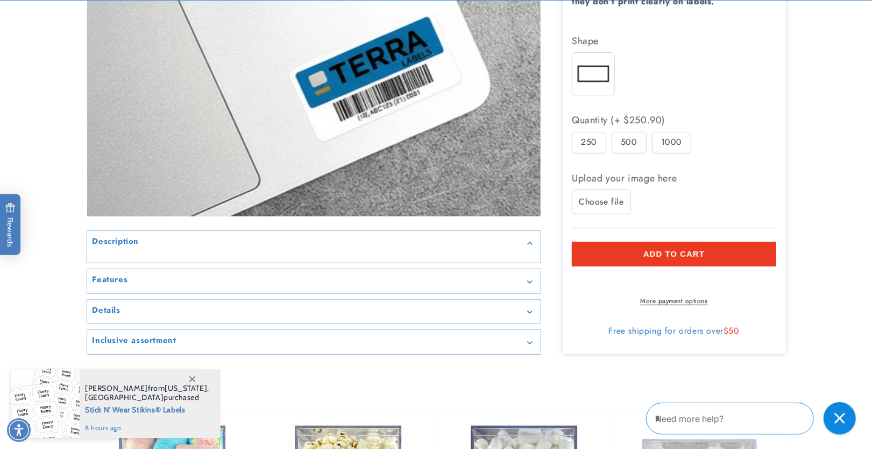
click at [131, 285] on summary "Features" at bounding box center [314, 281] width 454 height 24
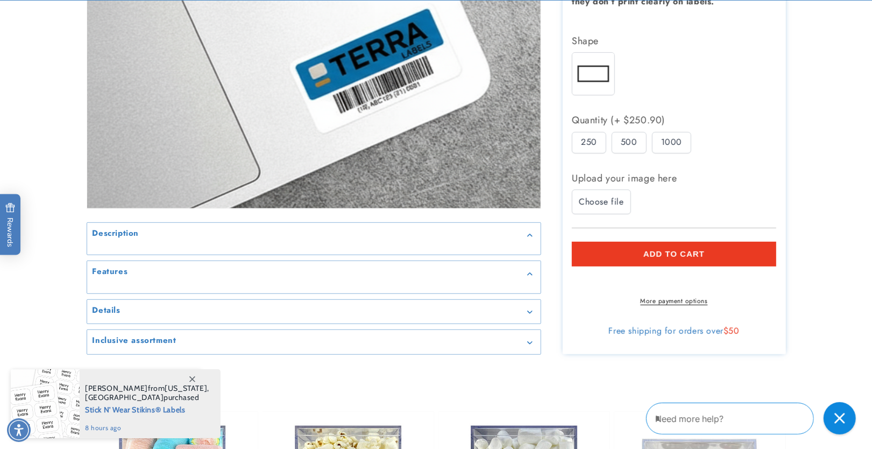
click at [131, 277] on div "Features" at bounding box center [314, 273] width 443 height 8
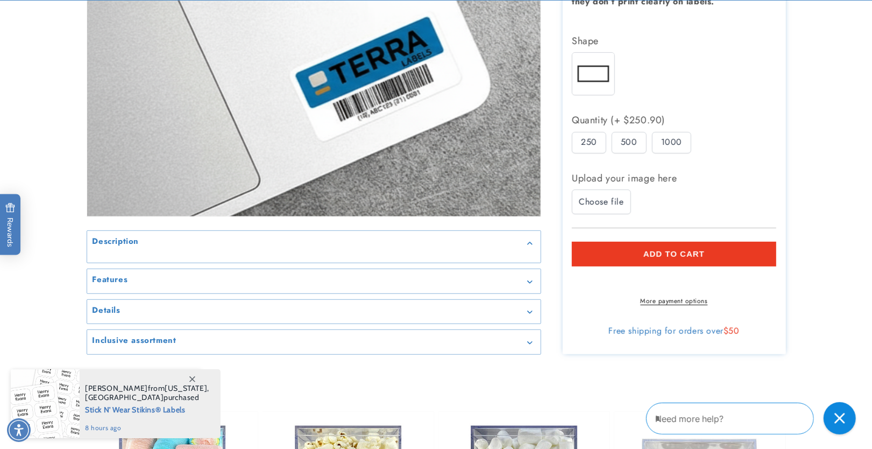
click at [147, 315] on div "Details" at bounding box center [314, 311] width 443 height 8
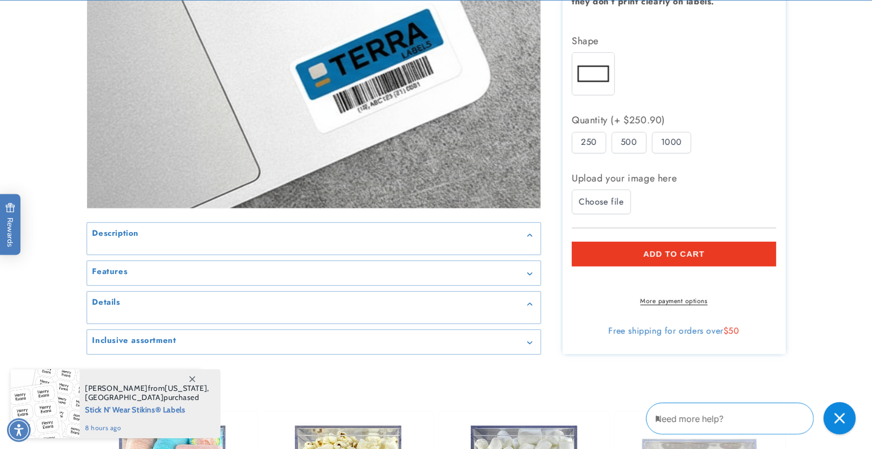
click at [147, 315] on summary "Details" at bounding box center [314, 303] width 454 height 24
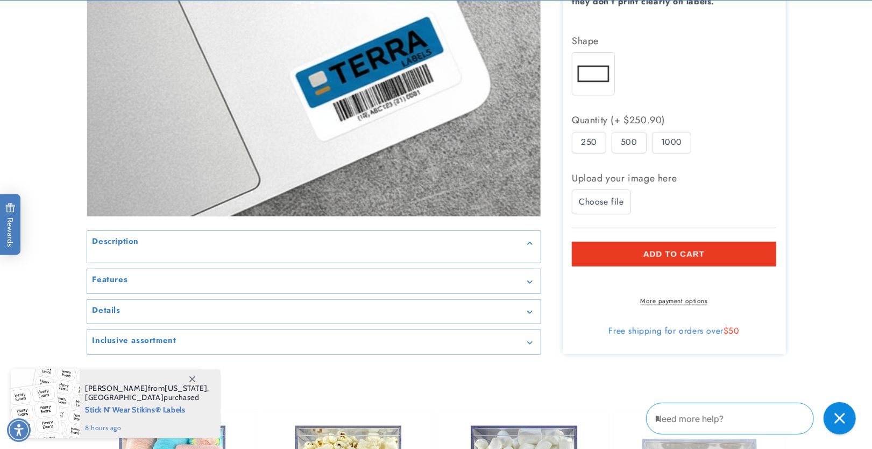
click at [160, 346] on h2 "Inclusive assortment" at bounding box center [135, 340] width 84 height 11
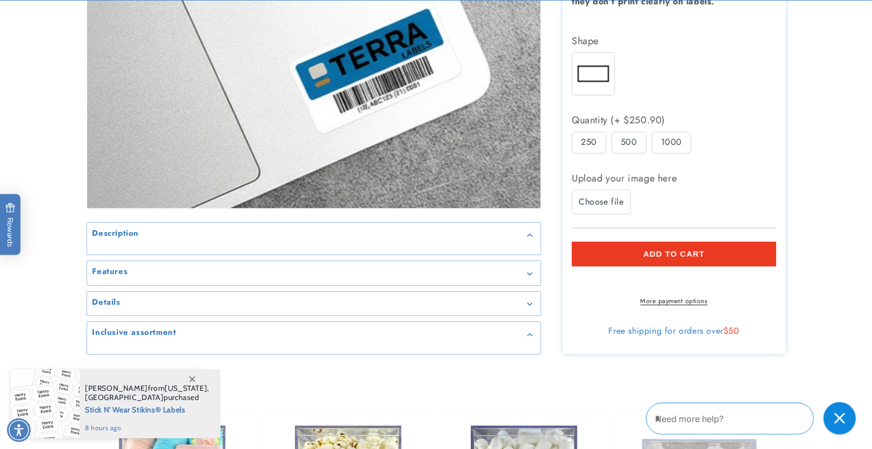
click at [160, 346] on summary "Inclusive assortment" at bounding box center [314, 334] width 454 height 24
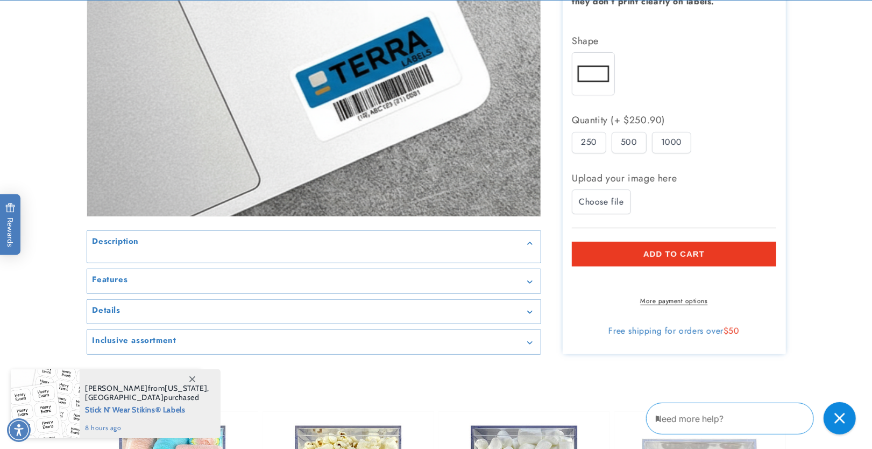
click at [102, 255] on summary "Description" at bounding box center [314, 242] width 454 height 24
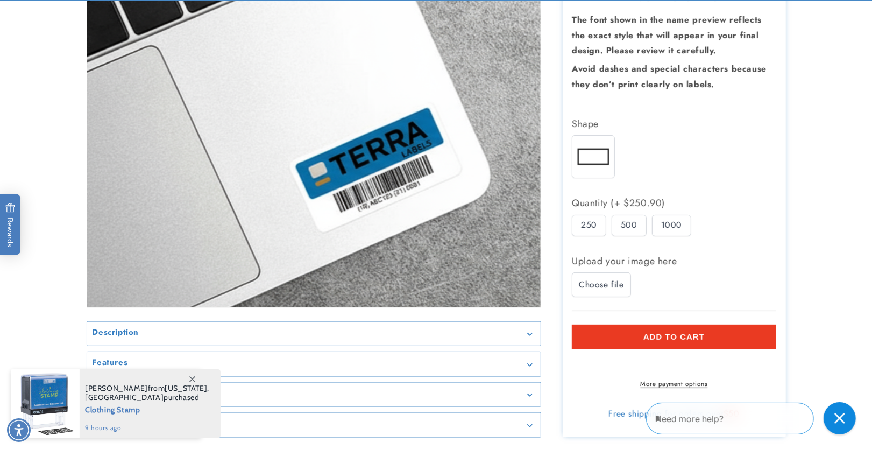
scroll to position [229, 0]
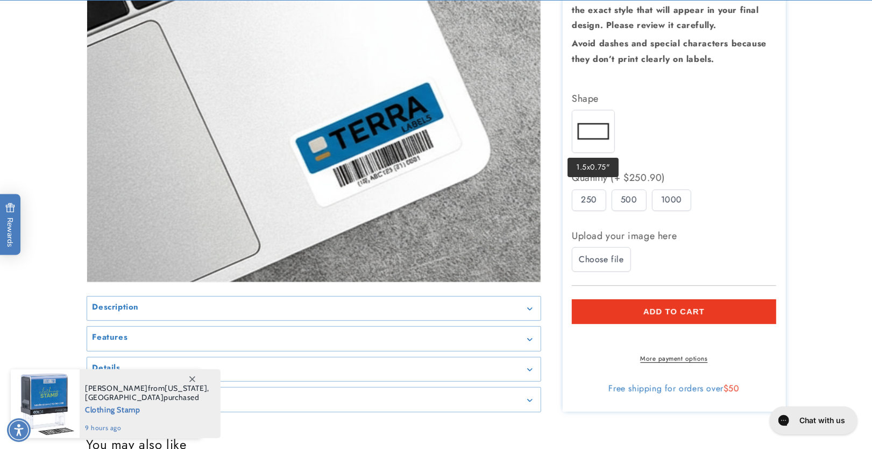
click at [596, 133] on img at bounding box center [594, 131] width 42 height 42
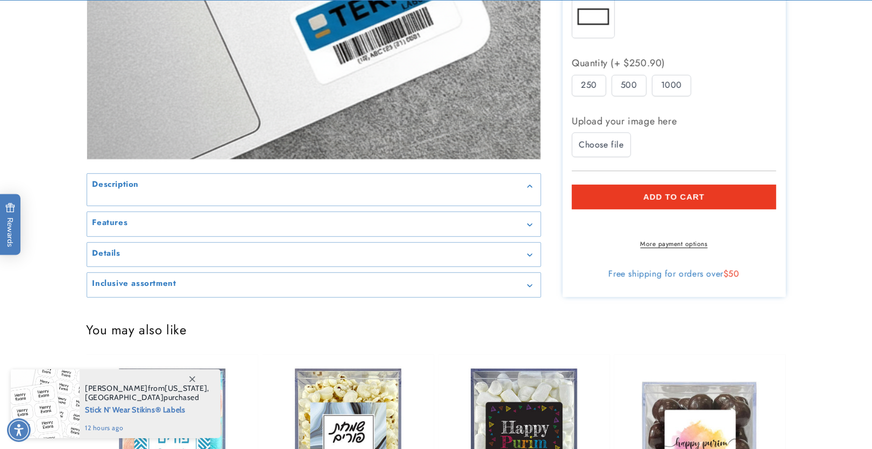
click at [210, 198] on summary "Description" at bounding box center [314, 185] width 454 height 24
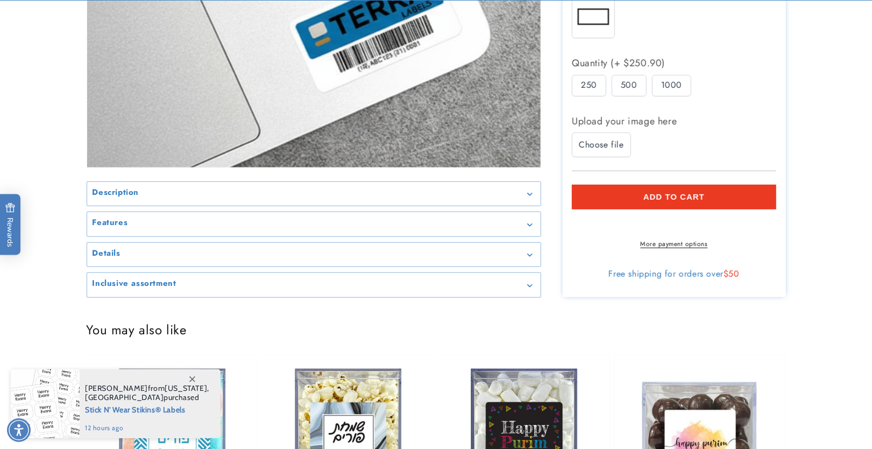
click at [210, 198] on div "Description" at bounding box center [314, 193] width 443 height 8
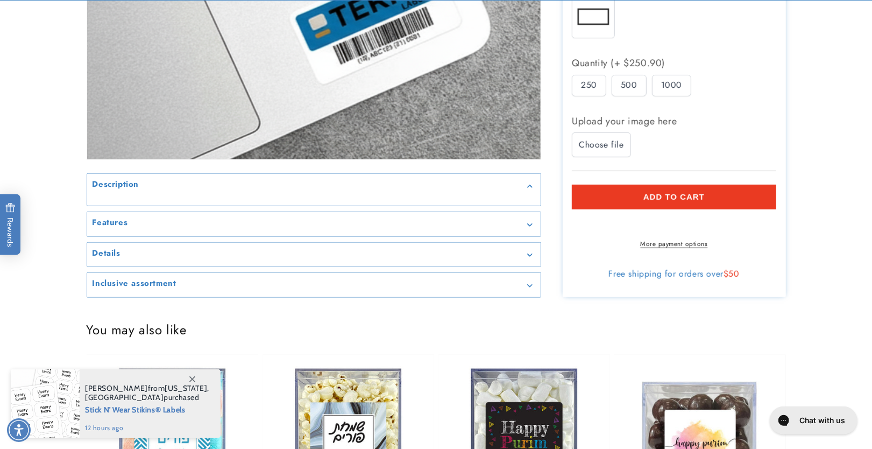
scroll to position [0, 0]
click at [131, 228] on div "Features" at bounding box center [314, 224] width 443 height 8
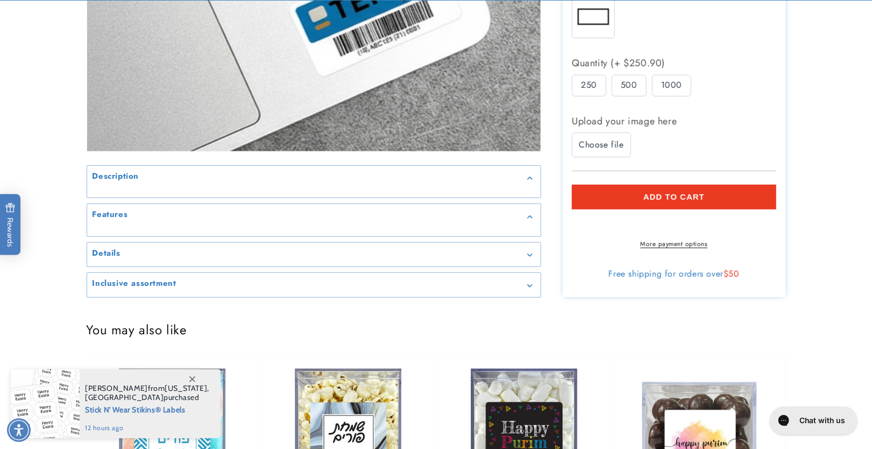
click at [121, 258] on div "Details" at bounding box center [314, 254] width 443 height 8
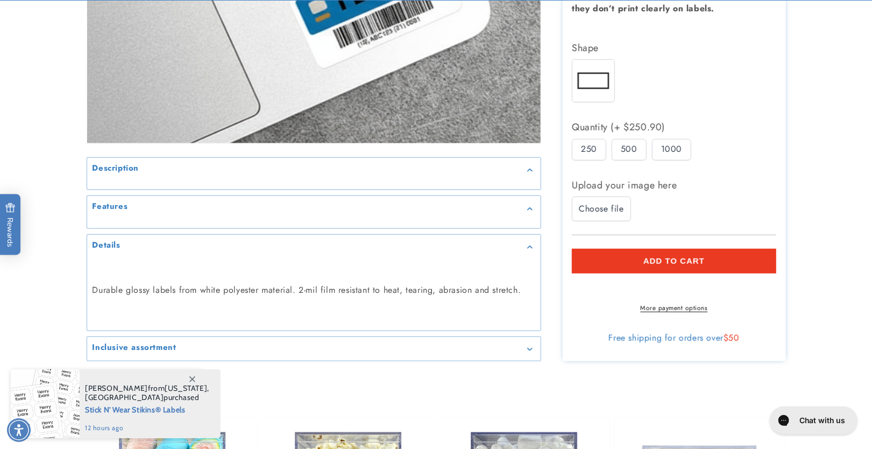
click at [128, 245] on div "Details" at bounding box center [314, 247] width 443 height 8
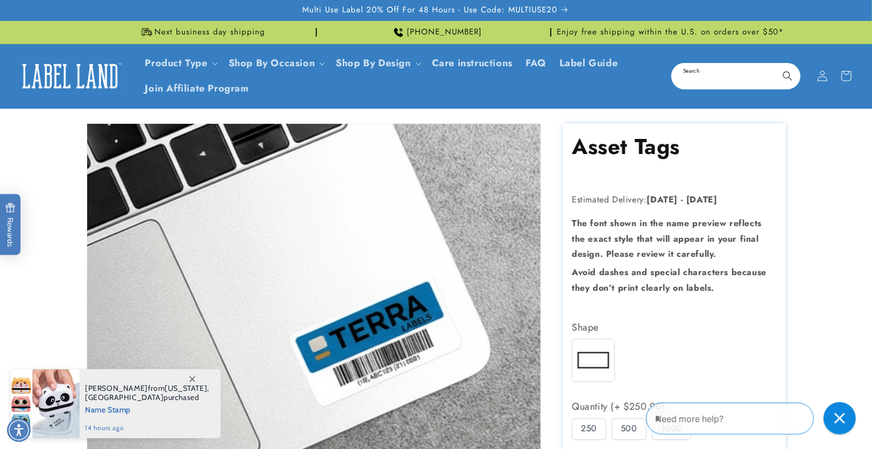
click at [732, 79] on input "Search" at bounding box center [736, 76] width 127 height 24
type input "**********"
click at [776, 64] on button "Search" at bounding box center [788, 76] width 24 height 24
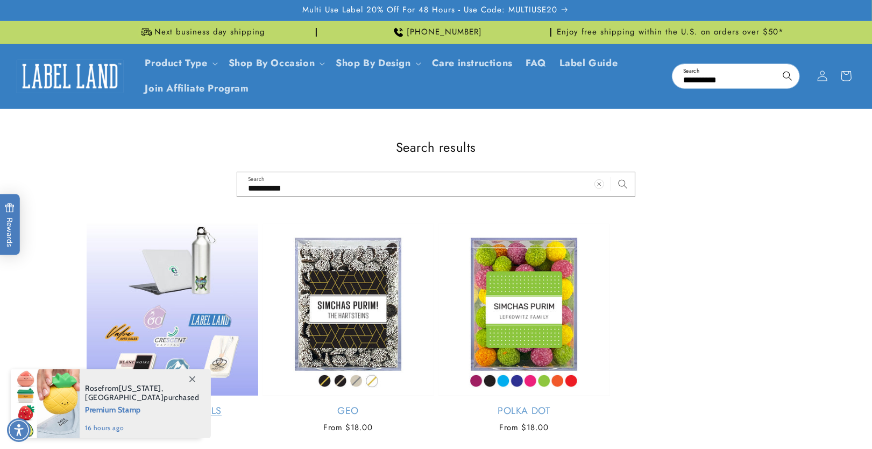
click at [131, 405] on link "Custom Cut Decals" at bounding box center [173, 411] width 172 height 12
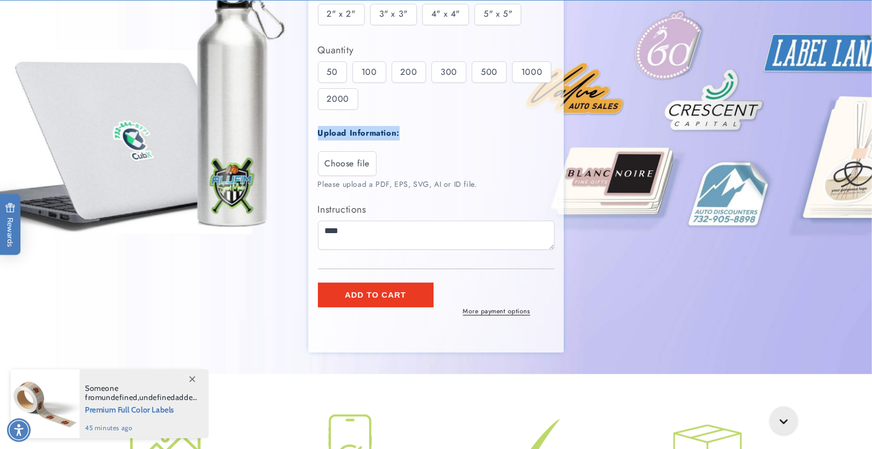
drag, startPoint x: 319, startPoint y: 133, endPoint x: 402, endPoint y: 128, distance: 83.1
click at [402, 128] on div "Upload Information:" at bounding box center [436, 133] width 237 height 15
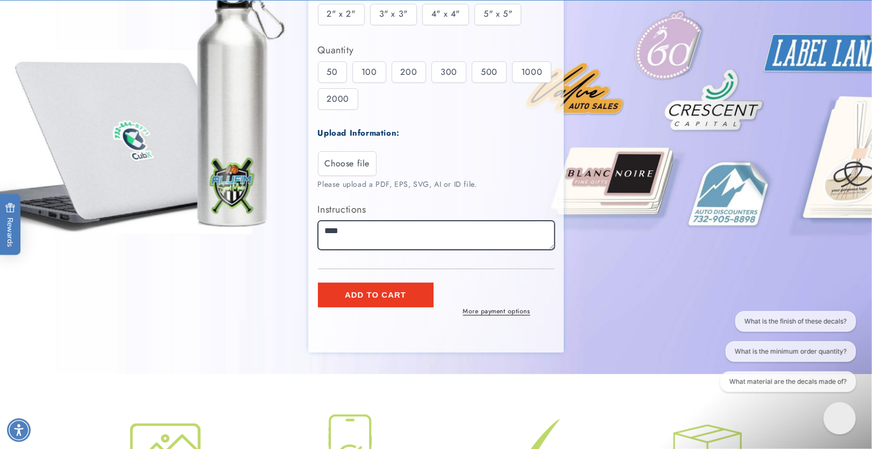
click at [369, 236] on textarea "Instructions" at bounding box center [436, 235] width 237 height 29
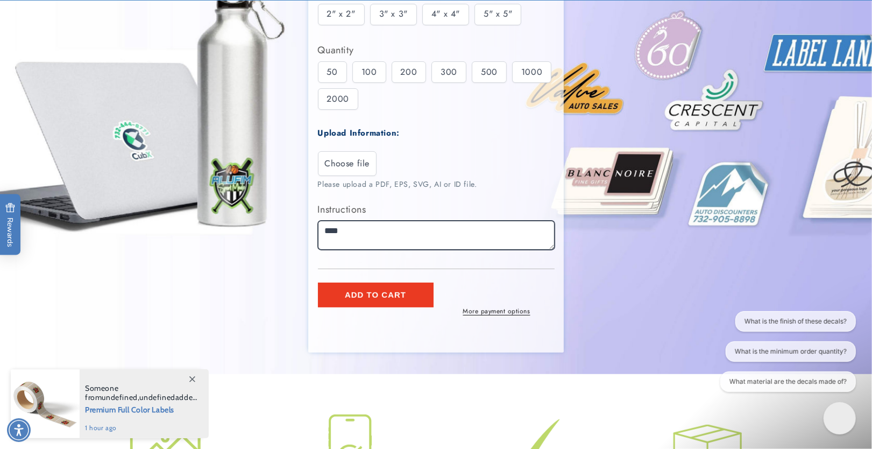
click at [551, 246] on textarea "Instructions" at bounding box center [436, 235] width 237 height 29
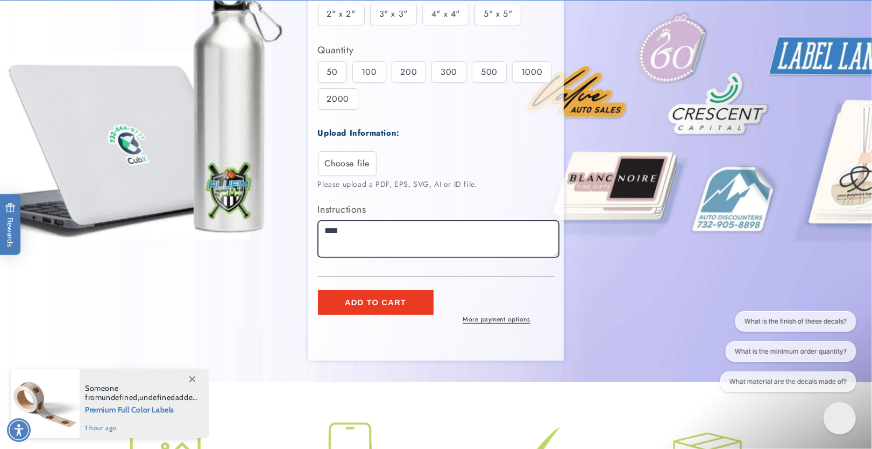
drag, startPoint x: 551, startPoint y: 246, endPoint x: 554, endPoint y: 254, distance: 8.9
click at [554, 254] on textarea "Instructions" at bounding box center [438, 239] width 241 height 37
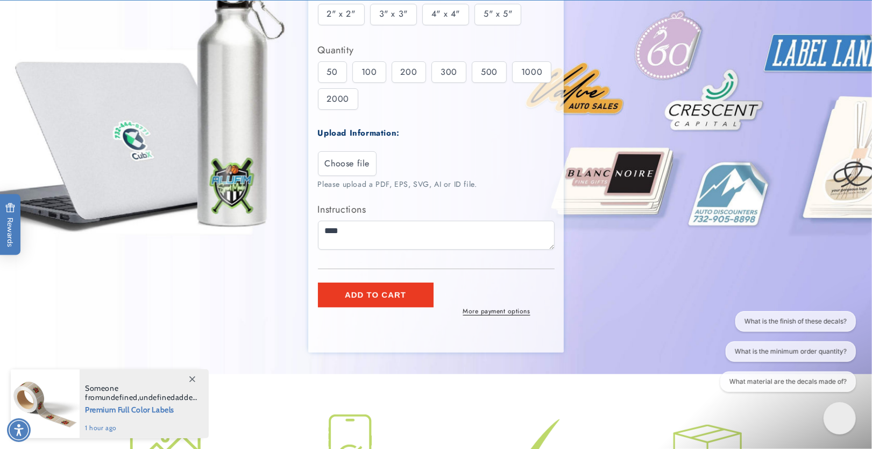
click at [595, 262] on img at bounding box center [436, 127] width 872 height 494
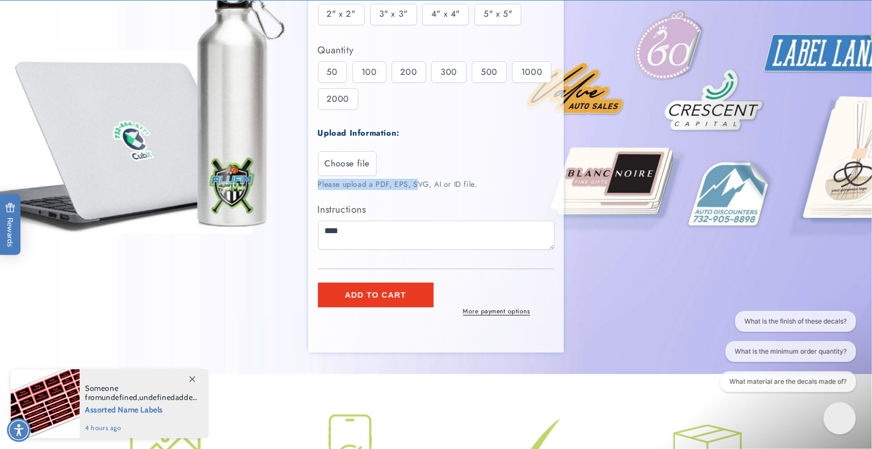
drag, startPoint x: 314, startPoint y: 181, endPoint x: 418, endPoint y: 182, distance: 103.3
click at [418, 182] on section "Regular price $64.95 Regular price Sale price $64.95 Unit price / per Sale Sold…" at bounding box center [436, 145] width 256 height 415
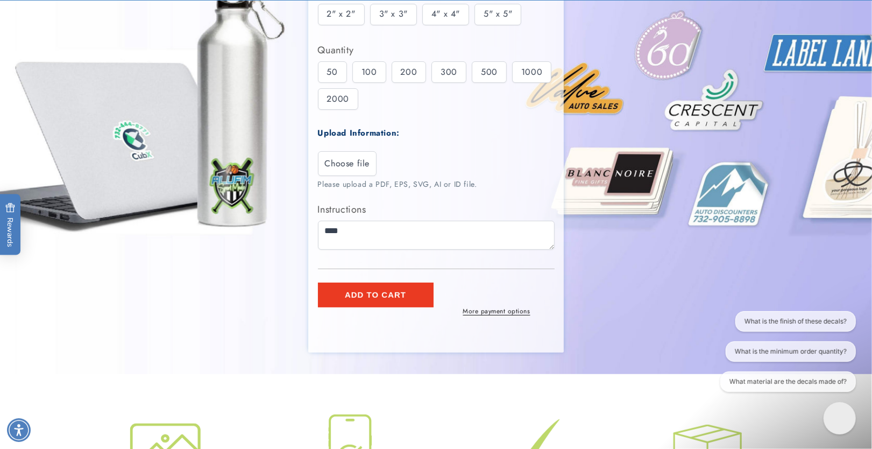
click at [503, 156] on div "Choose file" at bounding box center [436, 163] width 237 height 25
click at [337, 208] on label "Instructions" at bounding box center [436, 209] width 237 height 17
click at [337, 221] on textarea "Instructions" at bounding box center [436, 235] width 237 height 29
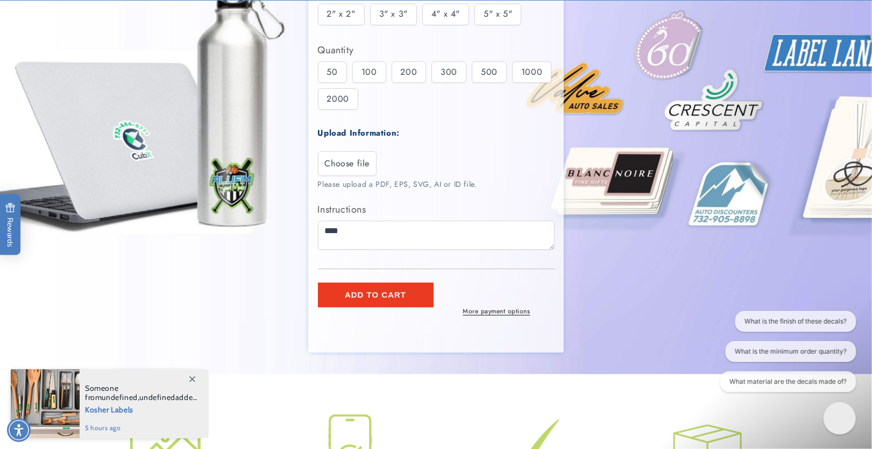
click at [359, 168] on span "Choose file" at bounding box center [347, 163] width 45 height 13
click at [0, 0] on input "Choose file" at bounding box center [0, 0] width 0 height 0
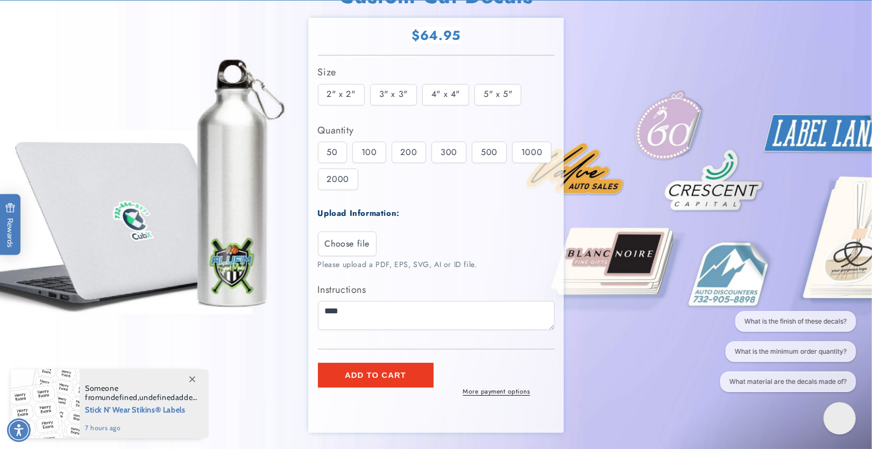
scroll to position [229, 0]
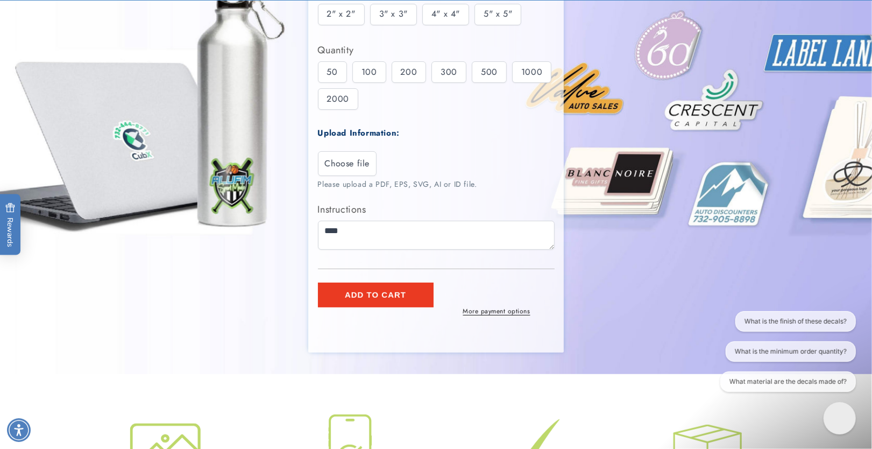
click at [499, 316] on link "More payment options" at bounding box center [497, 311] width 116 height 10
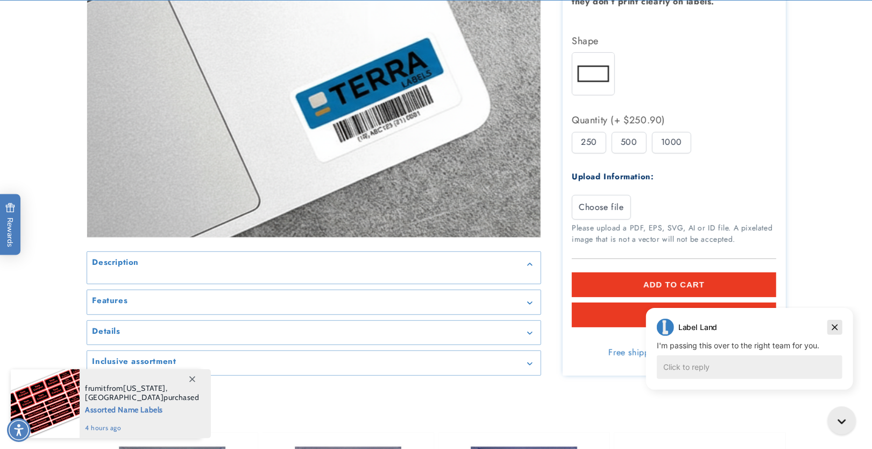
click at [837, 323] on icon "Dismiss campaign" at bounding box center [834, 326] width 11 height 13
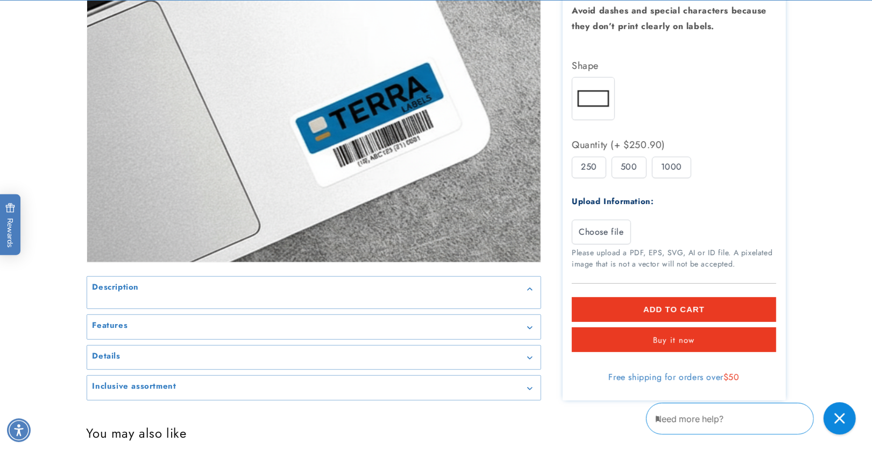
scroll to position [286, 0]
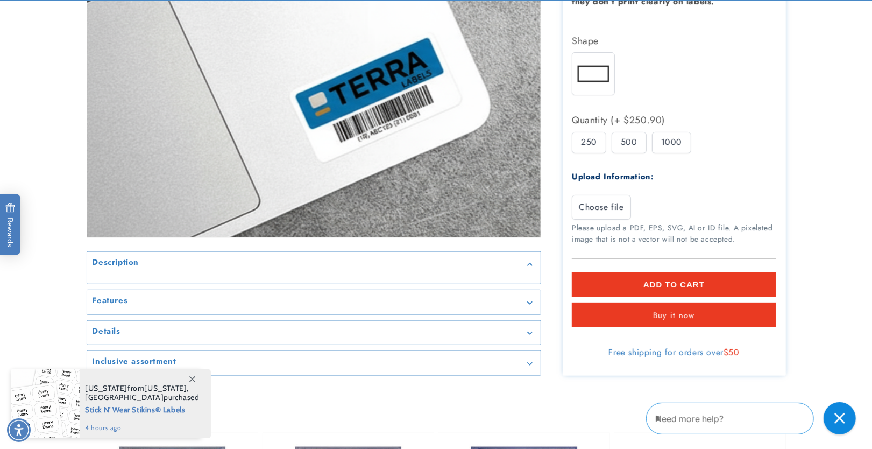
click at [627, 141] on div "500" at bounding box center [629, 143] width 35 height 22
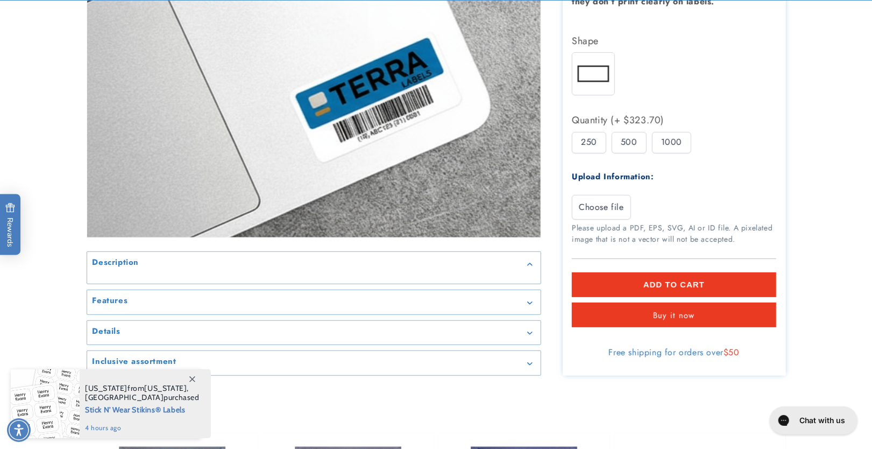
click at [671, 142] on div "1000" at bounding box center [671, 143] width 39 height 22
click at [632, 144] on div "500" at bounding box center [629, 143] width 35 height 22
click at [574, 139] on div "250" at bounding box center [589, 143] width 34 height 22
click at [638, 144] on div "500" at bounding box center [629, 143] width 35 height 22
click at [677, 143] on div "1000" at bounding box center [671, 143] width 39 height 22
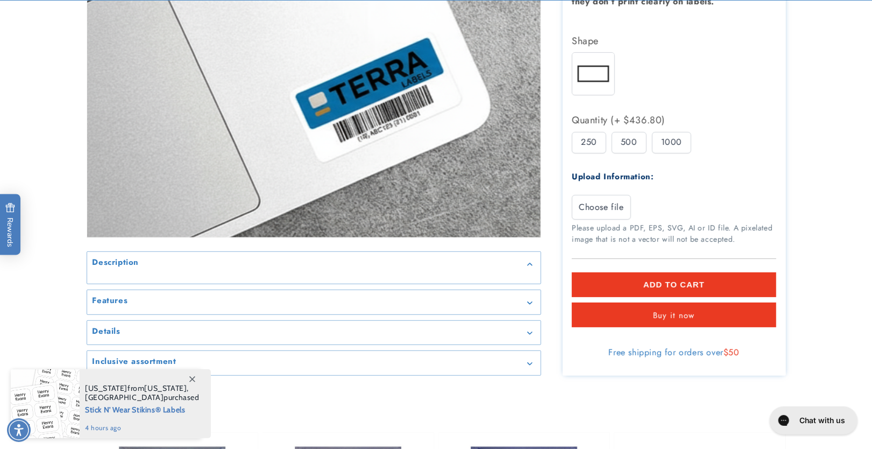
click at [642, 146] on div "500" at bounding box center [629, 143] width 35 height 22
click at [574, 141] on div "250" at bounding box center [589, 143] width 34 height 22
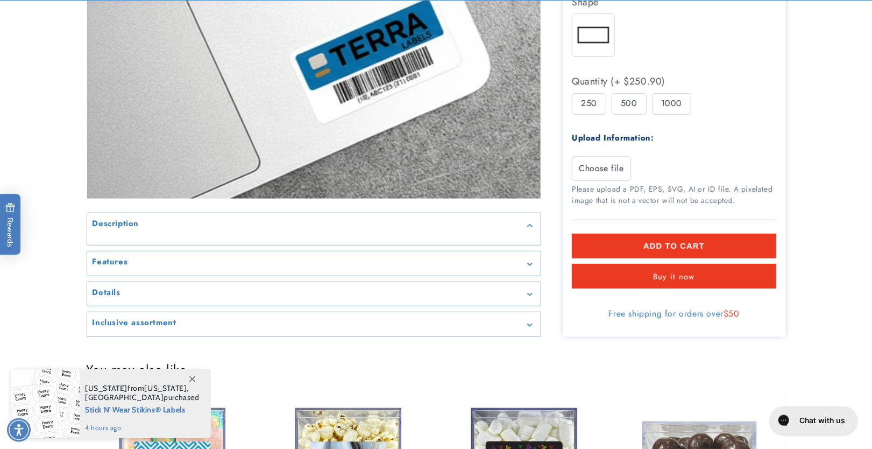
scroll to position [458, 0]
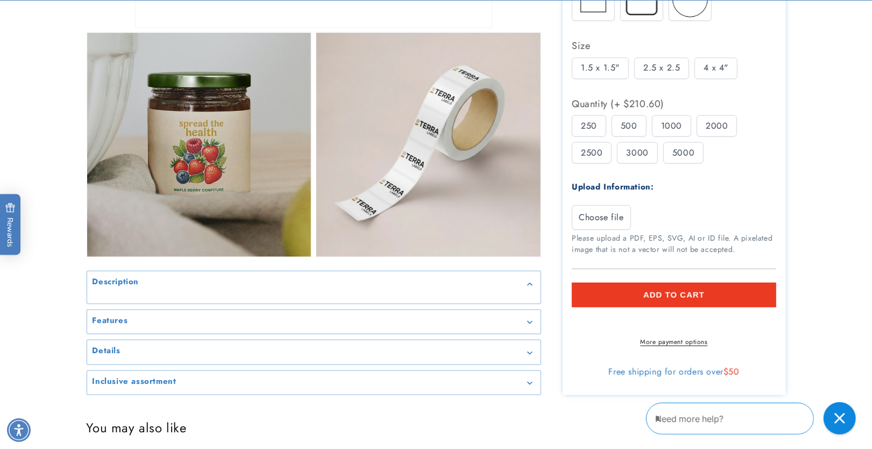
click at [617, 211] on span "Choose file" at bounding box center [601, 217] width 45 height 13
click at [0, 0] on input "Choose file" at bounding box center [0, 0] width 0 height 0
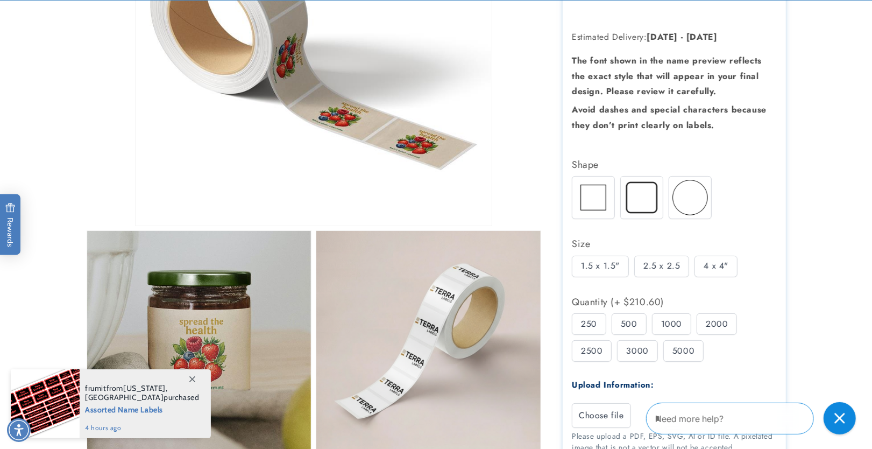
scroll to position [400, 0]
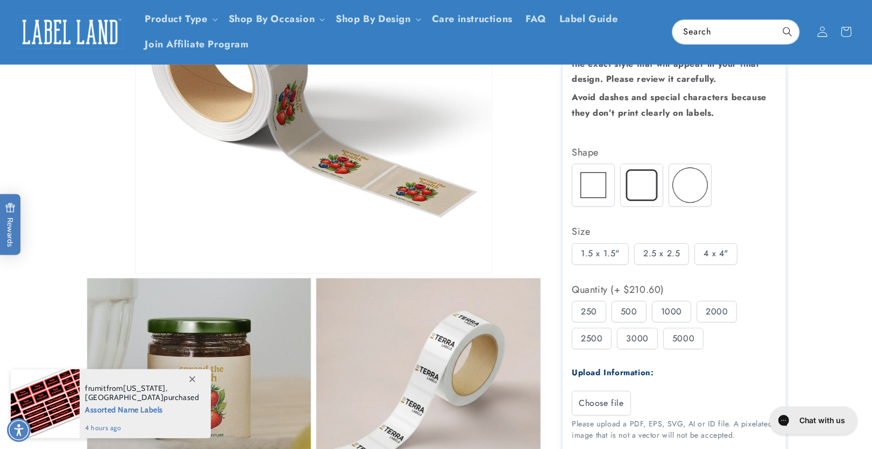
scroll to position [57, 0]
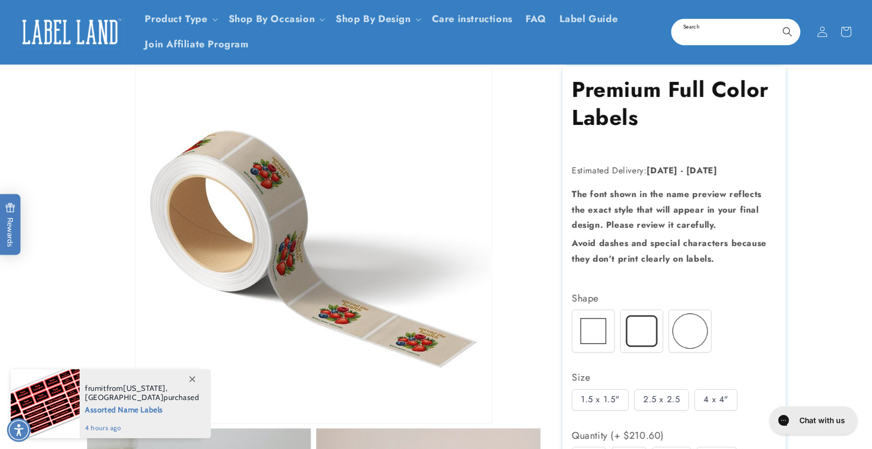
click at [708, 26] on input "Search" at bounding box center [736, 32] width 127 height 24
type input "******"
click at [776, 20] on button "Search" at bounding box center [788, 32] width 24 height 24
